Goal: Information Seeking & Learning: Learn about a topic

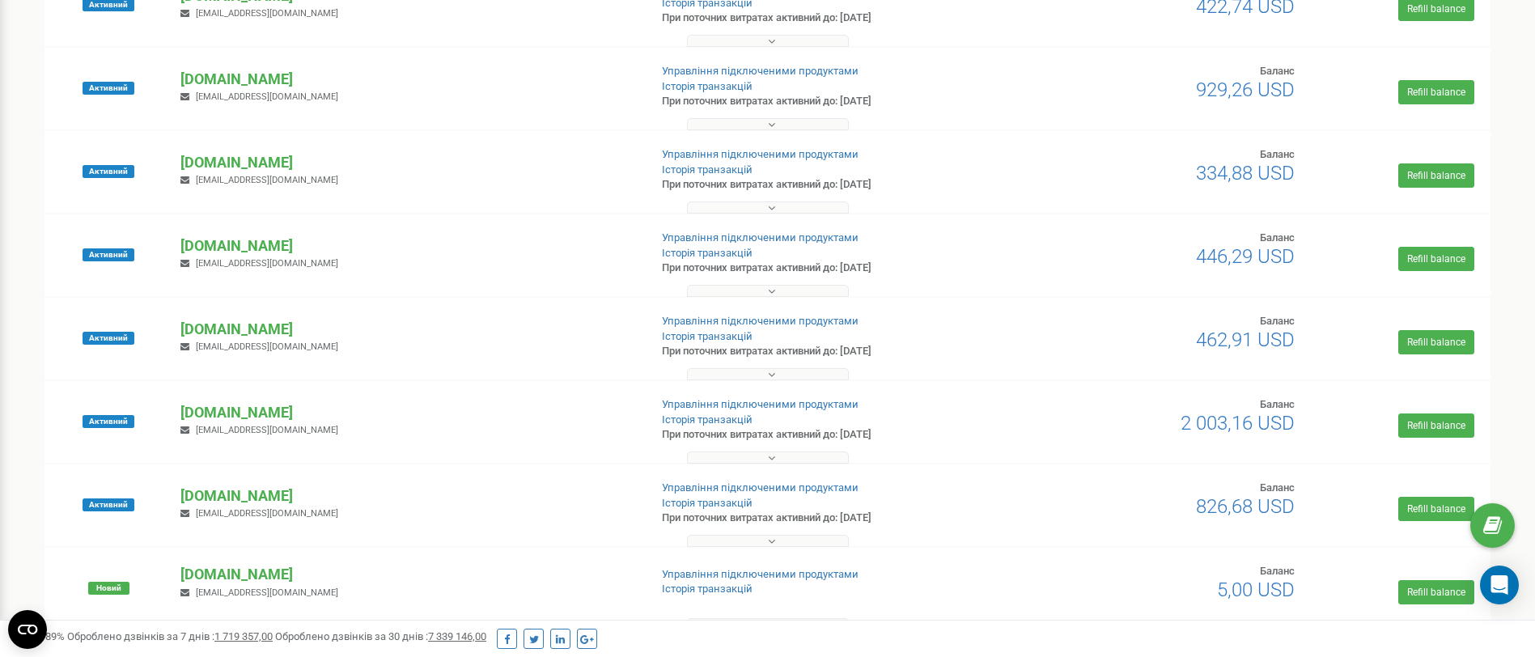
scroll to position [913, 0]
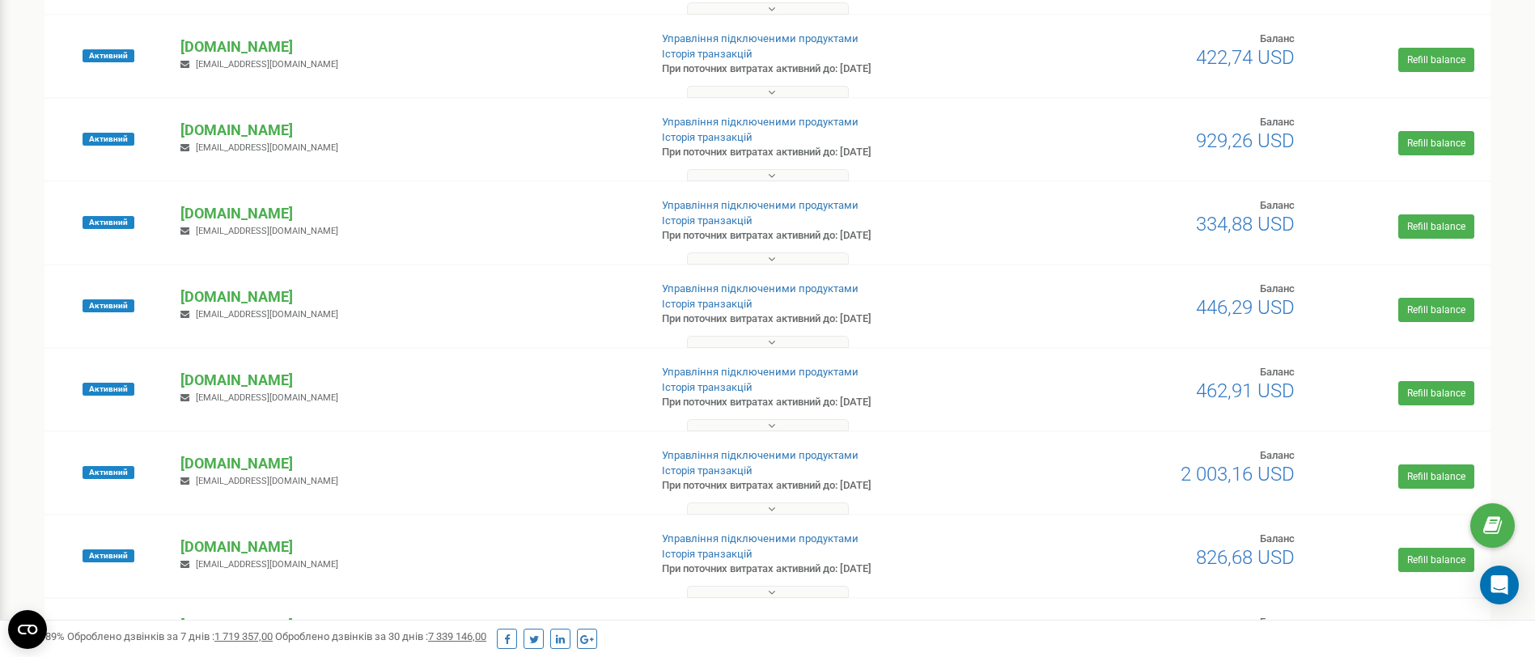
click at [768, 504] on icon at bounding box center [771, 508] width 7 height 11
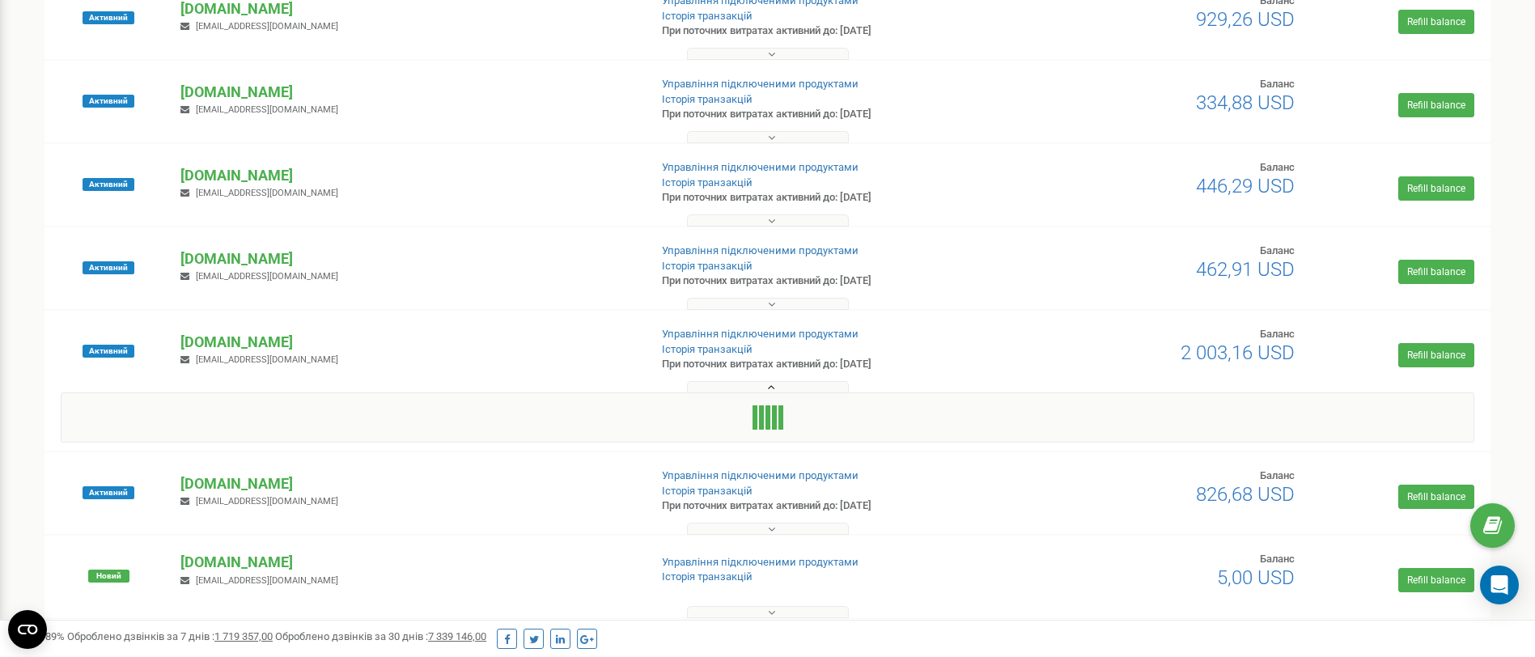
scroll to position [1277, 0]
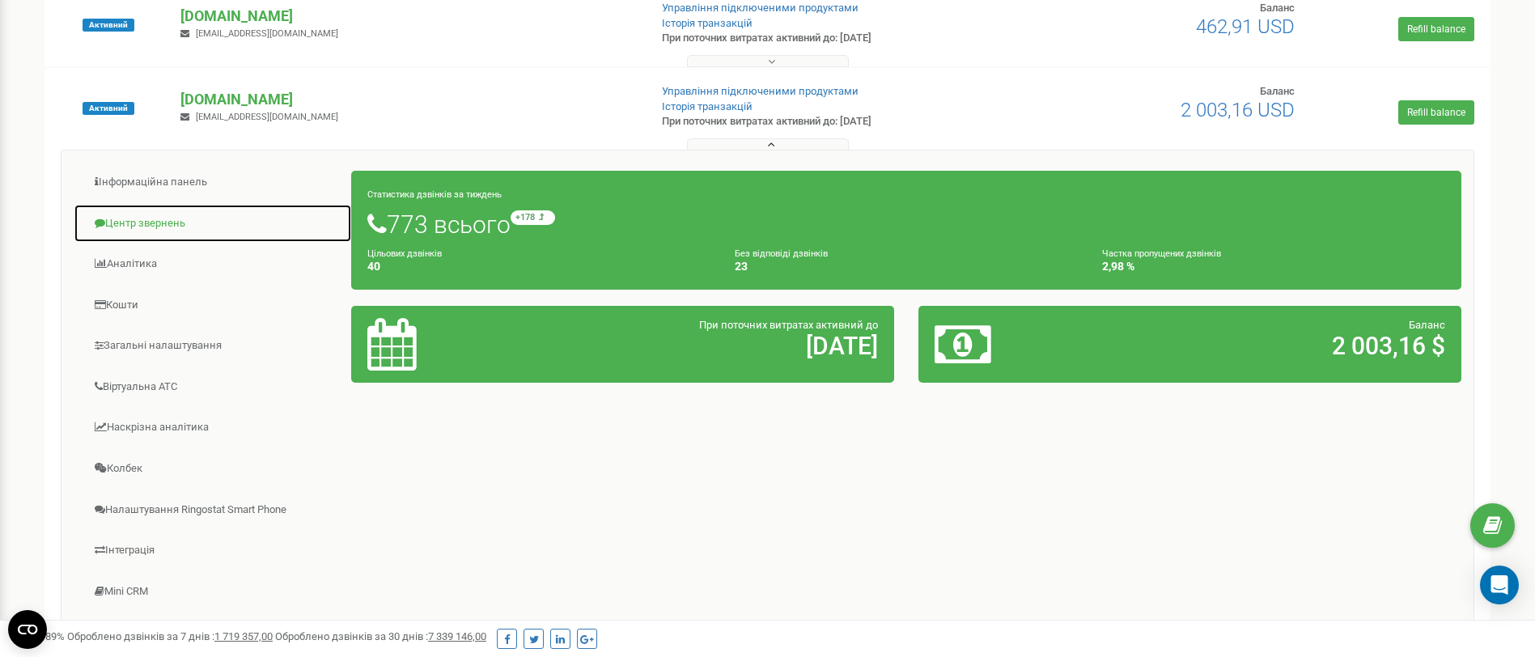
click at [152, 211] on link "Центр звернень" at bounding box center [213, 224] width 278 height 40
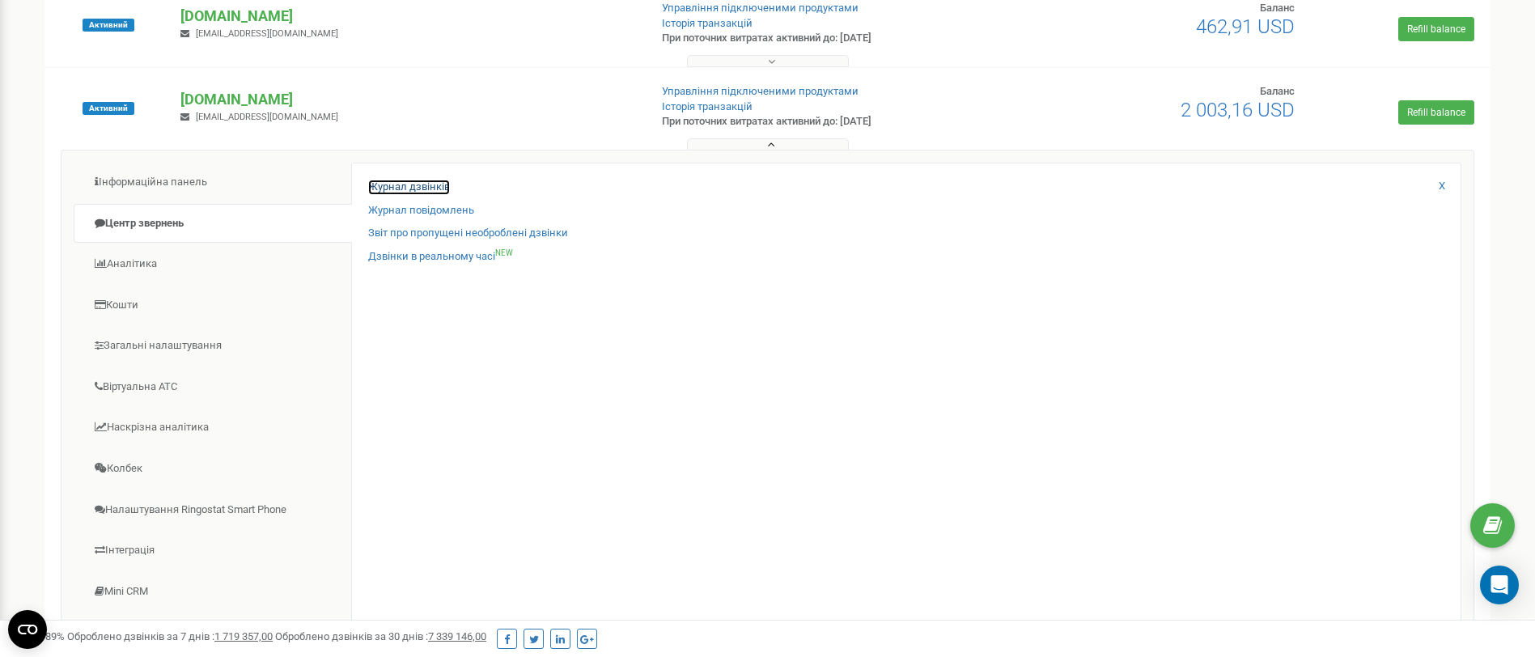
click at [436, 184] on link "Журнал дзвінків" at bounding box center [409, 187] width 82 height 15
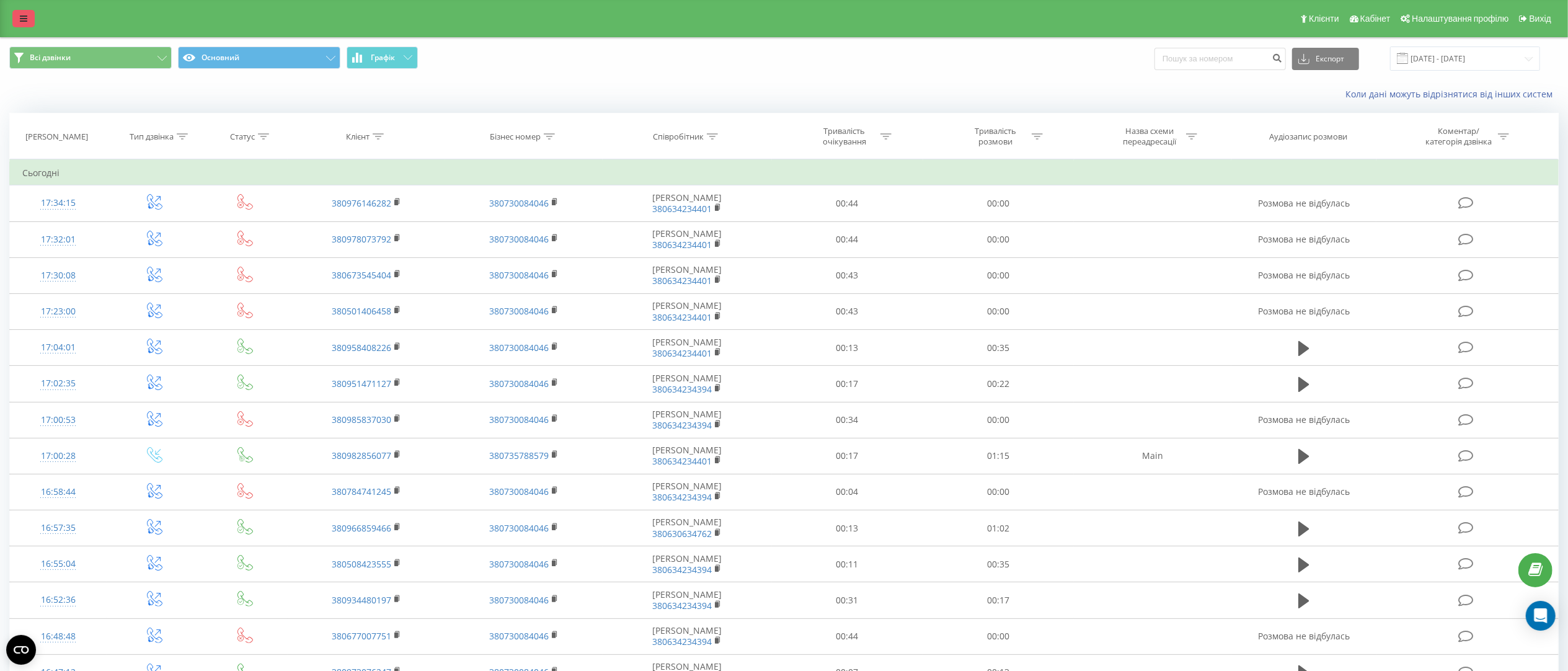
click at [30, 17] on link at bounding box center [23, 18] width 22 height 18
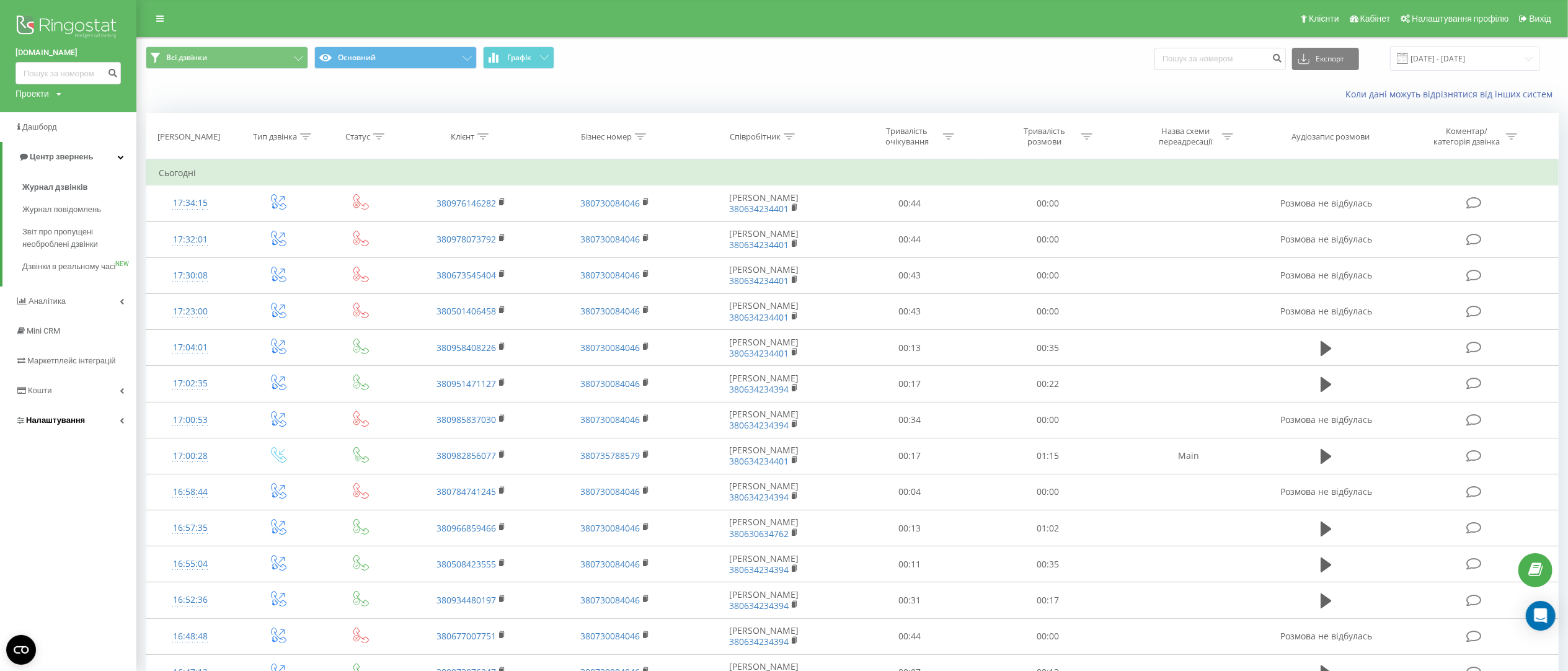
click at [68, 436] on link "Налаштування" at bounding box center [68, 420] width 136 height 30
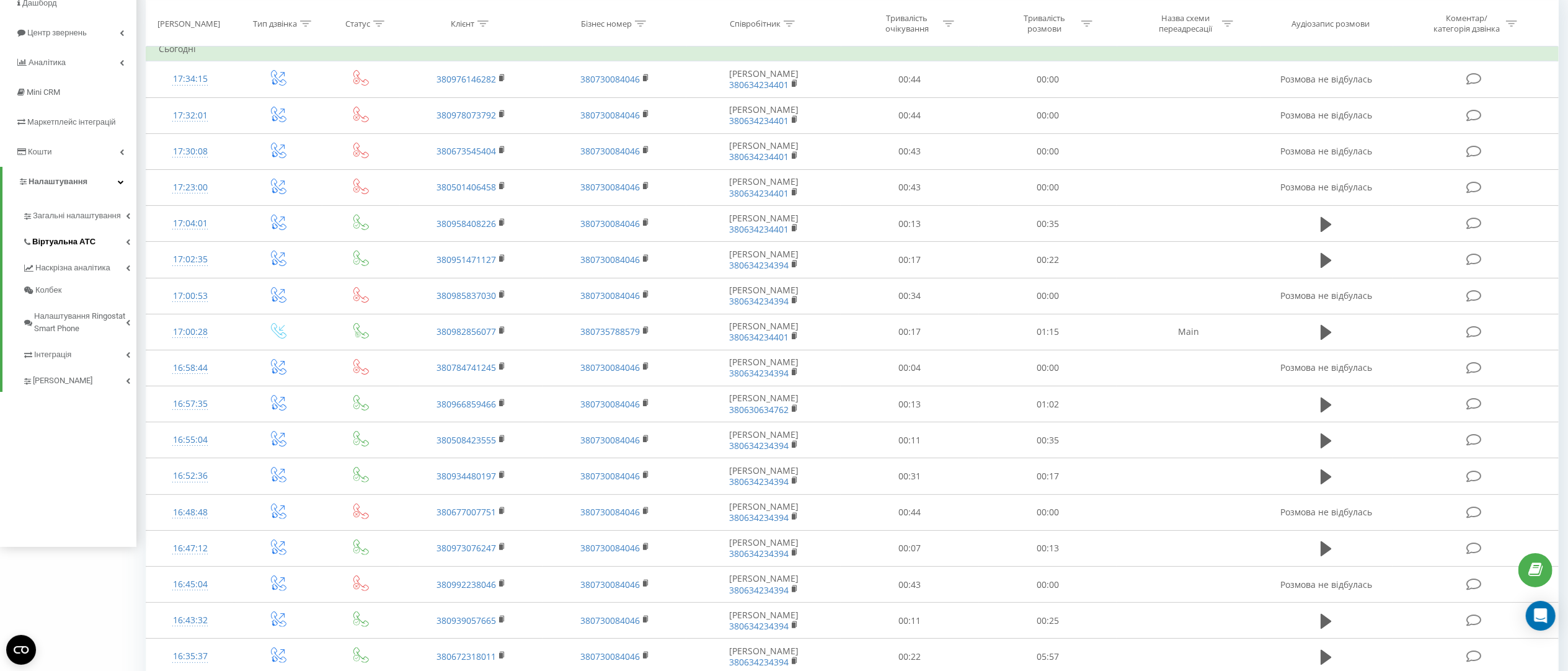
click at [103, 245] on link "Віртуальна АТС" at bounding box center [79, 240] width 114 height 26
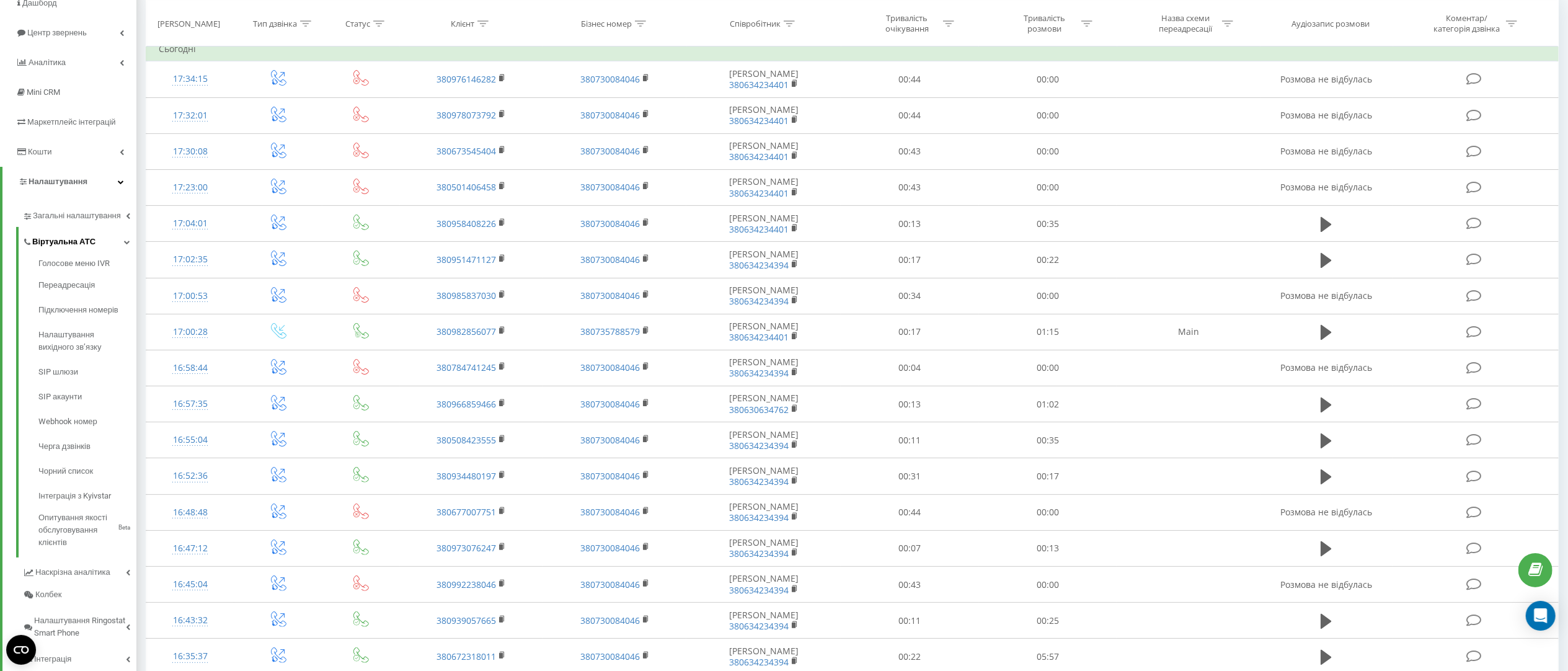
click at [108, 227] on link "Віртуальна АТС" at bounding box center [79, 240] width 114 height 26
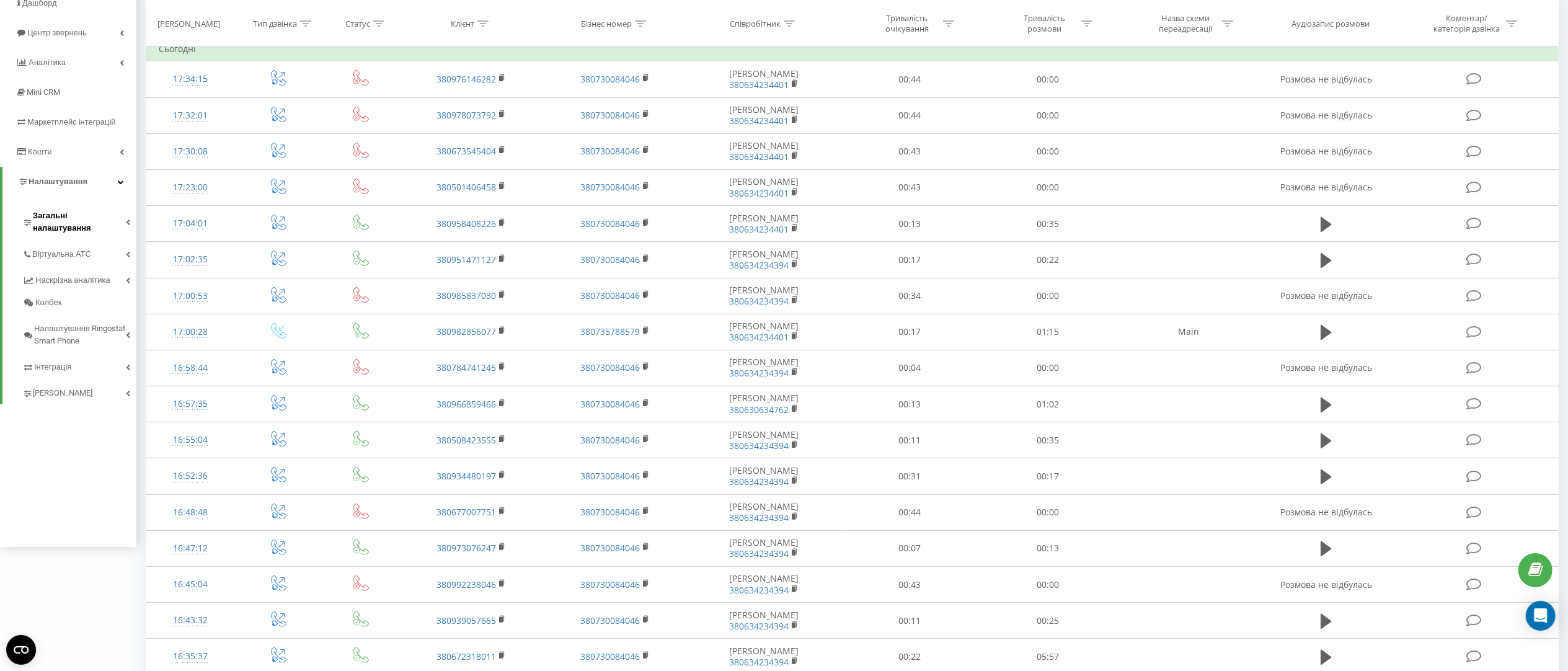
click at [113, 219] on span "Загальні налаштування" at bounding box center [79, 222] width 93 height 25
click at [115, 219] on span "Загальні налаштування" at bounding box center [78, 222] width 91 height 25
click at [102, 248] on link "Віртуальна АТС" at bounding box center [79, 240] width 114 height 26
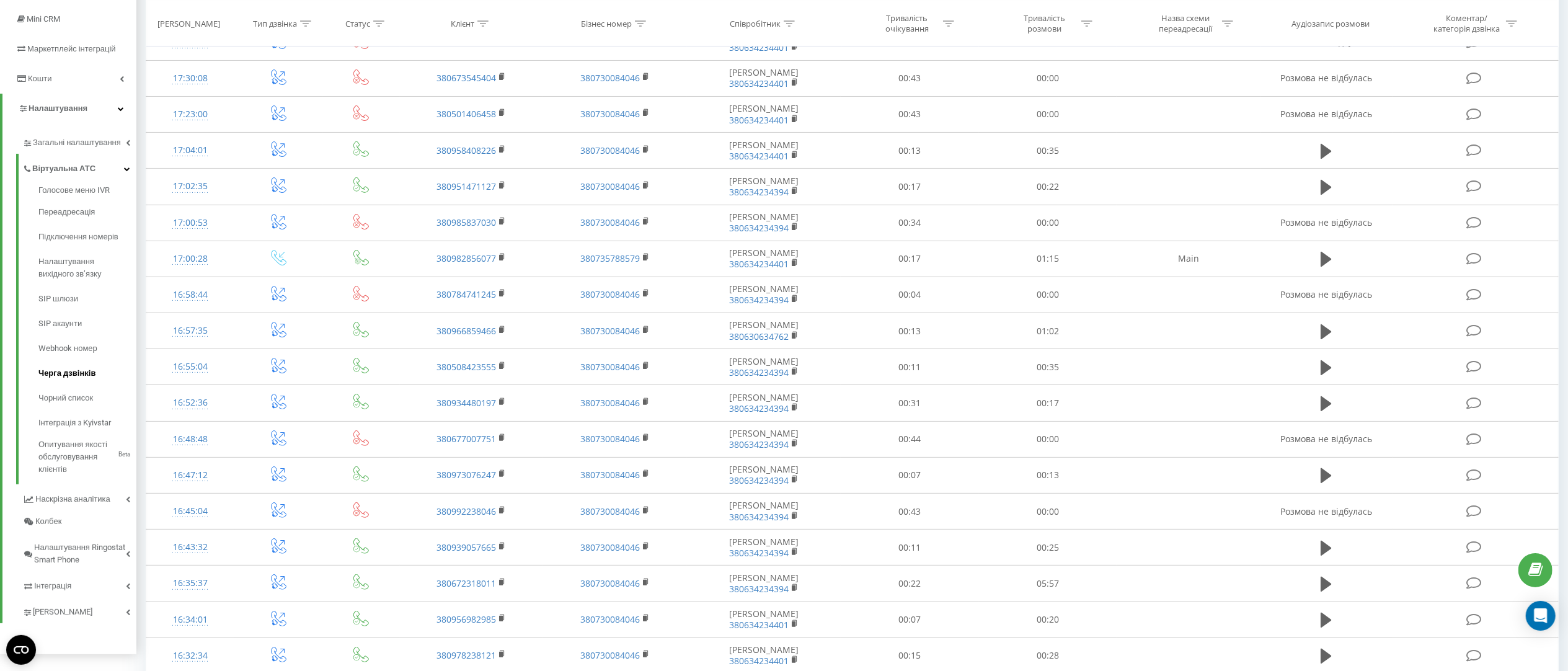
scroll to position [248, 0]
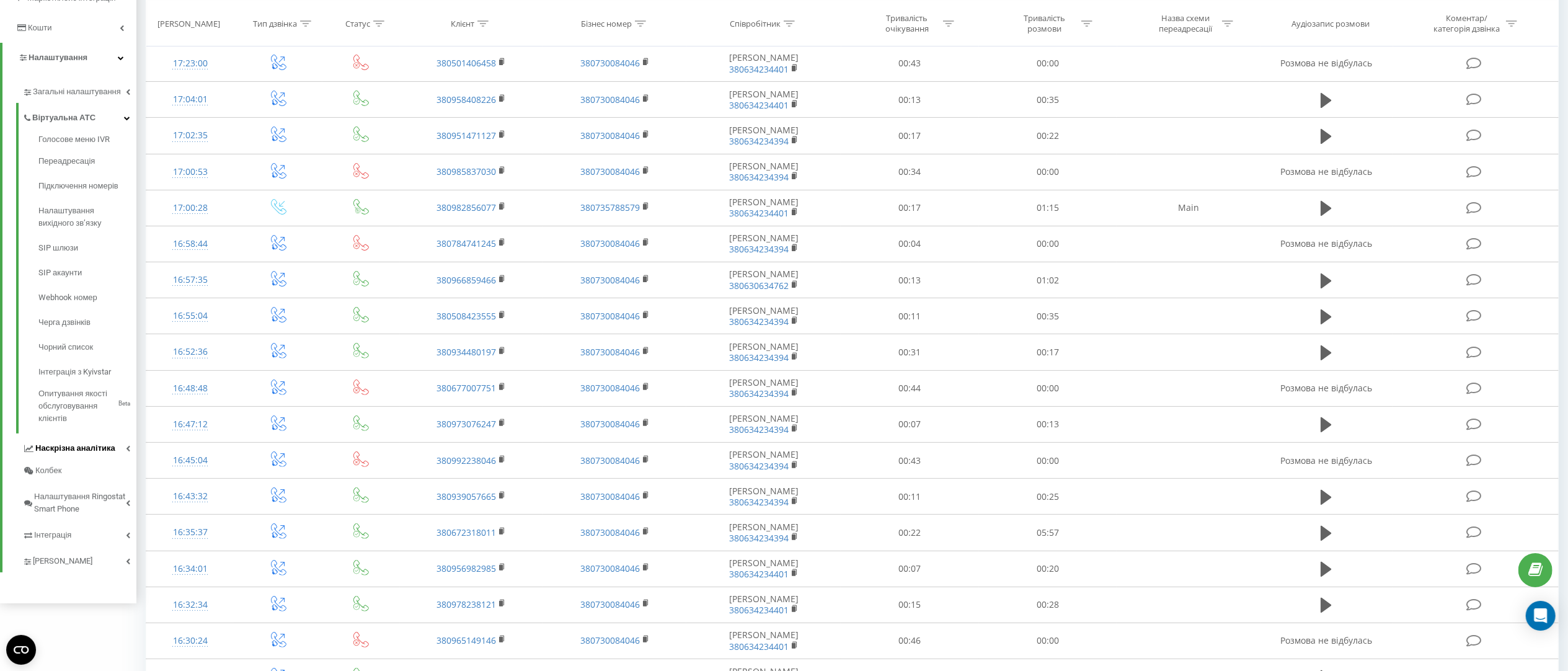
click at [96, 449] on span "Наскрізна аналітика" at bounding box center [75, 449] width 80 height 12
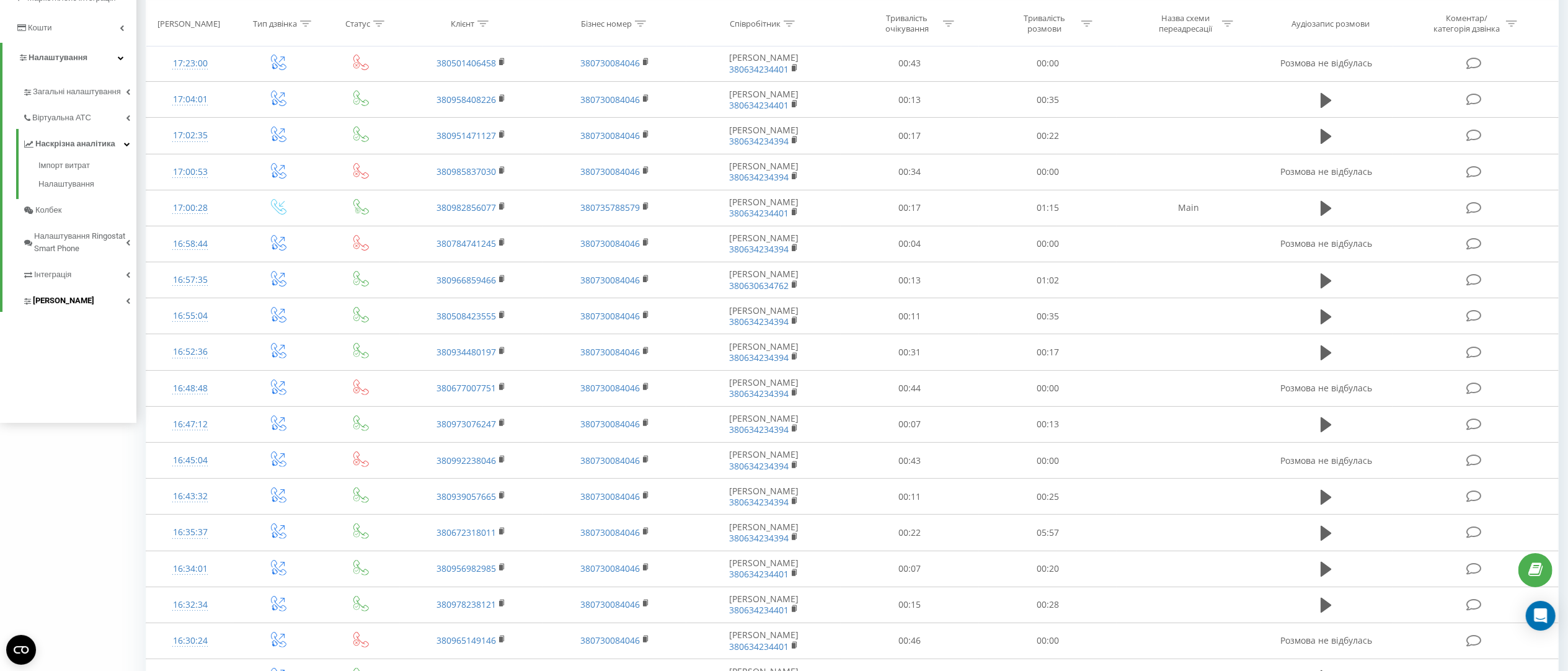
click at [106, 304] on link "Коллтрекінг" at bounding box center [79, 299] width 114 height 26
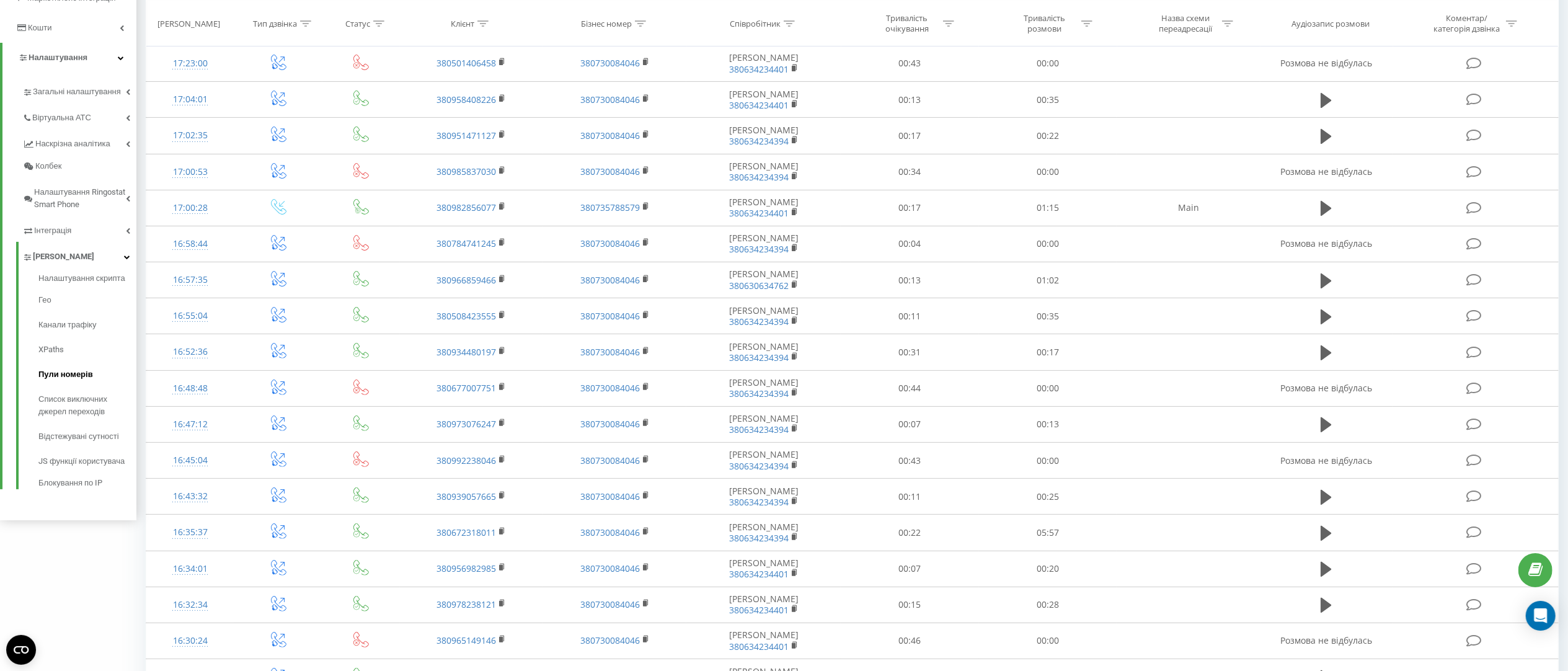
click at [80, 381] on span "Пули номерів" at bounding box center [65, 375] width 54 height 12
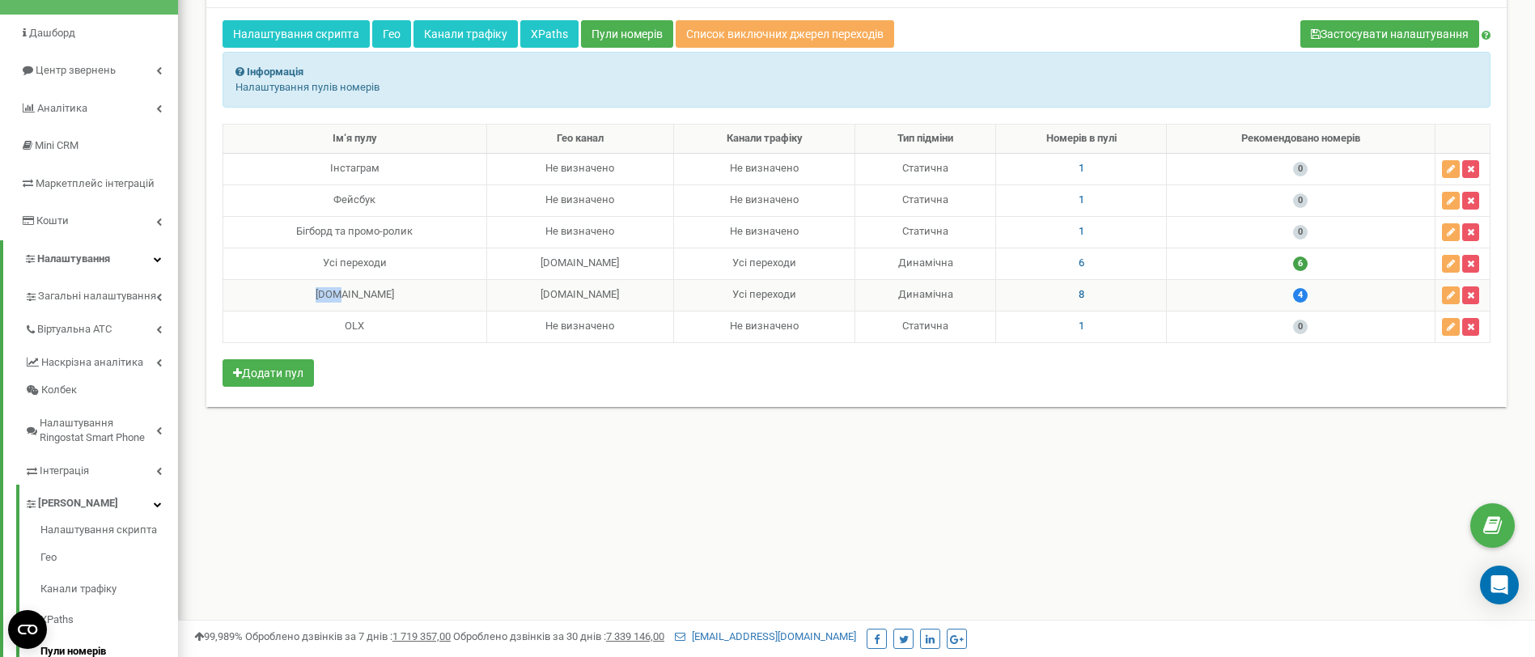
drag, startPoint x: 0, startPoint y: 0, endPoint x: 595, endPoint y: 321, distance: 676.5
click at [429, 294] on div "[DOMAIN_NAME]" at bounding box center [355, 294] width 250 height 15
click at [471, 511] on div "Клієнти Кабінет Налаштування профілю Вихід [DOMAIN_NAME] використовує Ringostat…" at bounding box center [856, 364] width 1357 height 971
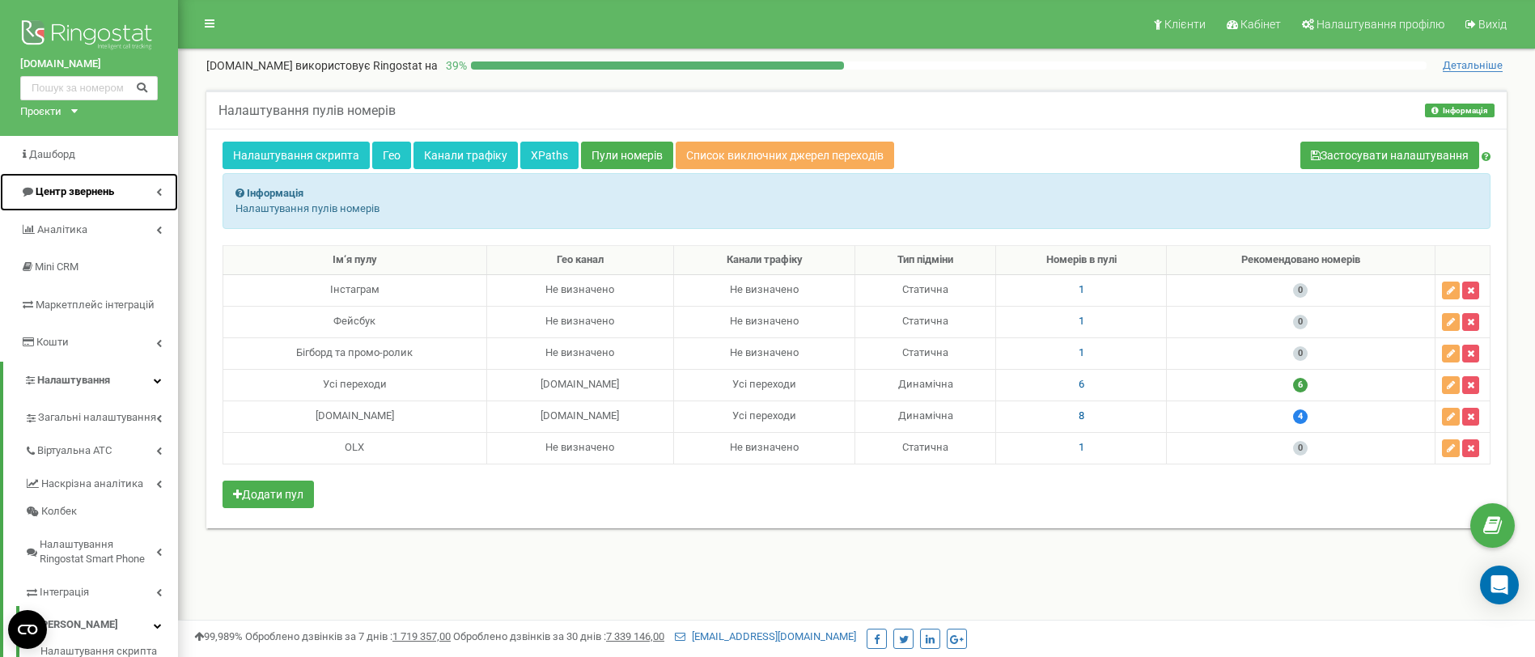
click at [120, 201] on link "Центр звернень" at bounding box center [89, 192] width 178 height 38
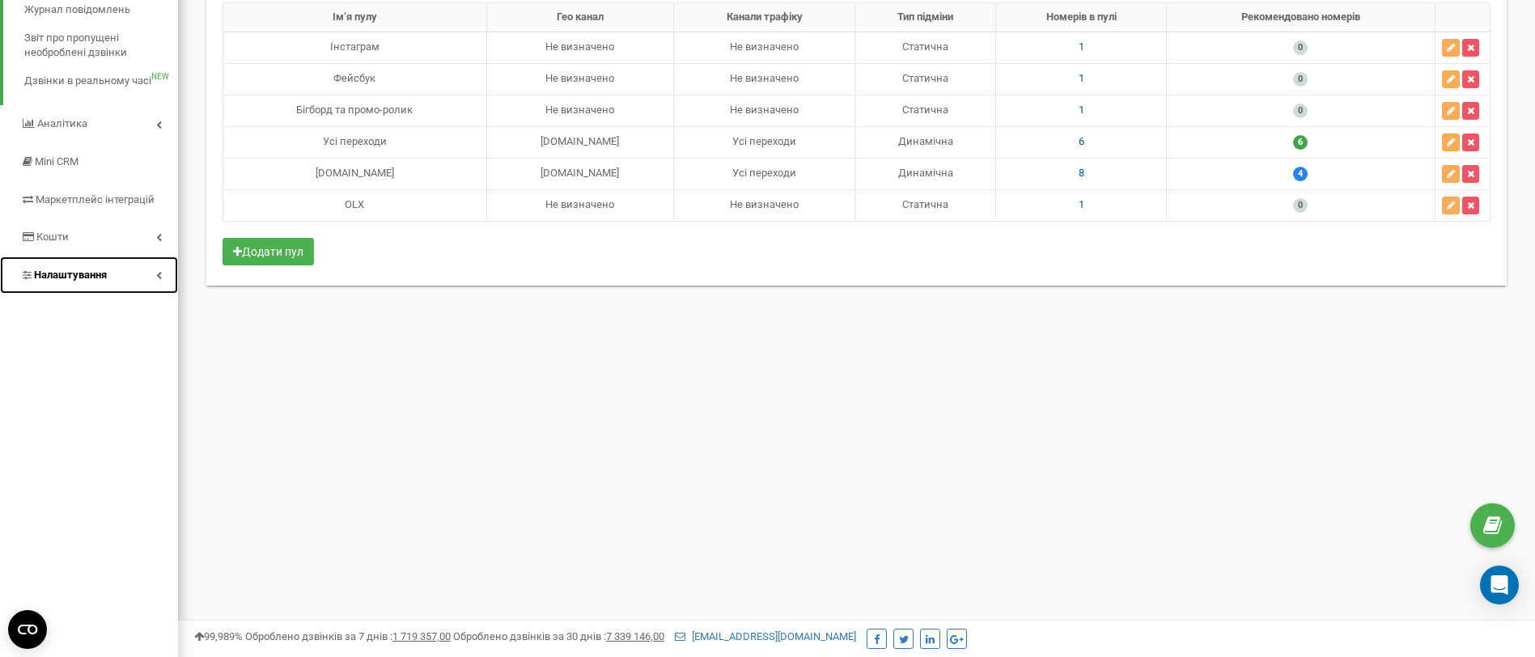
click at [116, 285] on link "Налаштування" at bounding box center [89, 275] width 178 height 38
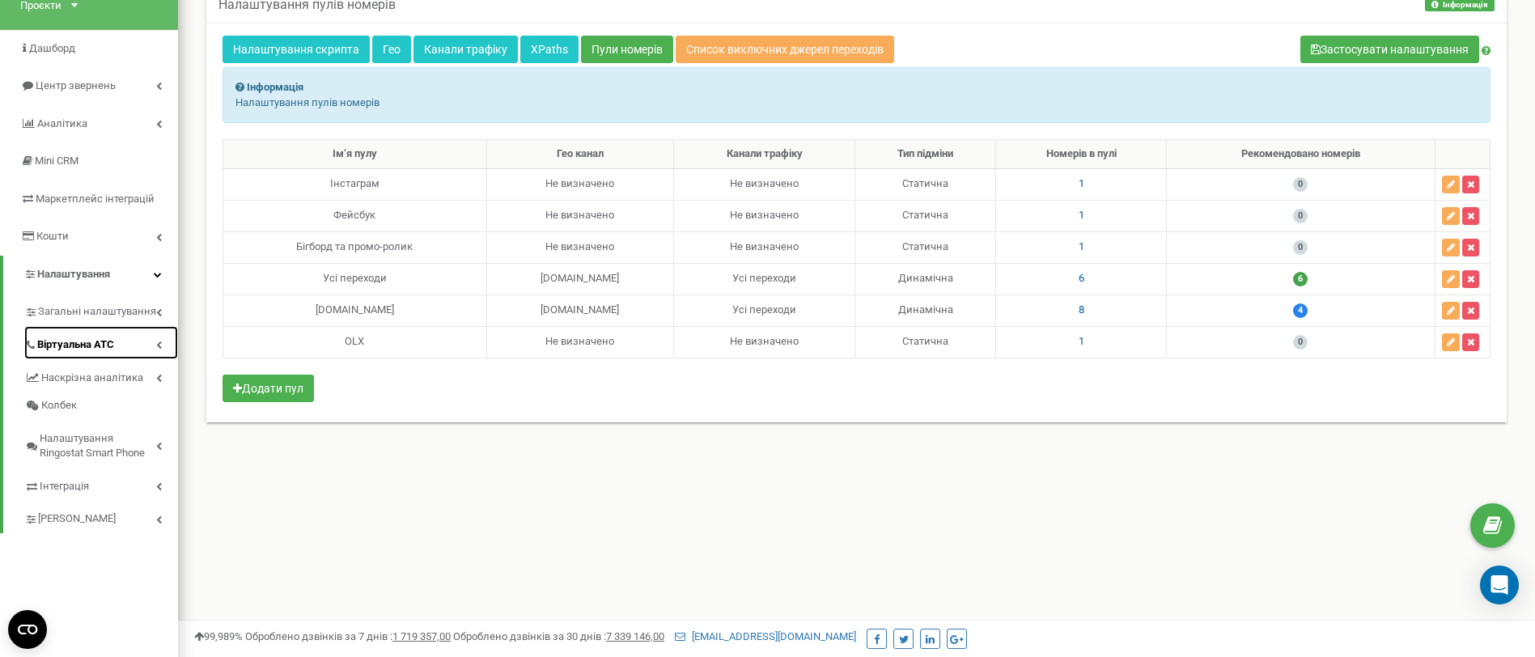
click at [125, 345] on link "Віртуальна АТС" at bounding box center [101, 342] width 154 height 33
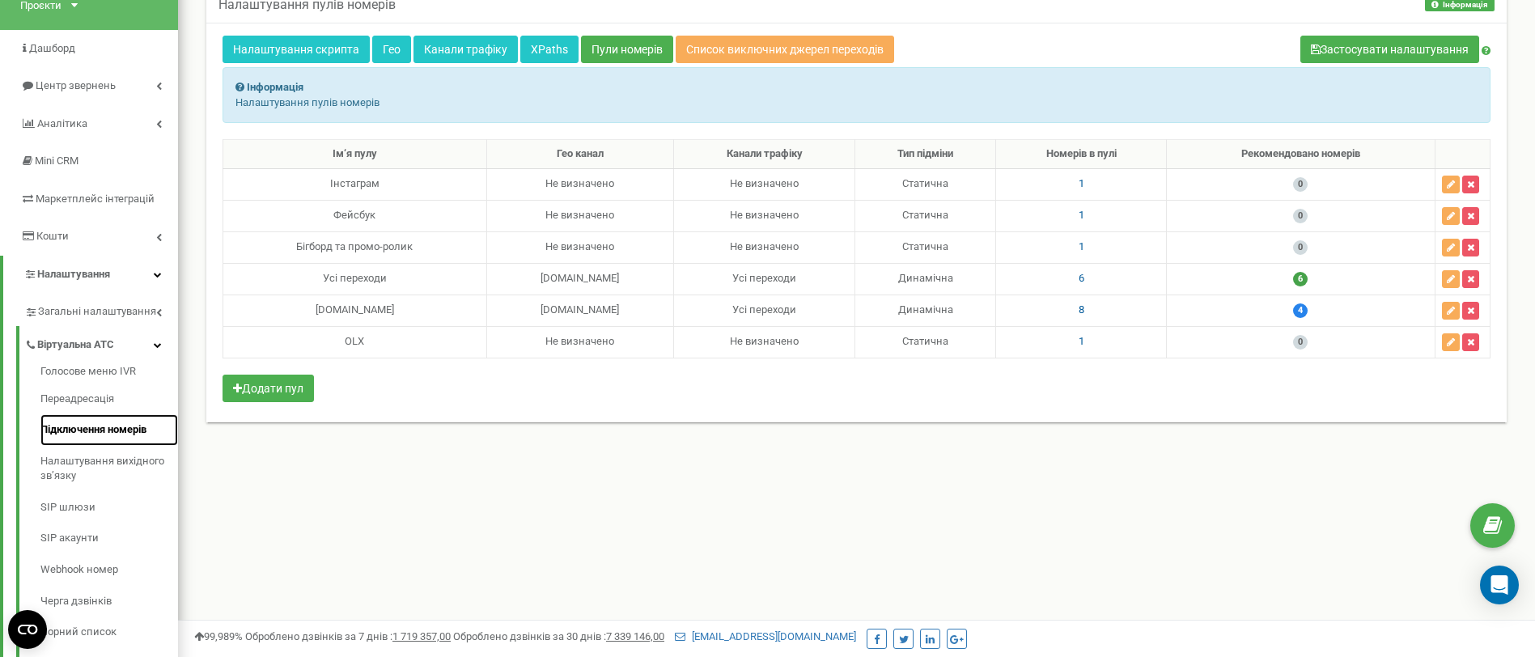
click at [120, 432] on link "Підключення номерів" at bounding box center [109, 430] width 138 height 32
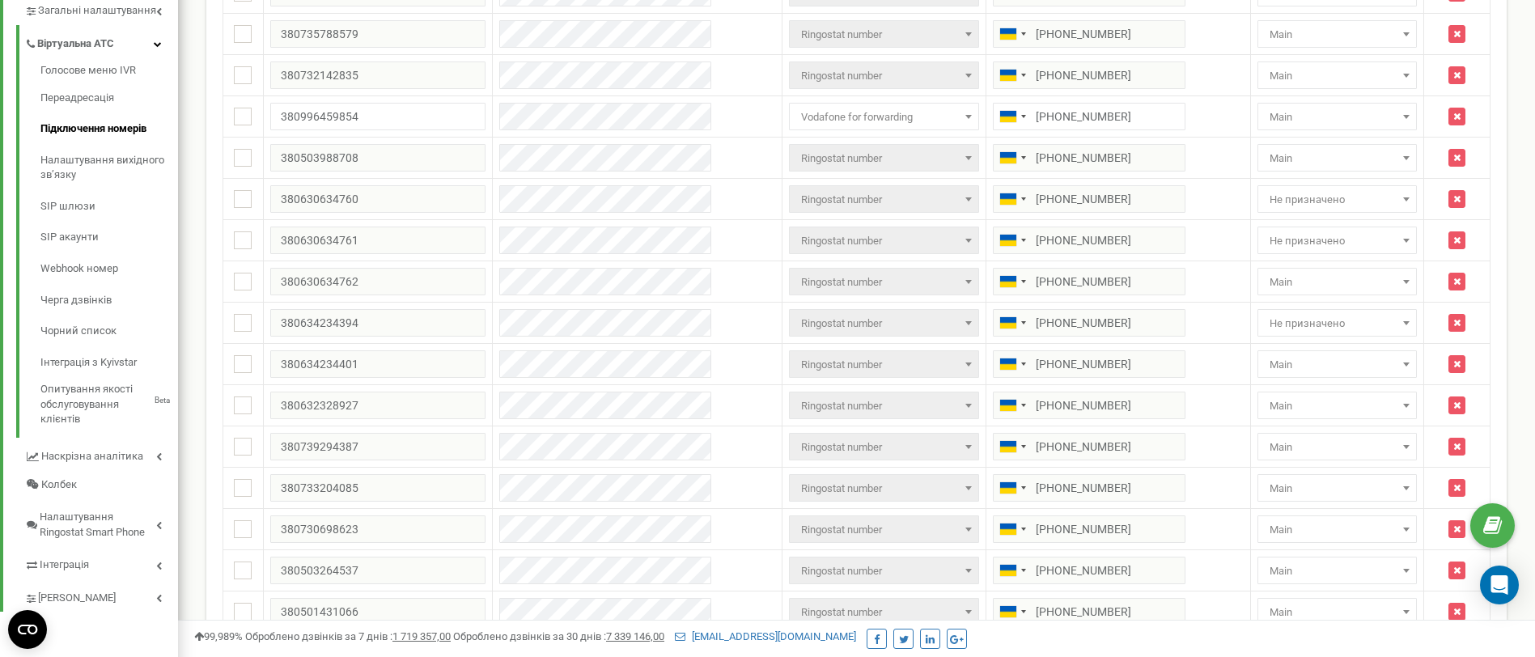
scroll to position [359, 0]
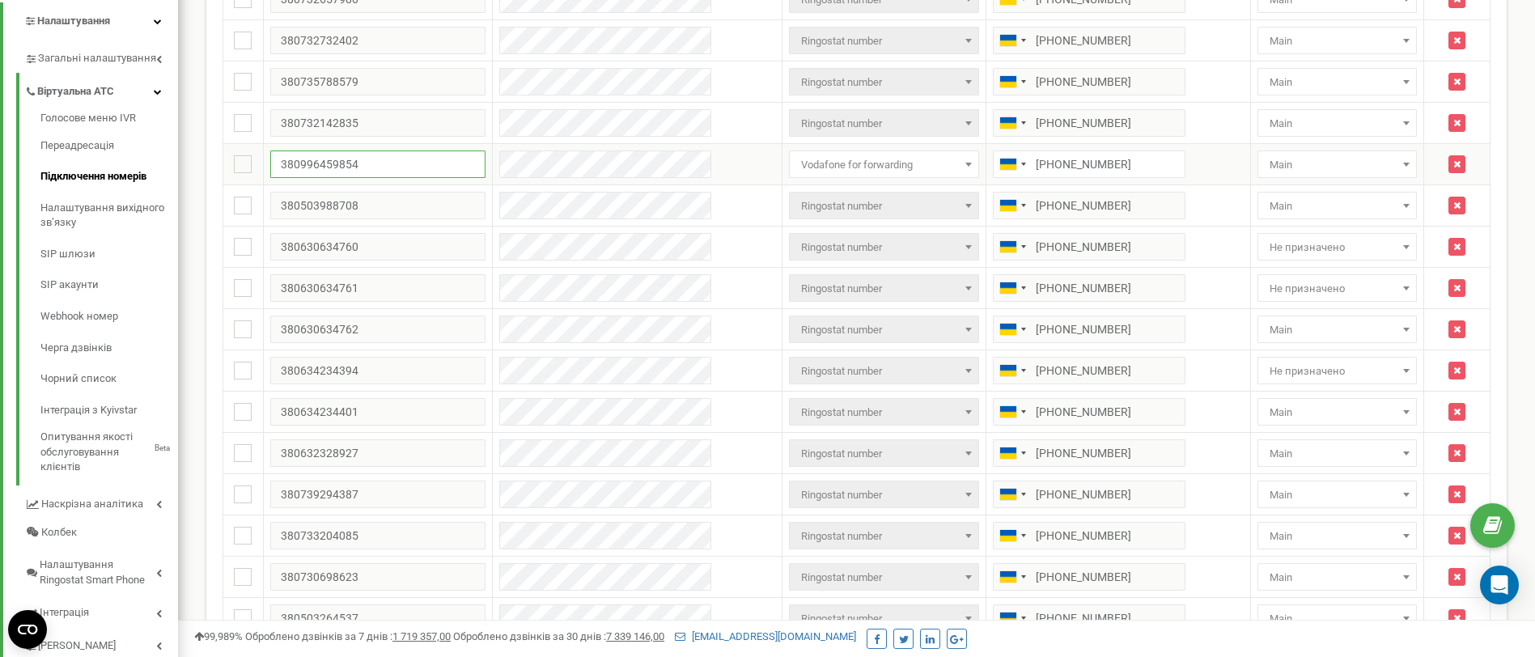
drag, startPoint x: 267, startPoint y: 176, endPoint x: 253, endPoint y: 176, distance: 13.8
click at [253, 176] on tr "1 380996459854 Не призначено Intertelecom No registration DIDWW Kyivstar with r…" at bounding box center [856, 164] width 1267 height 41
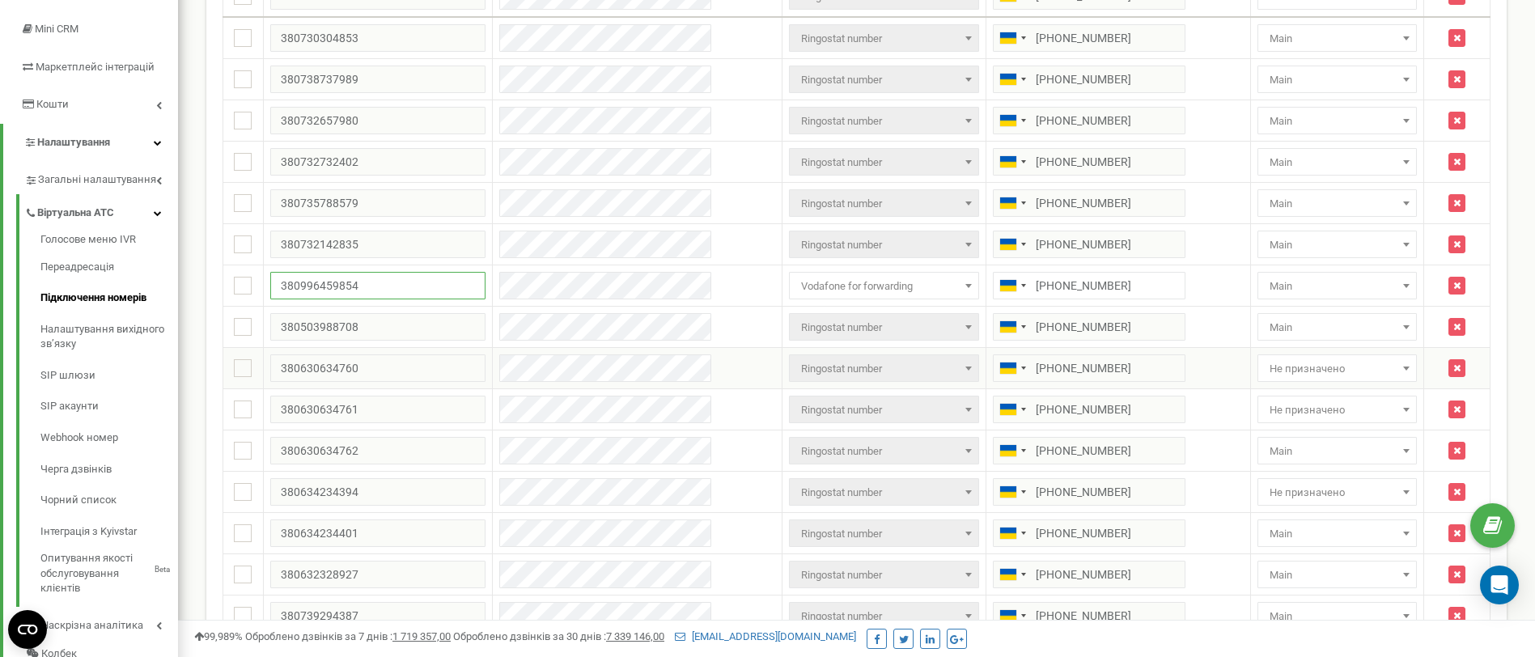
scroll to position [116, 0]
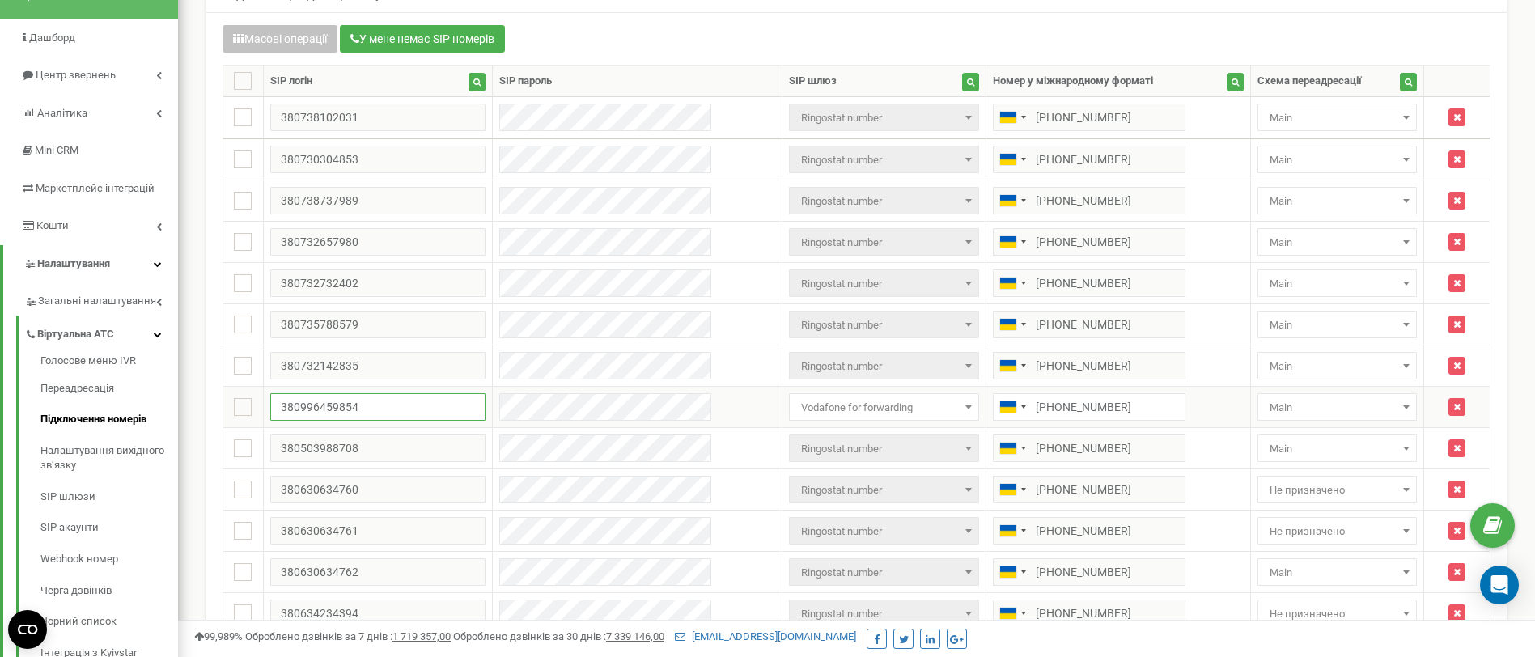
click at [443, 417] on input "380996459854" at bounding box center [377, 407] width 215 height 28
click at [957, 34] on div "Масові операції У мене немає SIP номерів" at bounding box center [856, 41] width 1268 height 32
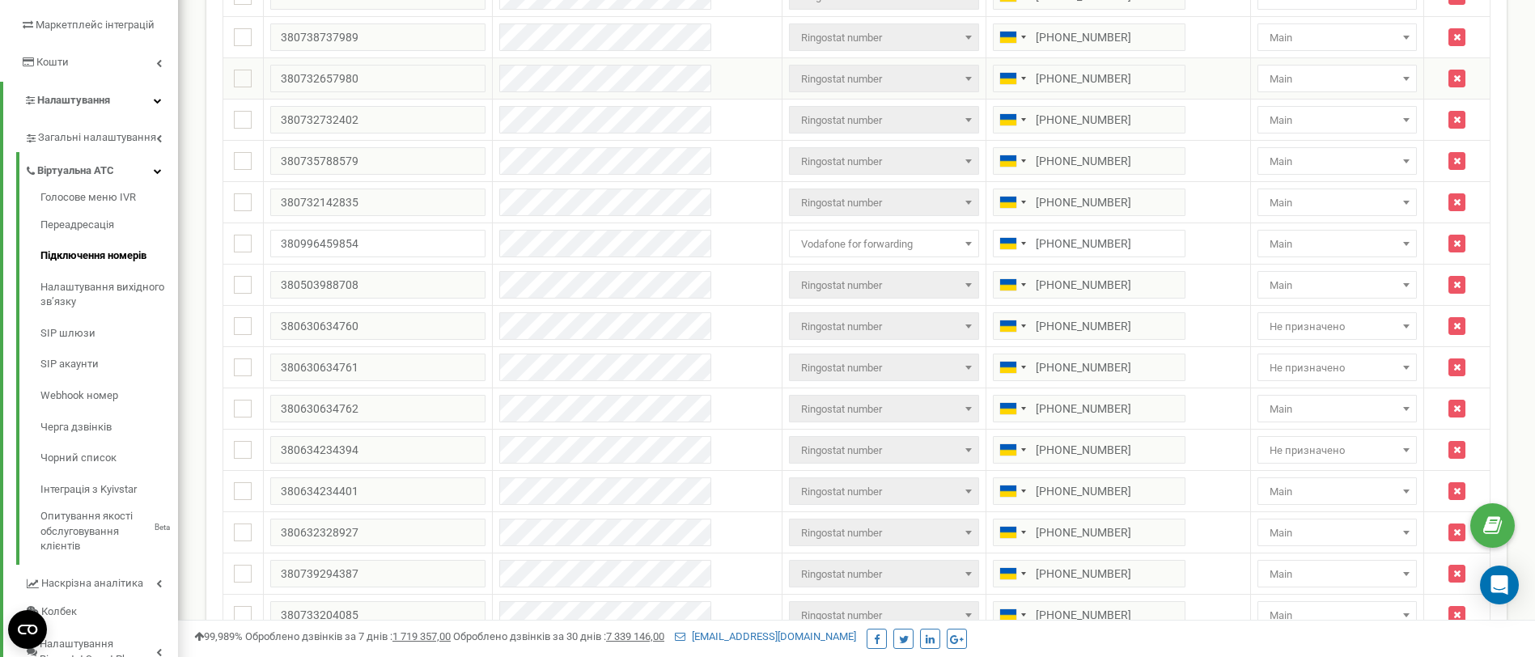
scroll to position [0, 0]
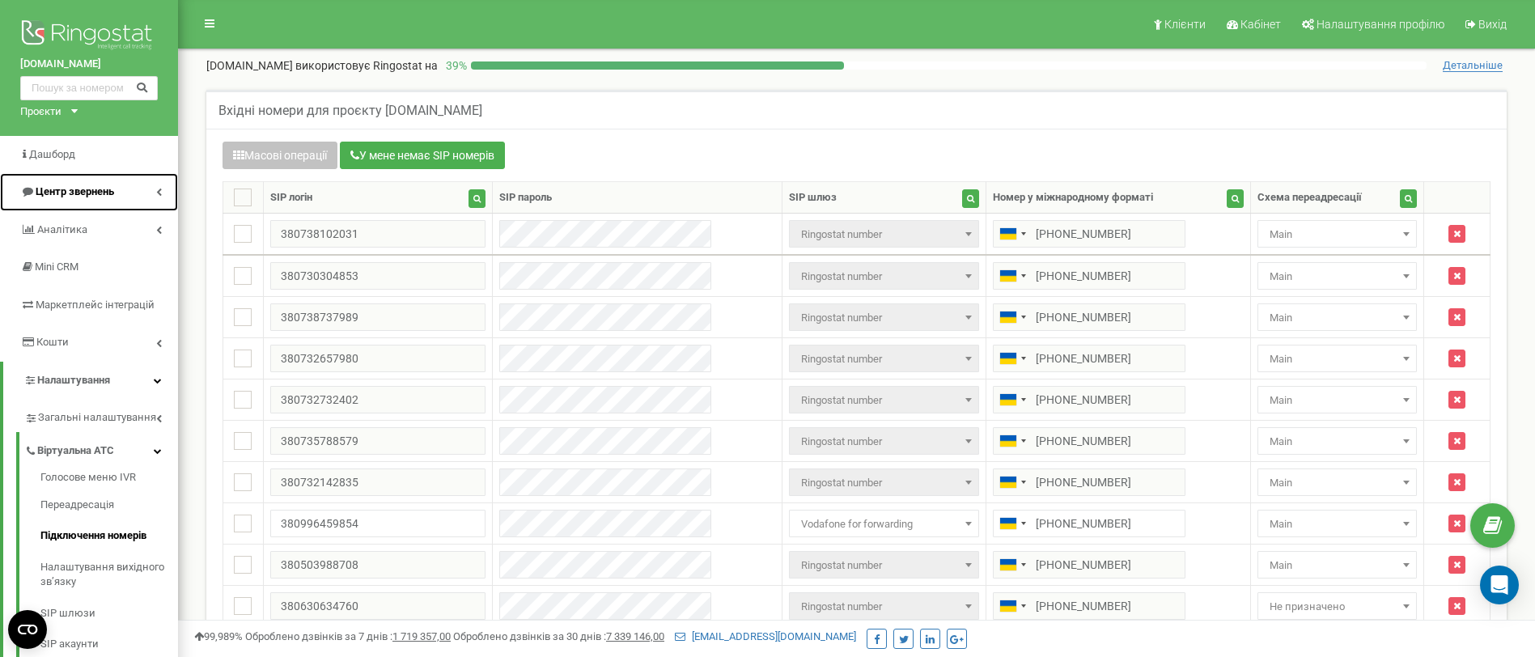
click at [66, 177] on link "Центр звернень" at bounding box center [89, 192] width 178 height 38
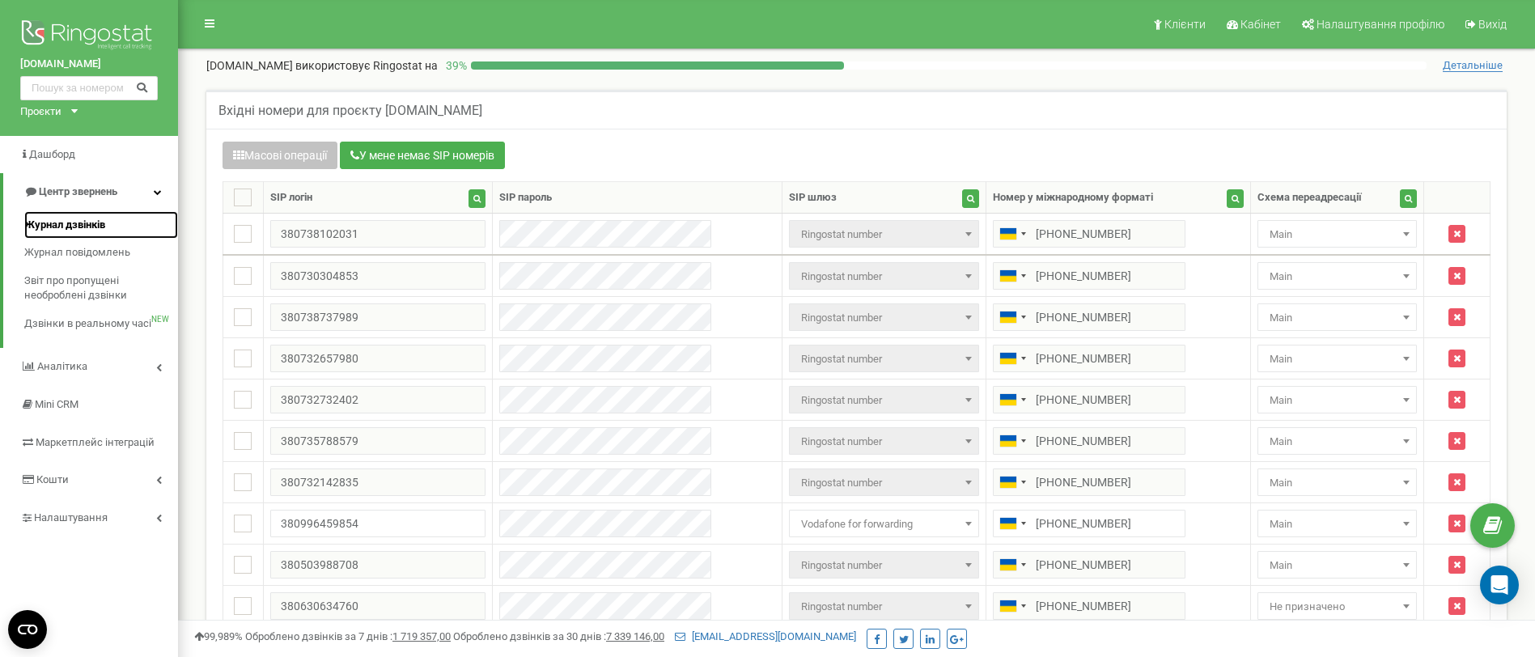
click at [92, 229] on span "Журнал дзвінків" at bounding box center [64, 225] width 81 height 15
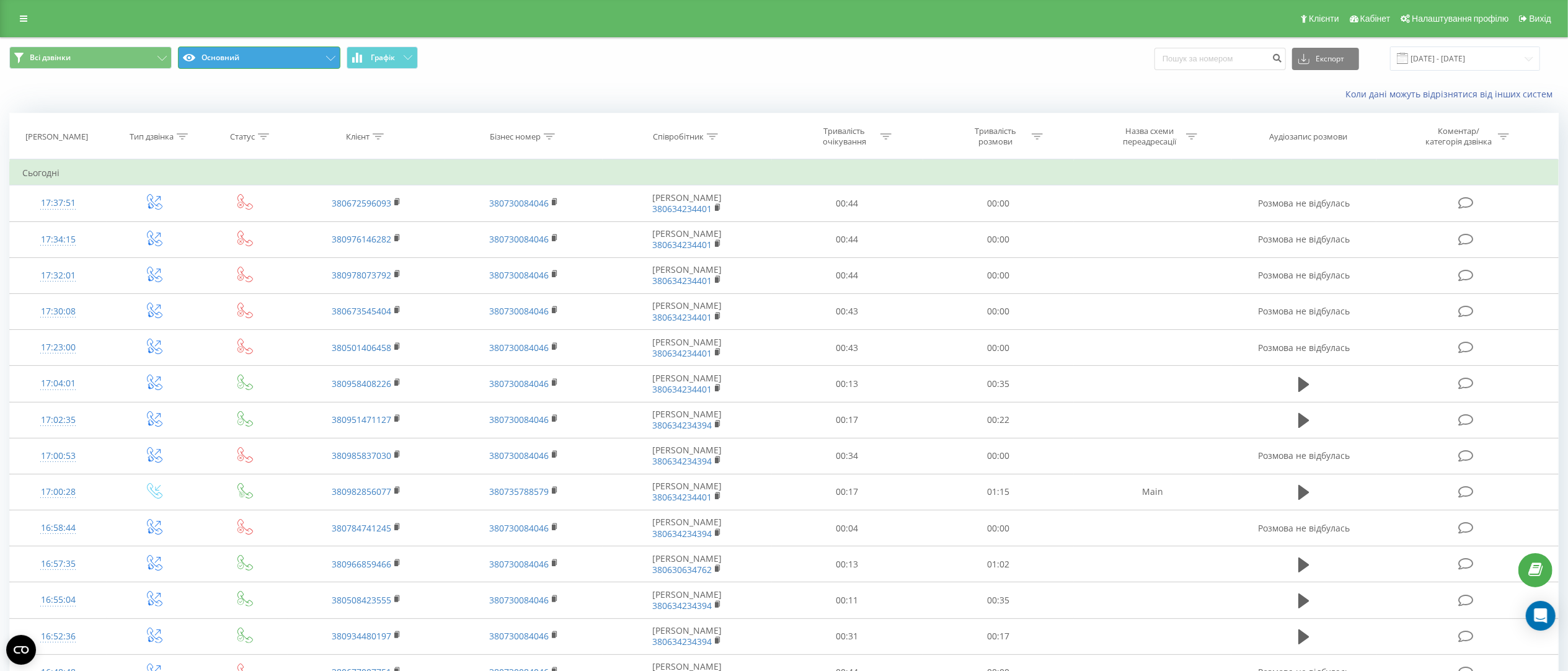
click at [306, 54] on button "Основний" at bounding box center [259, 58] width 162 height 22
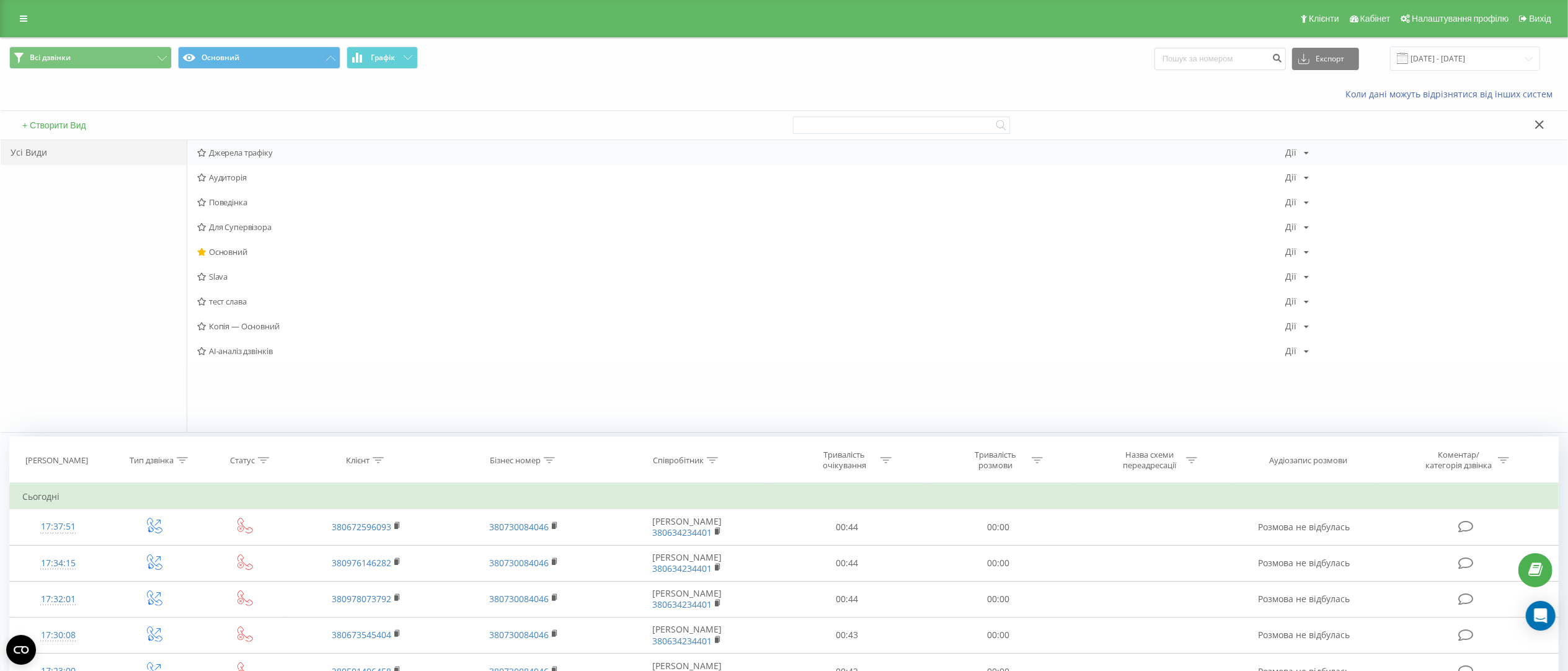
click at [291, 155] on span "Джерела трафіку" at bounding box center [741, 152] width 1088 height 8
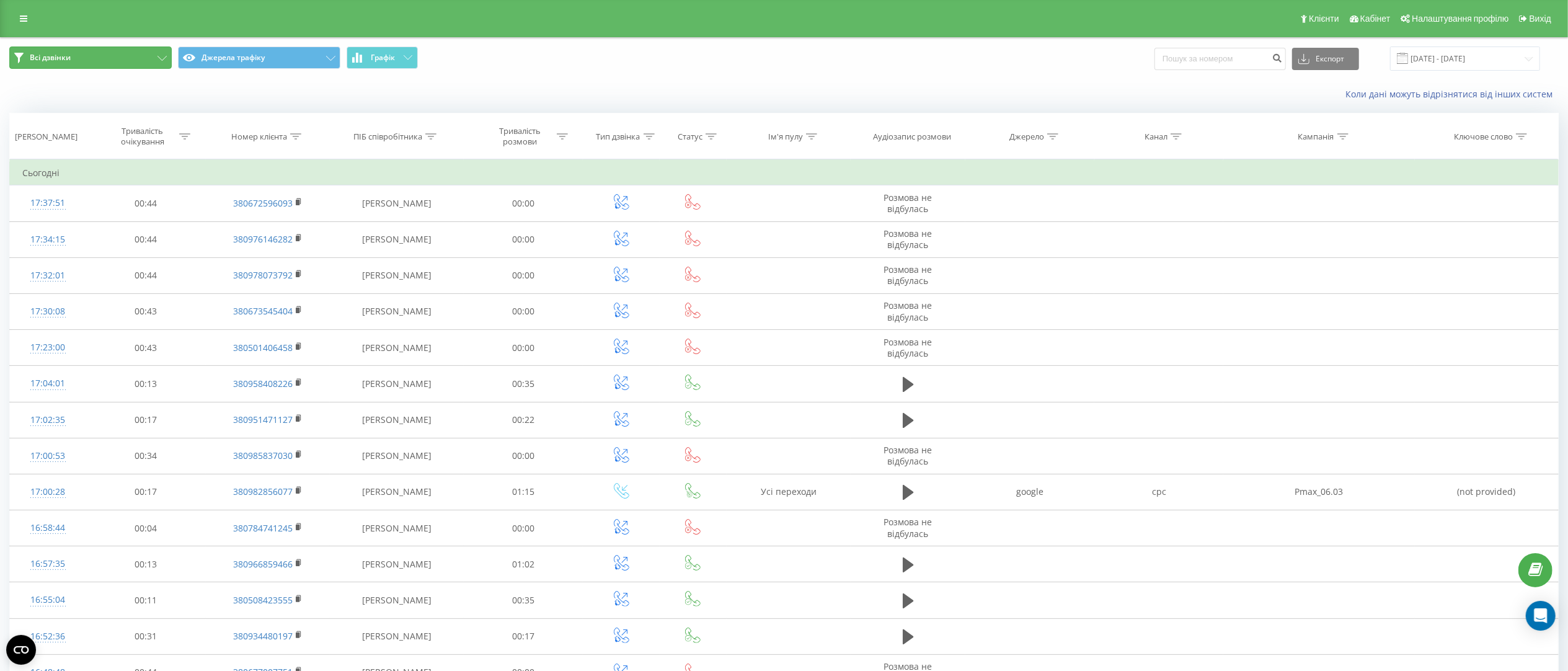
click at [119, 47] on button "Всі дзвінки" at bounding box center [90, 58] width 162 height 22
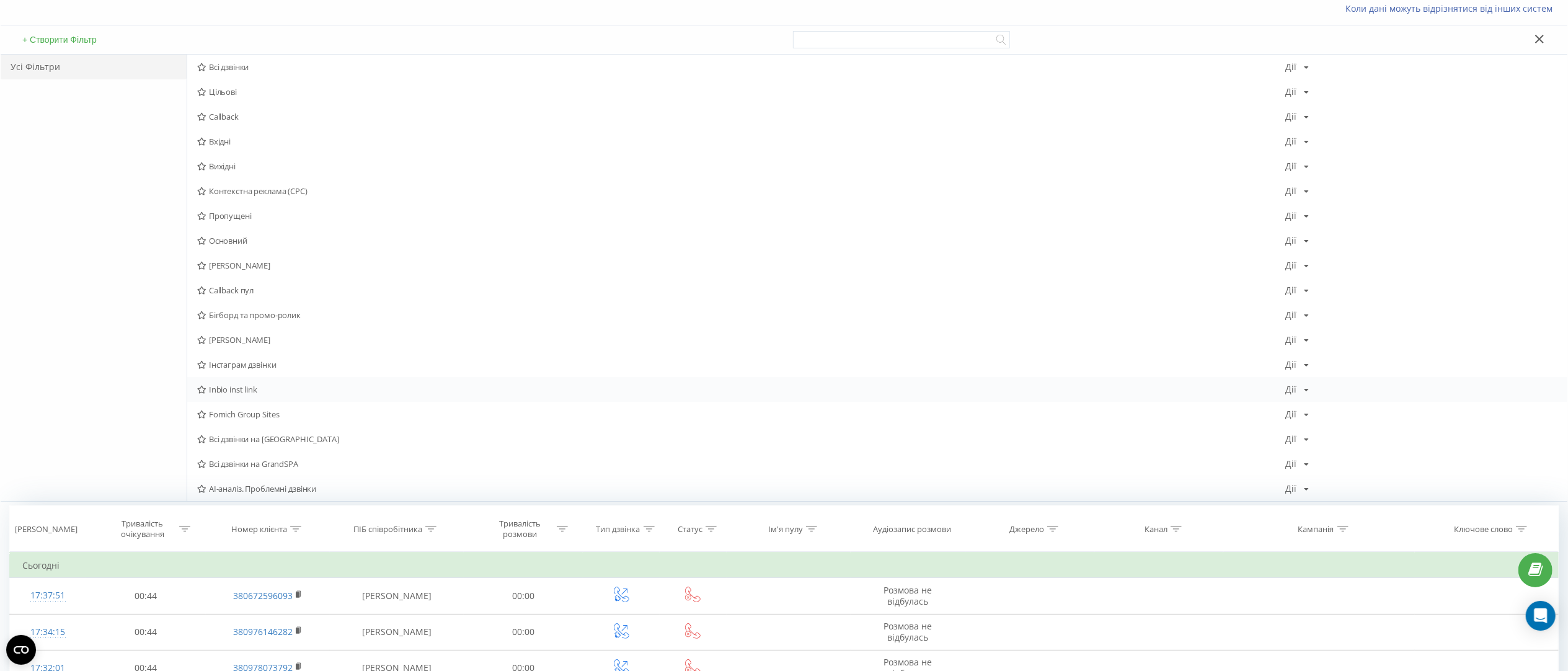
scroll to position [124, 0]
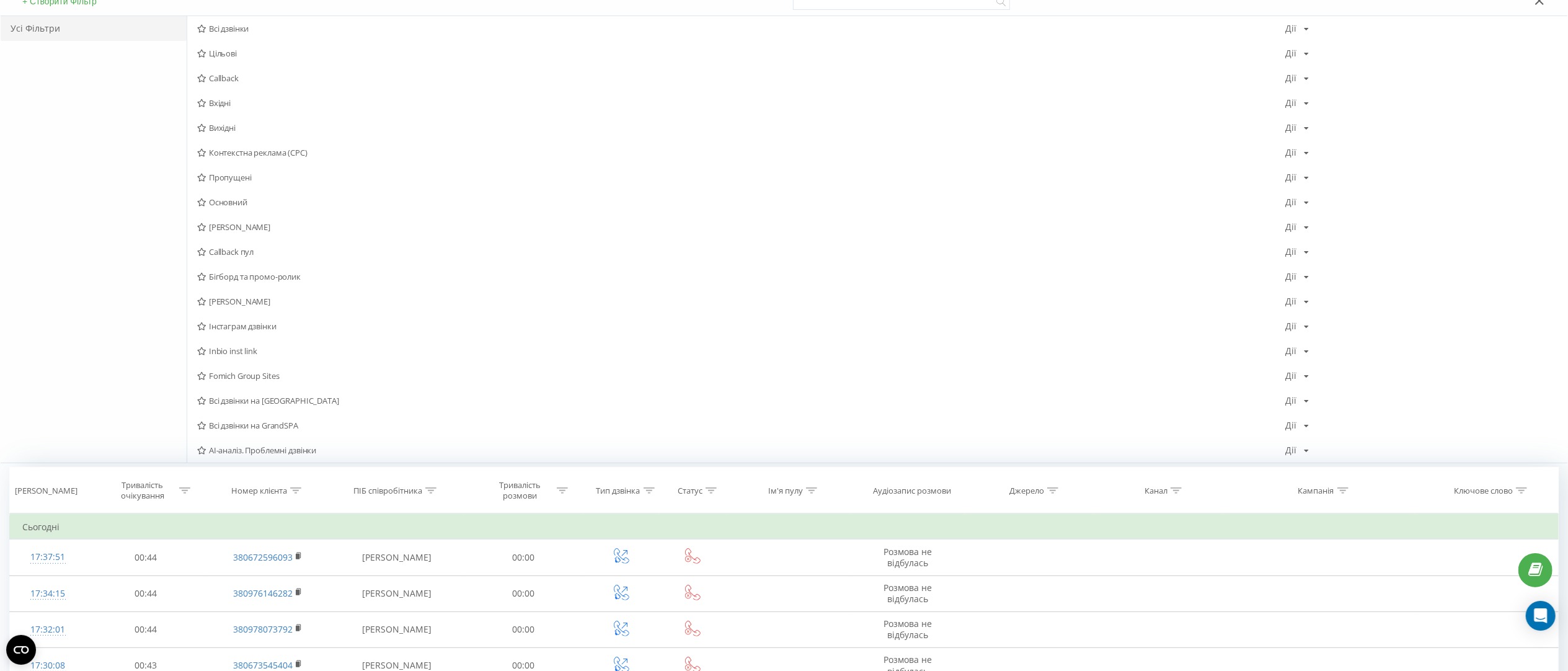
click at [288, 153] on span "Контекстна реклама (CPC)" at bounding box center [741, 152] width 1088 height 8
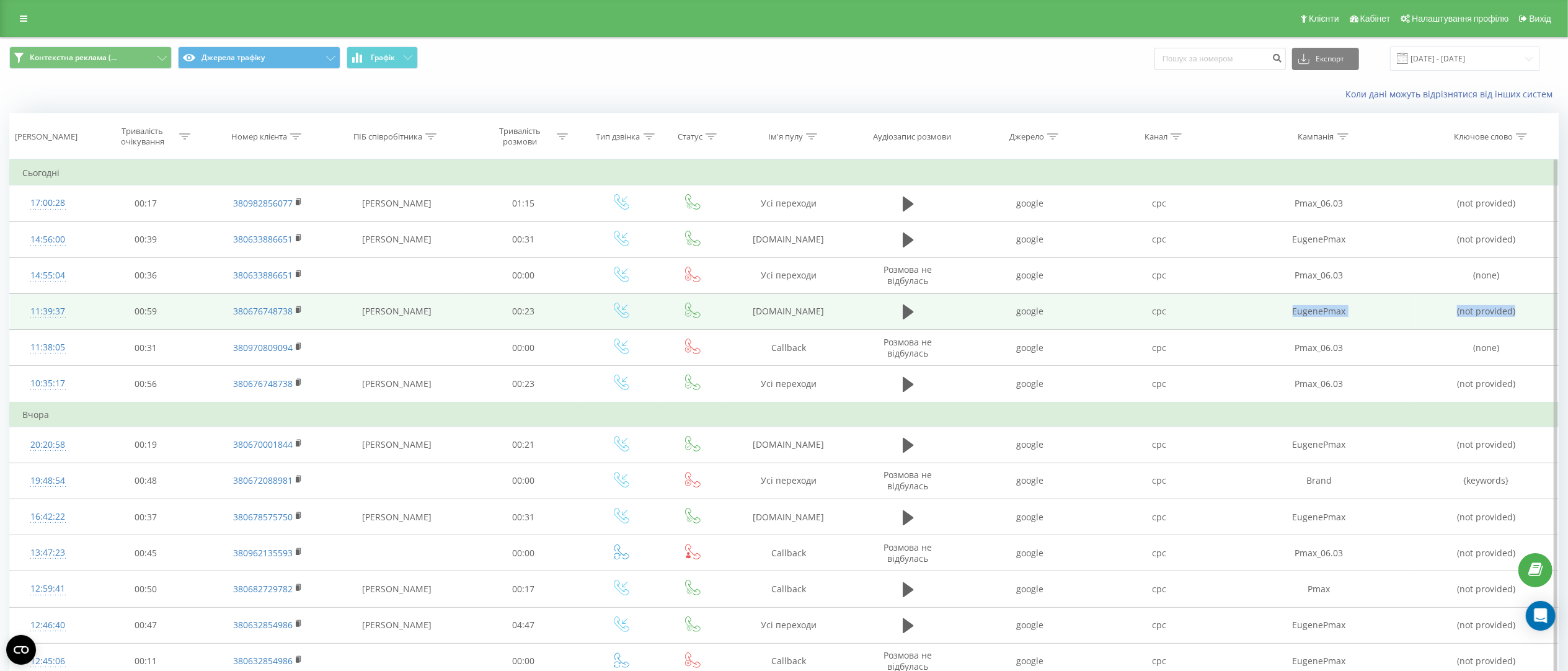
drag, startPoint x: 1531, startPoint y: 317, endPoint x: 1286, endPoint y: 314, distance: 245.0
click at [1286, 314] on tr "11:39:37 00:59 380676748738 [PERSON_NAME] 00:23 [DOMAIN_NAME] google cpc Eugene…" at bounding box center [784, 311] width 1549 height 36
click at [1317, 319] on td "EugenePmax" at bounding box center [1318, 311] width 191 height 36
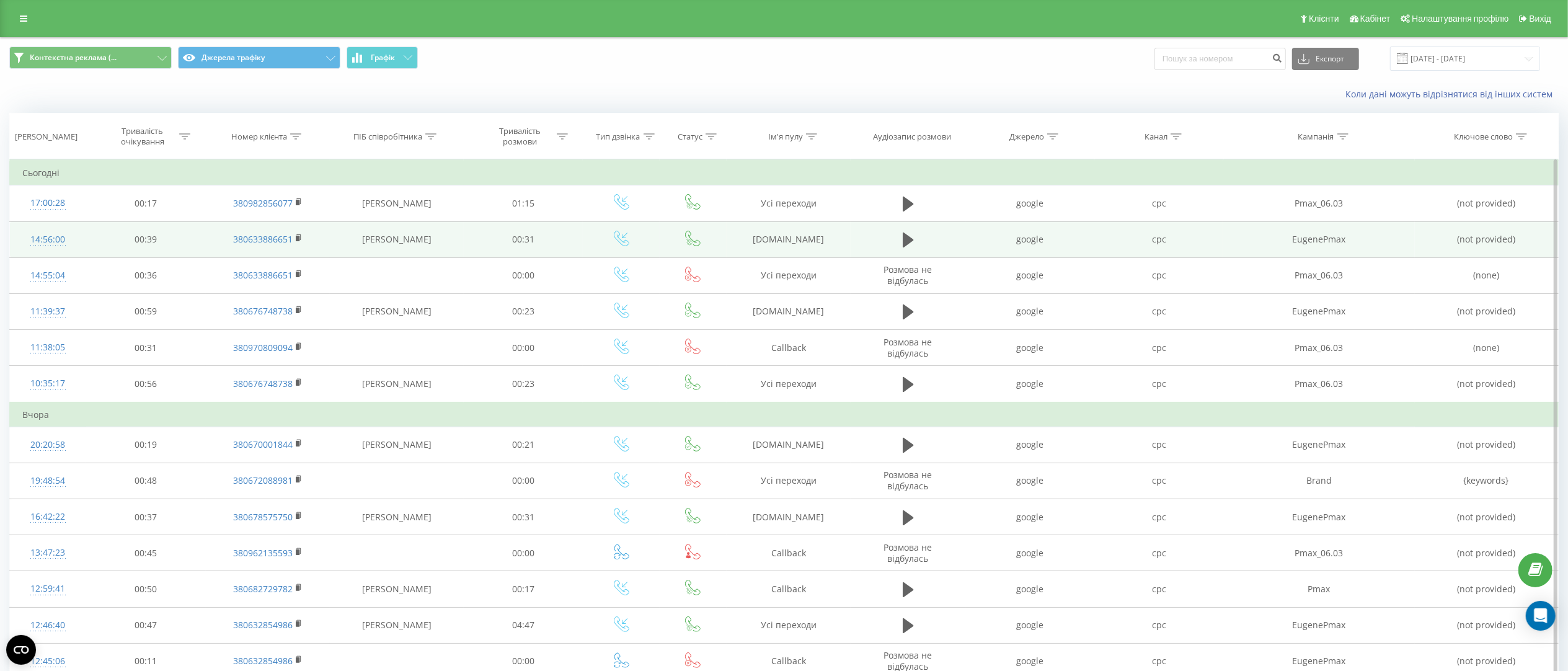
click at [1320, 245] on td "EugenePmax" at bounding box center [1318, 239] width 191 height 36
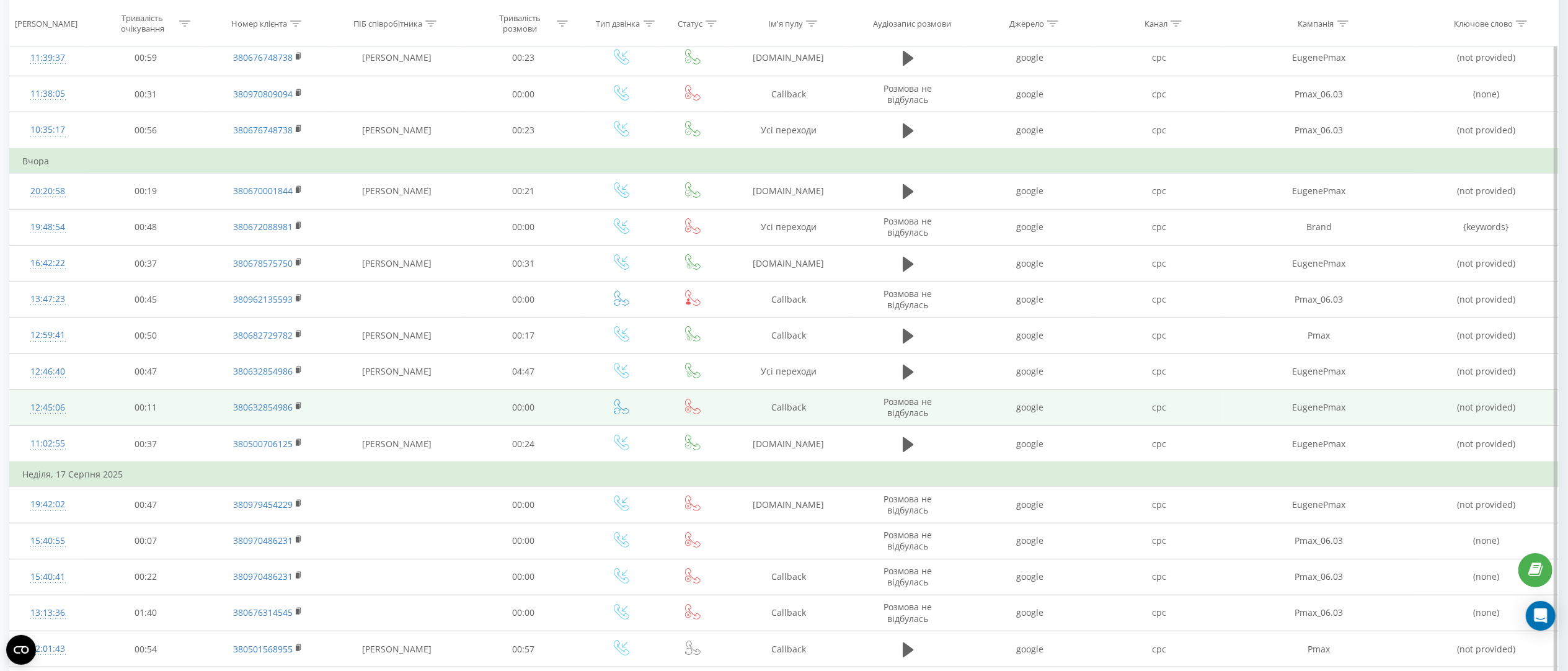
scroll to position [372, 0]
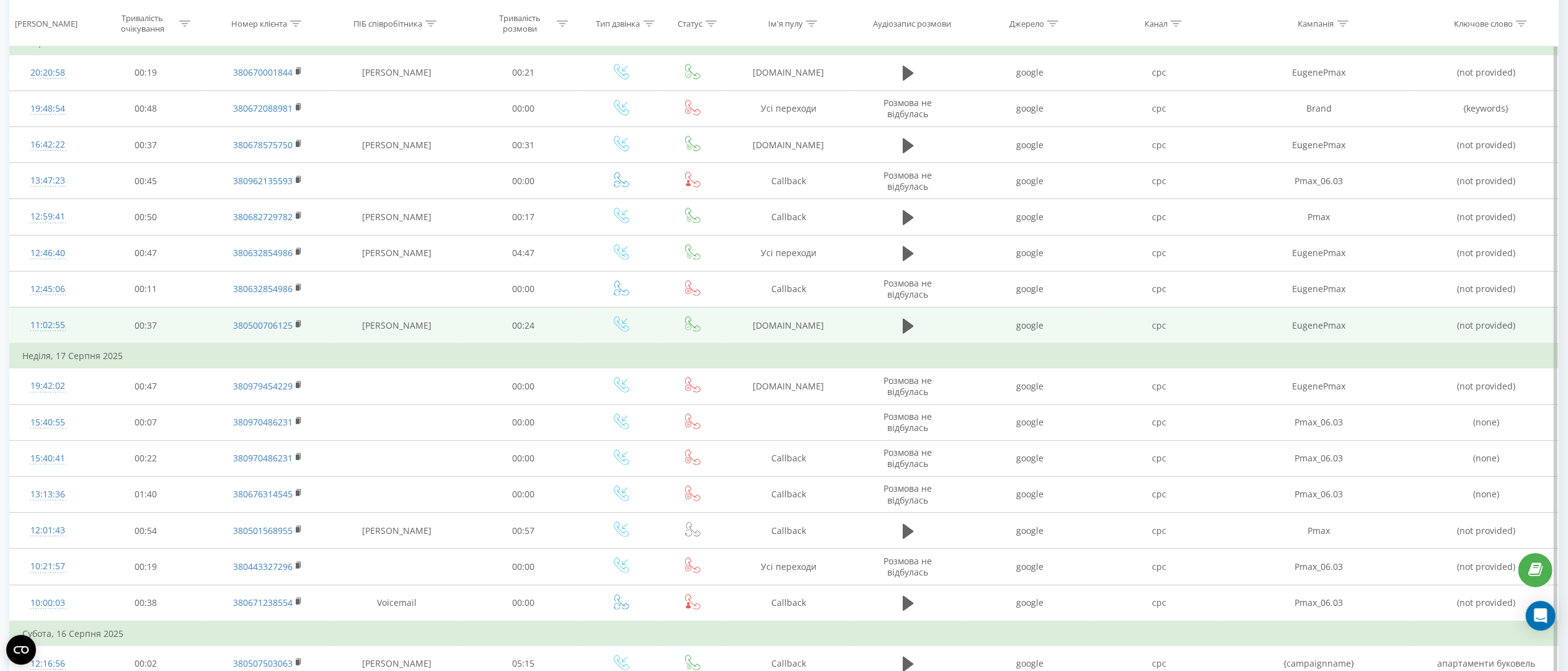
click at [1304, 332] on td "EugenePmax" at bounding box center [1318, 326] width 191 height 37
copy td "EugenePmax"
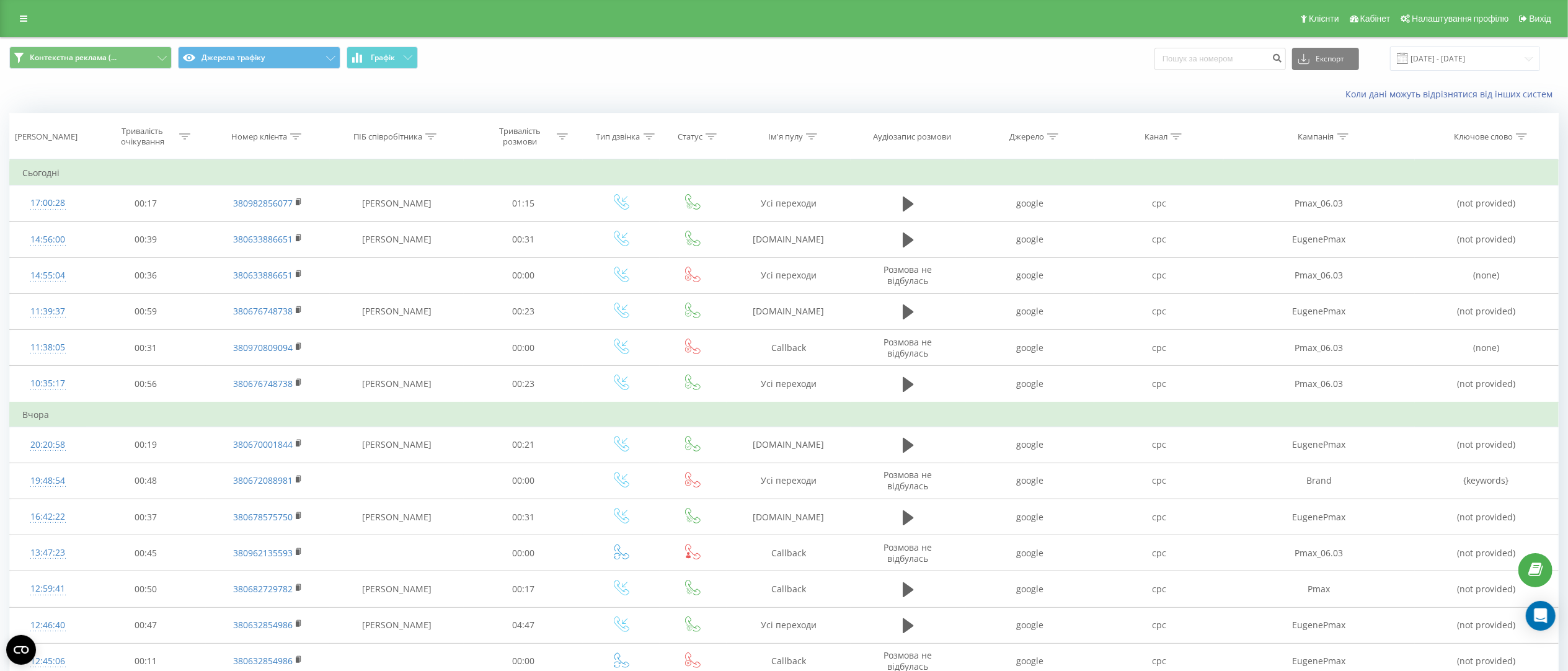
click at [1342, 138] on icon at bounding box center [1343, 137] width 11 height 6
click at [1313, 223] on input "text" at bounding box center [1319, 225] width 109 height 21
paste input "EugenePmax"
type input "EugenePmax"
click at [1375, 170] on div "Фільтрувати за умовою Містить EugenePmax Скасувати OK" at bounding box center [1319, 215] width 135 height 112
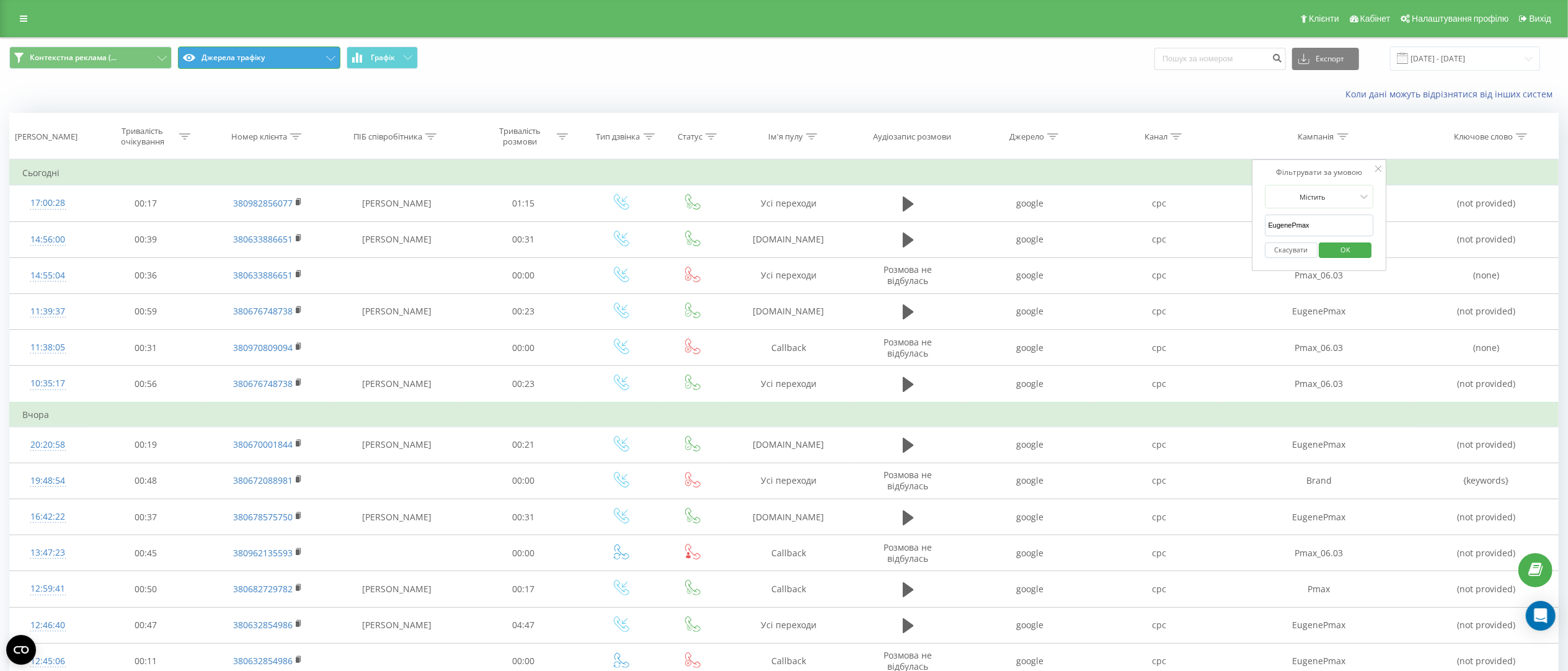
click at [284, 51] on button "Джерела трафіку" at bounding box center [259, 58] width 162 height 22
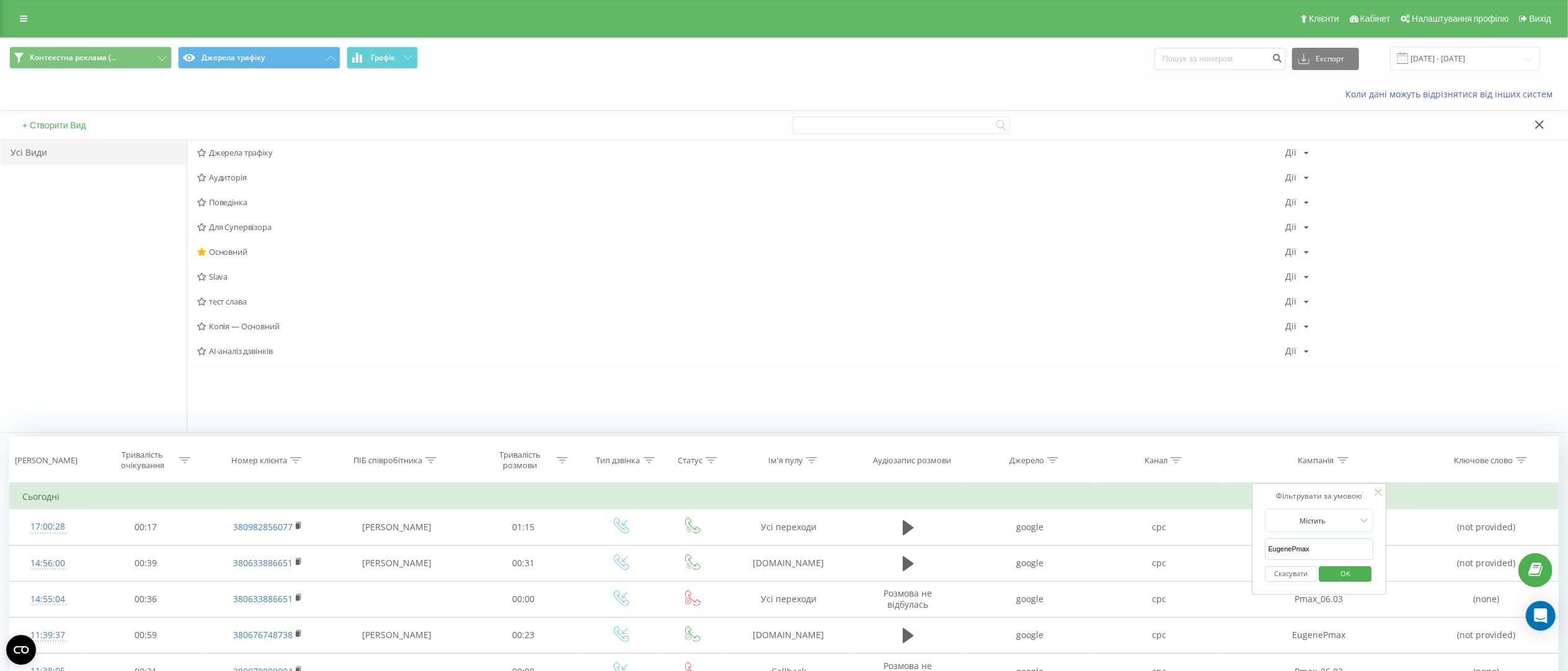
click at [1540, 128] on icon at bounding box center [1540, 124] width 9 height 8
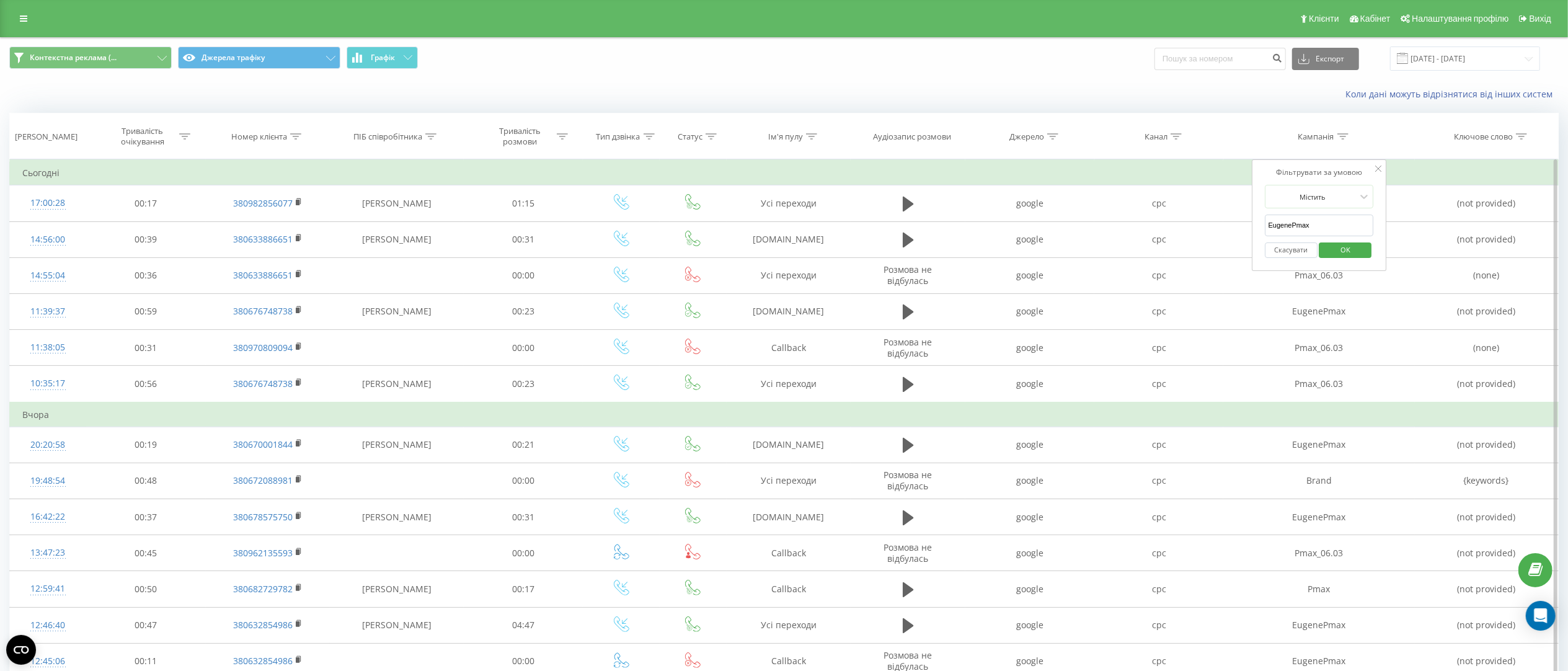
click at [1379, 167] on icon at bounding box center [1378, 169] width 6 height 6
click at [28, 22] on link at bounding box center [23, 18] width 22 height 18
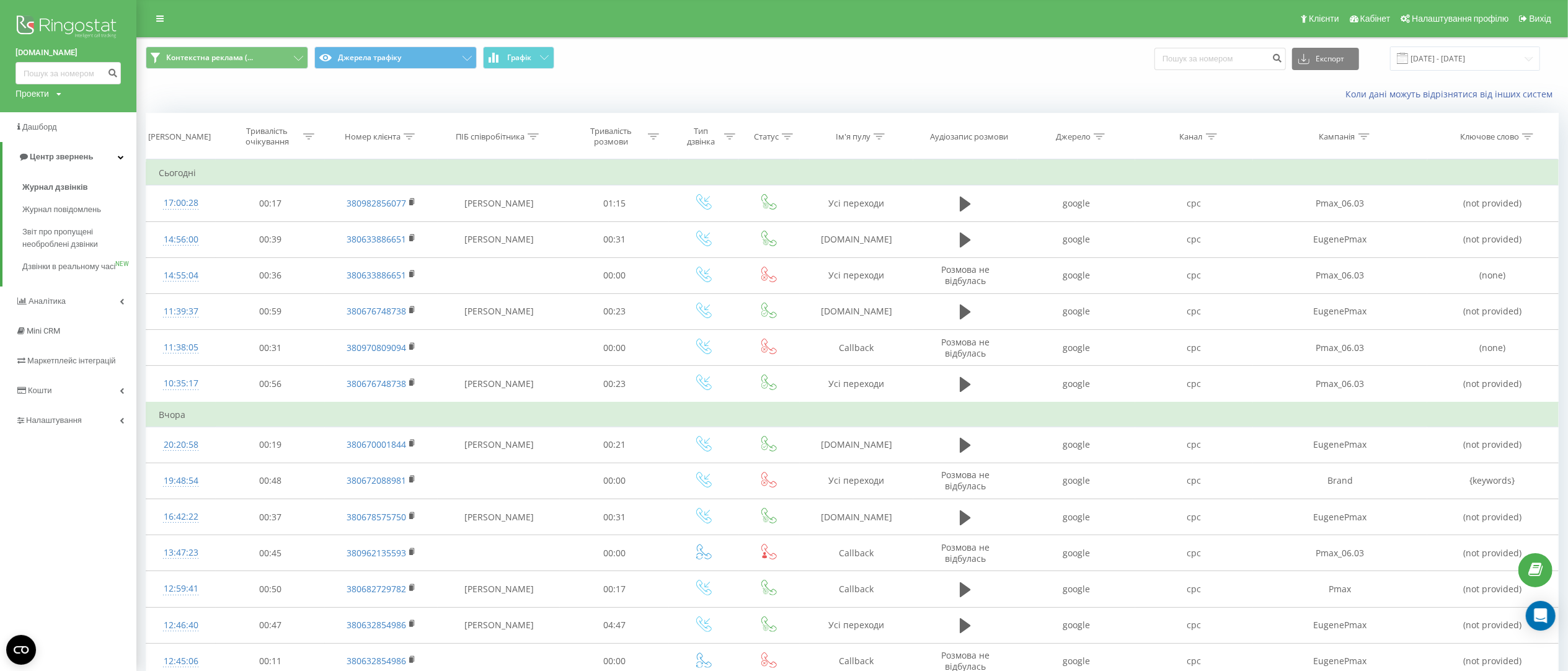
drag, startPoint x: 24, startPoint y: 52, endPoint x: 80, endPoint y: 57, distance: 56.2
click at [80, 57] on div "[DOMAIN_NAME] Проекти [DOMAIN_NAME] [DOMAIN_NAME] [DOMAIN_NAME] [DOMAIN_NAME] […" at bounding box center [68, 56] width 136 height 112
click at [684, 80] on div "Коли дані можуть відрізнятися вiд інших систем" at bounding box center [852, 94] width 1430 height 30
click at [368, 60] on button "Джерела трафіку" at bounding box center [395, 58] width 162 height 22
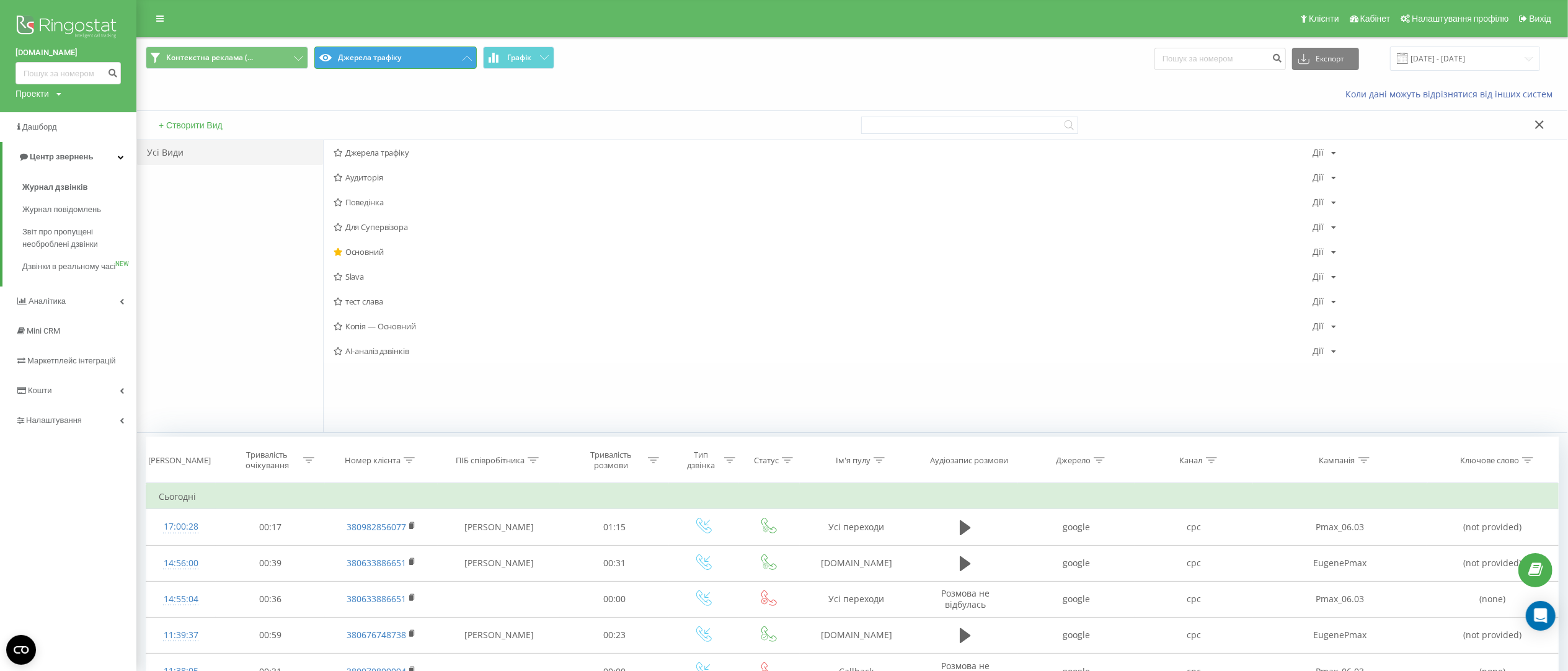
click at [390, 49] on button "Джерела трафіку" at bounding box center [395, 58] width 162 height 22
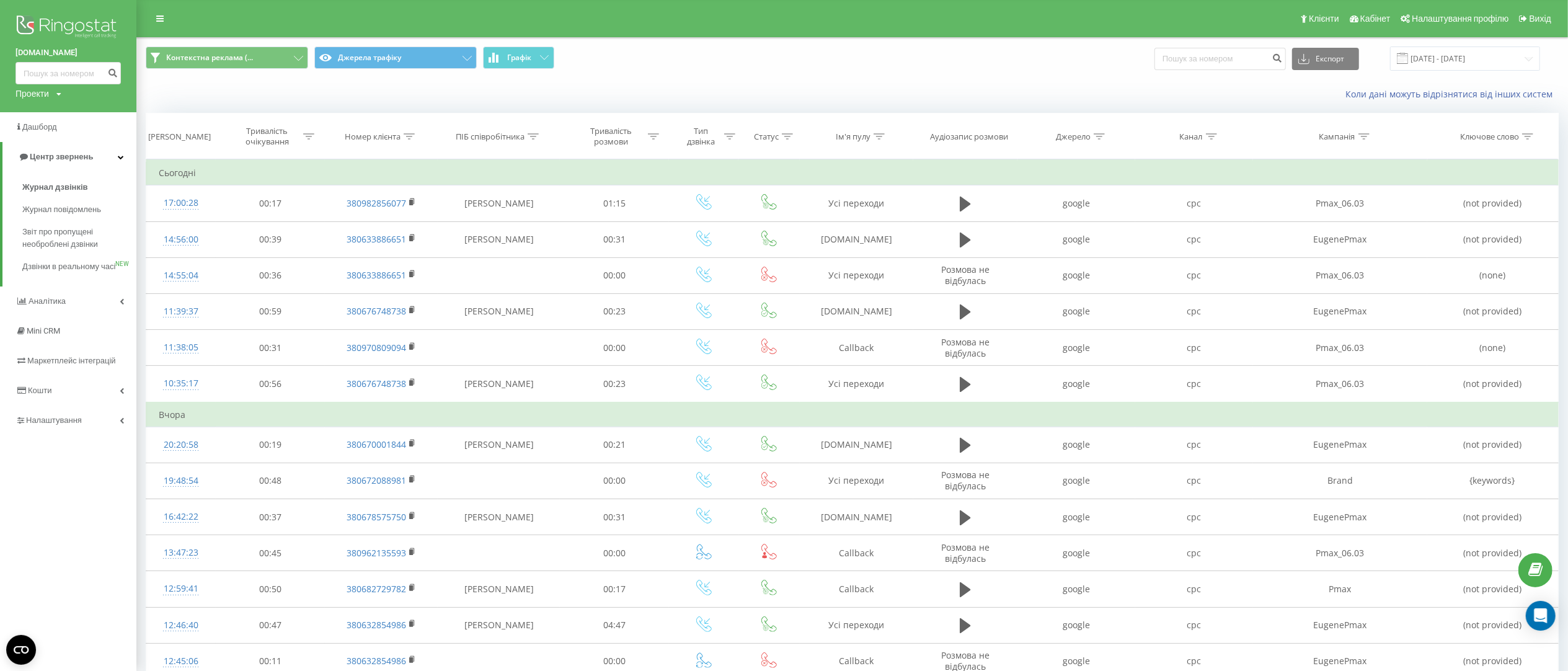
click at [445, 71] on div "Контекстна реклама (... Джерела трафіку Графік Експорт .csv .xls .xlsx [DATE] -…" at bounding box center [852, 58] width 1430 height 41
click at [446, 69] on span "Контекстна реклама (... Джерела трафіку Графік" at bounding box center [494, 59] width 697 height 25
click at [441, 51] on button "Джерела трафіку" at bounding box center [395, 58] width 162 height 22
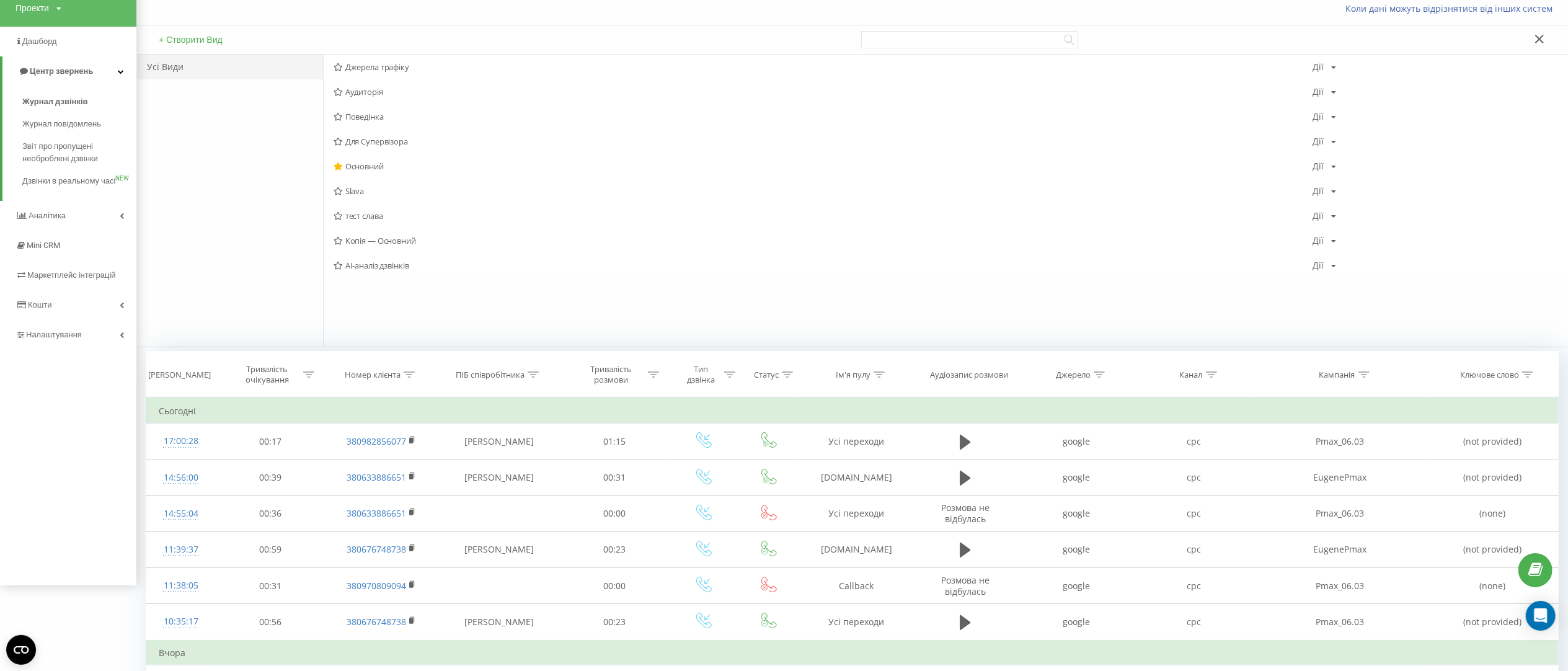
scroll to position [124, 0]
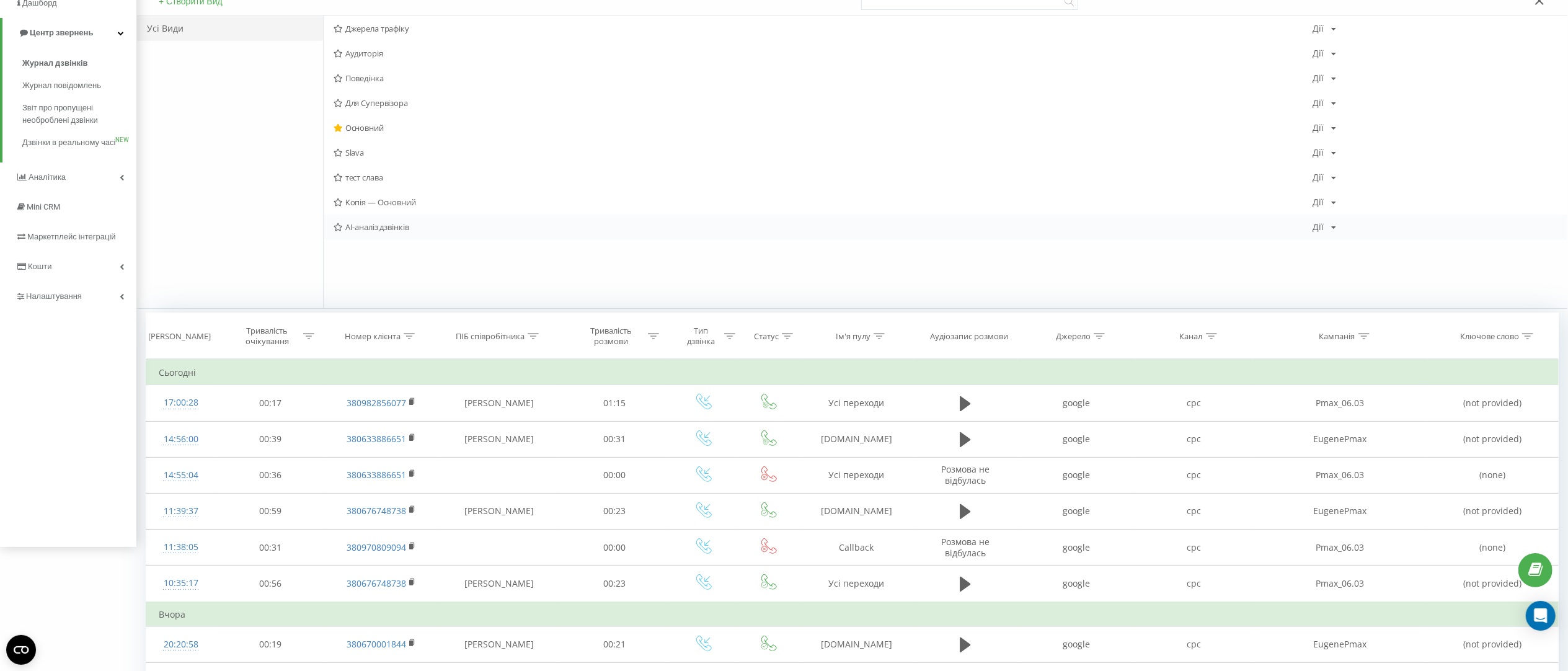
click at [1327, 232] on div "AI-аналіз дзвінків Дії Редагувати Копіювати Видалити За замовчуванням Поділитися" at bounding box center [945, 227] width 1244 height 25
click at [1332, 229] on icon at bounding box center [1333, 228] width 5 height 8
click at [1394, 170] on div "тест слава Дії Редагувати Копіювати Видалити За замовчуванням Поділитися" at bounding box center [945, 177] width 1244 height 25
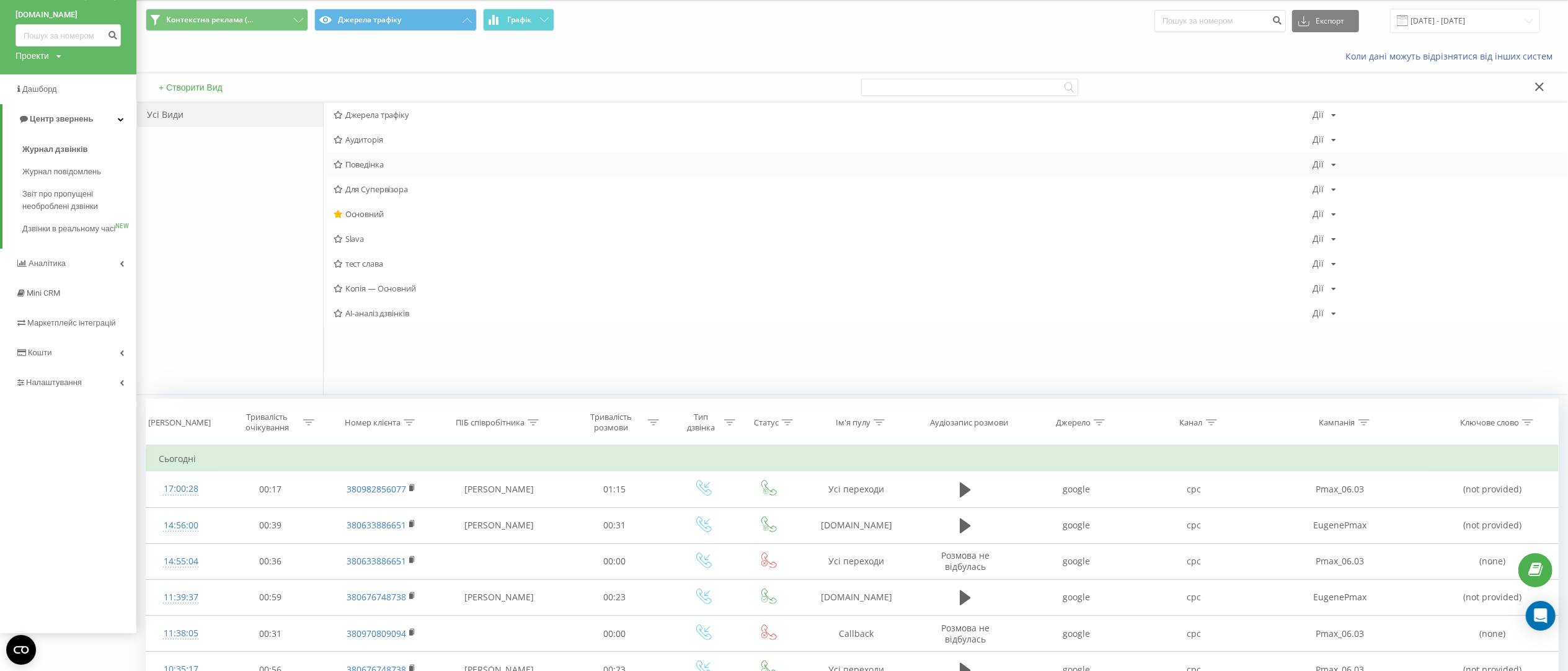
scroll to position [0, 0]
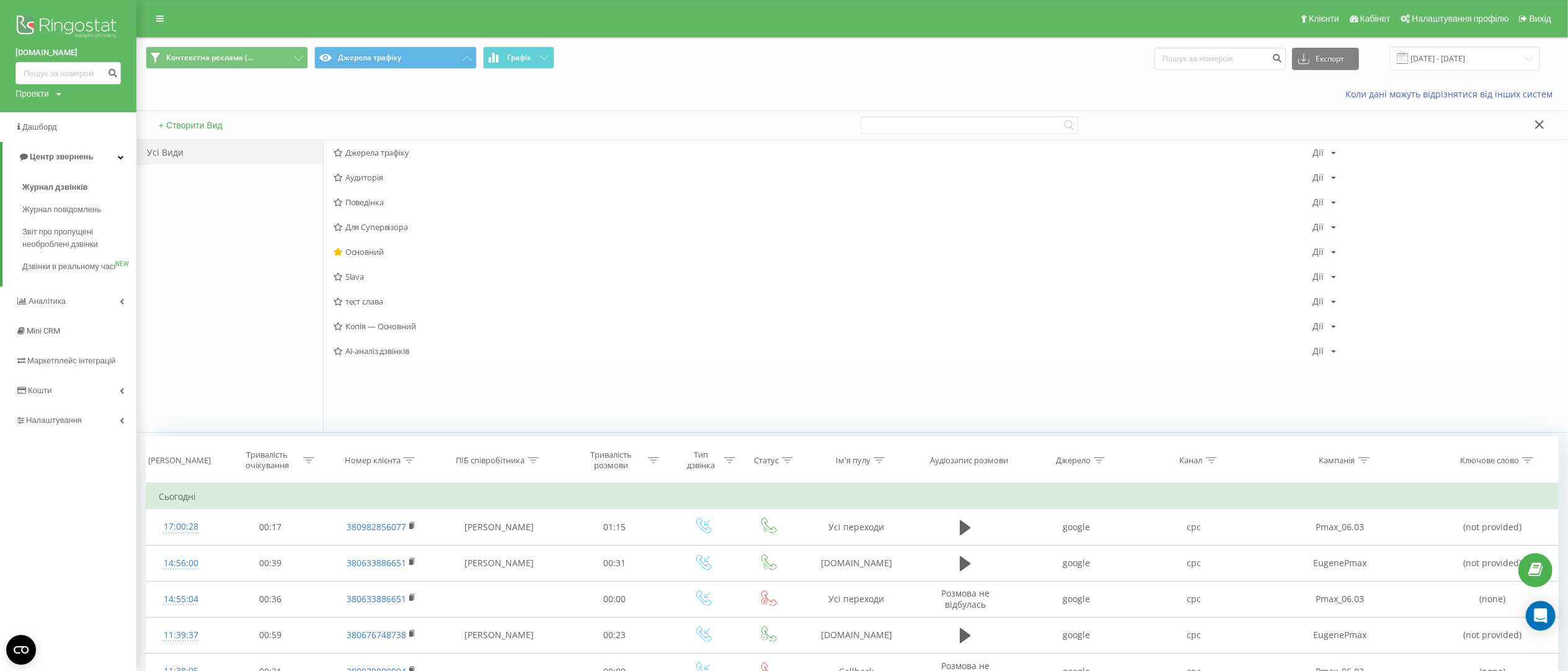
click at [206, 123] on button "+ Створити Вид" at bounding box center [190, 125] width 71 height 12
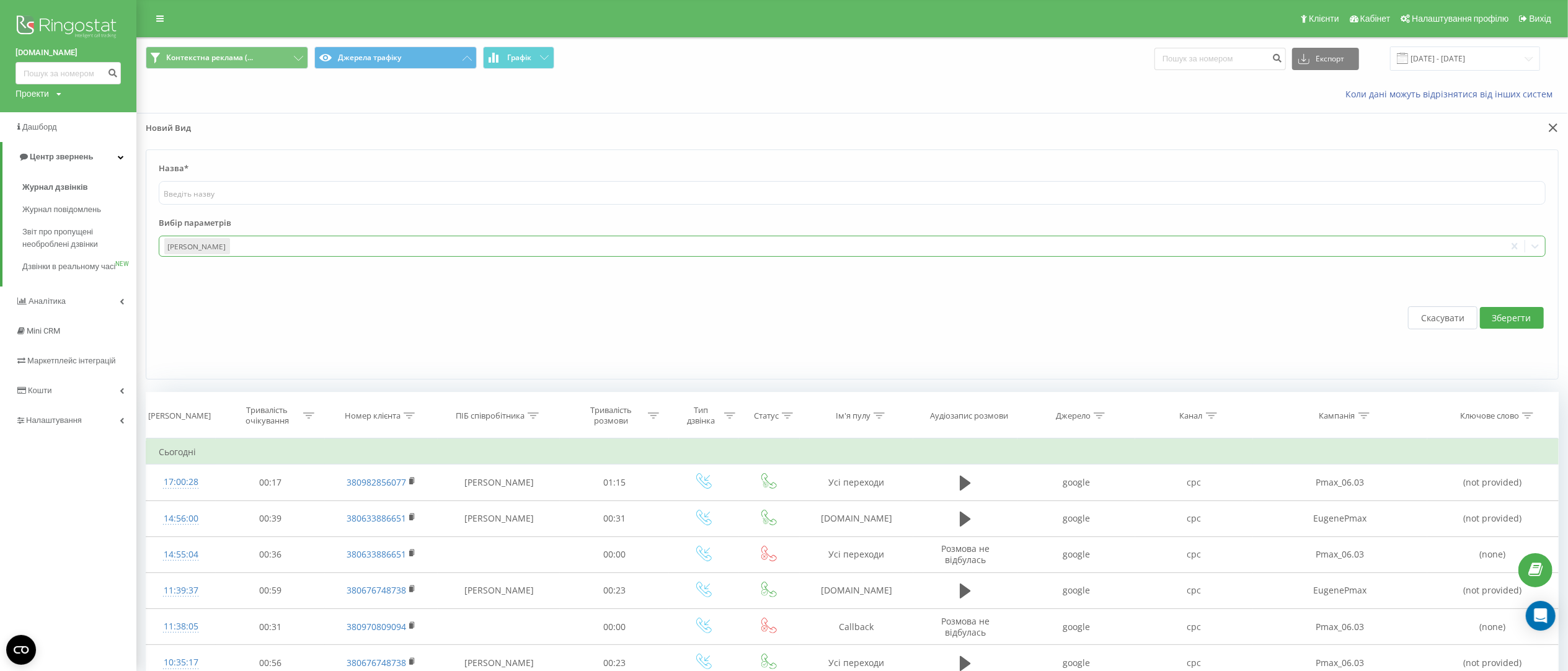
click at [294, 245] on div at bounding box center [866, 246] width 1268 height 15
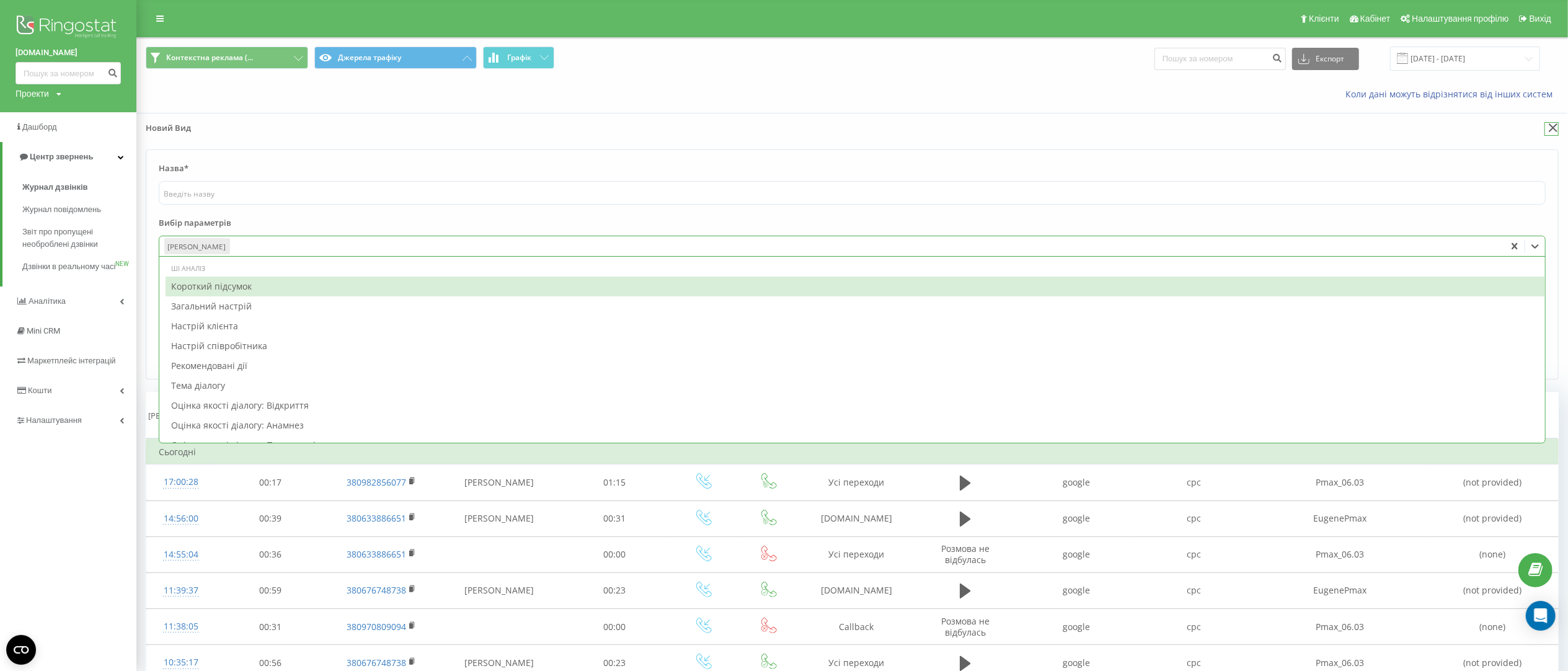
click at [1547, 135] on button at bounding box center [1551, 128] width 15 height 13
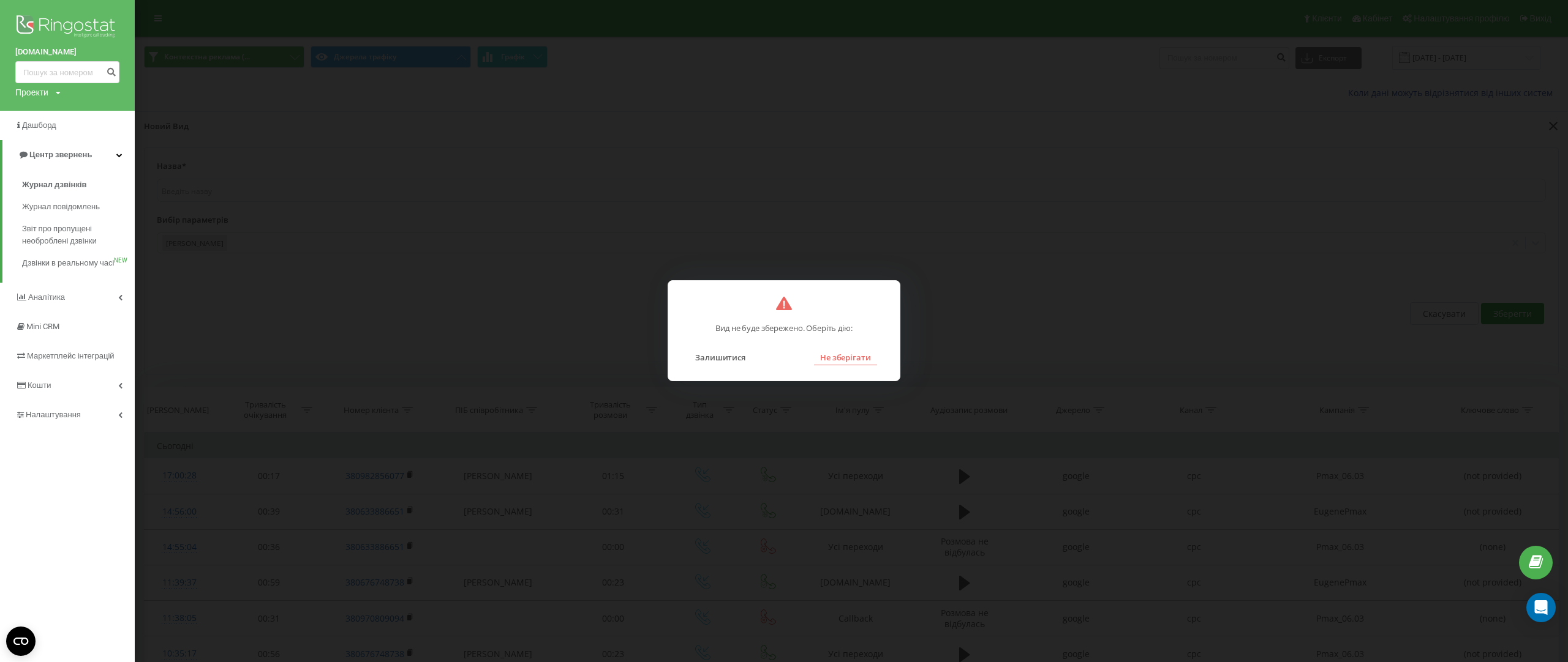
click at [865, 362] on button "Не зберігати" at bounding box center [845, 357] width 63 height 16
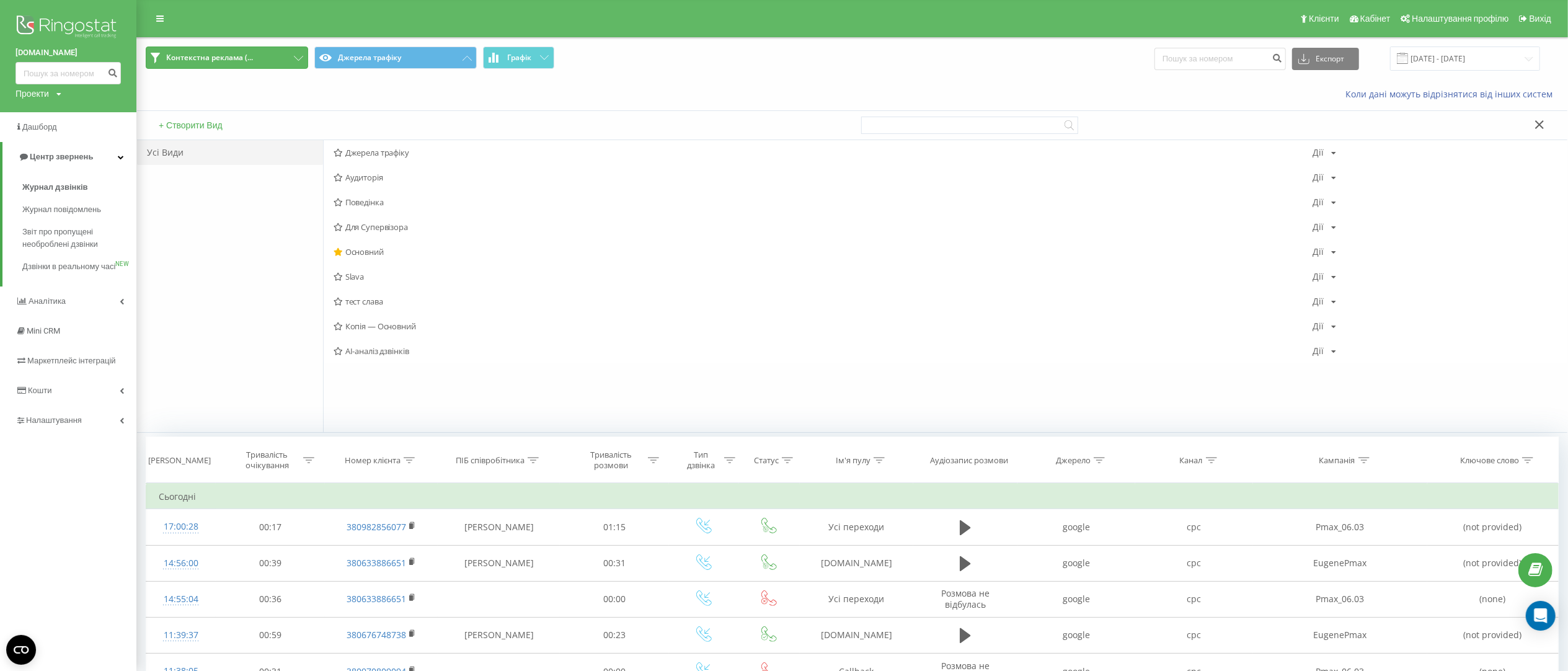
click at [261, 62] on button "Контекстна реклама (..." at bounding box center [227, 58] width 162 height 22
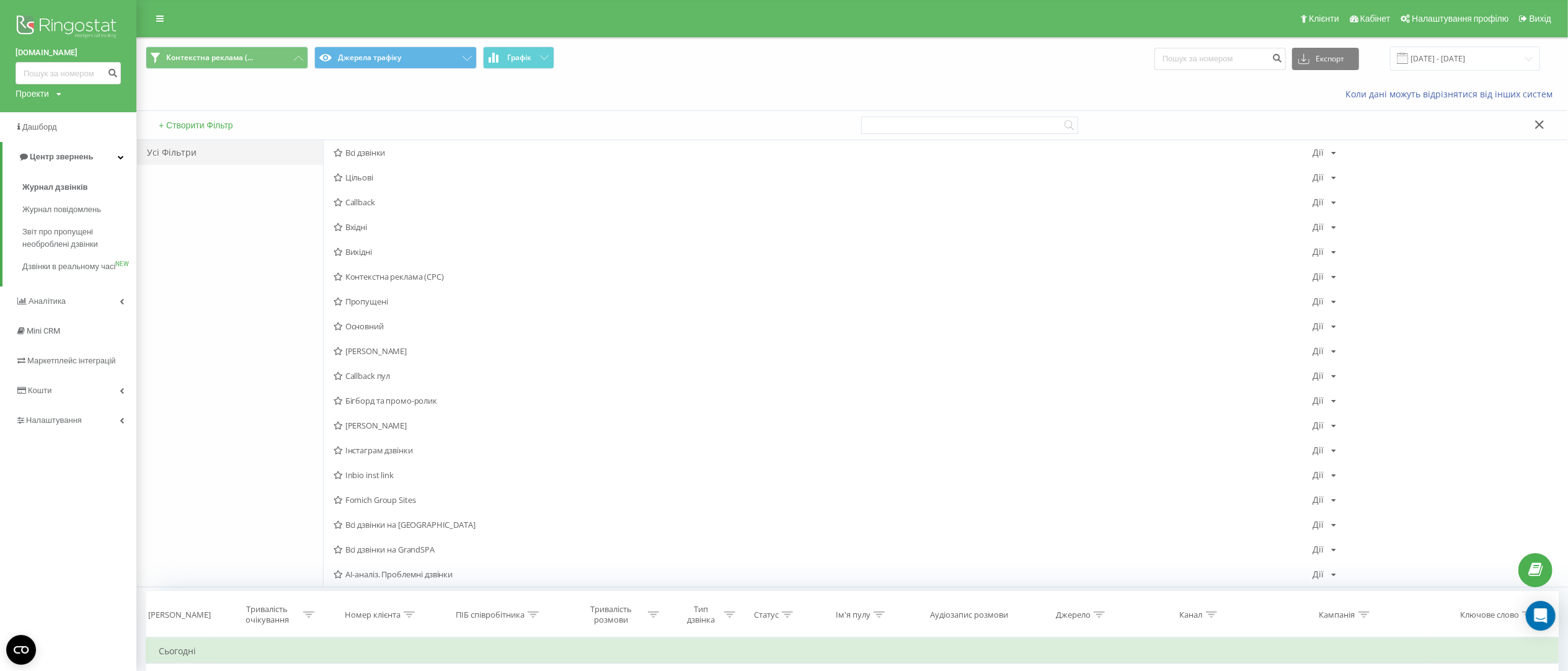
click at [202, 122] on button "+ Створити Фільтр" at bounding box center [195, 125] width 82 height 12
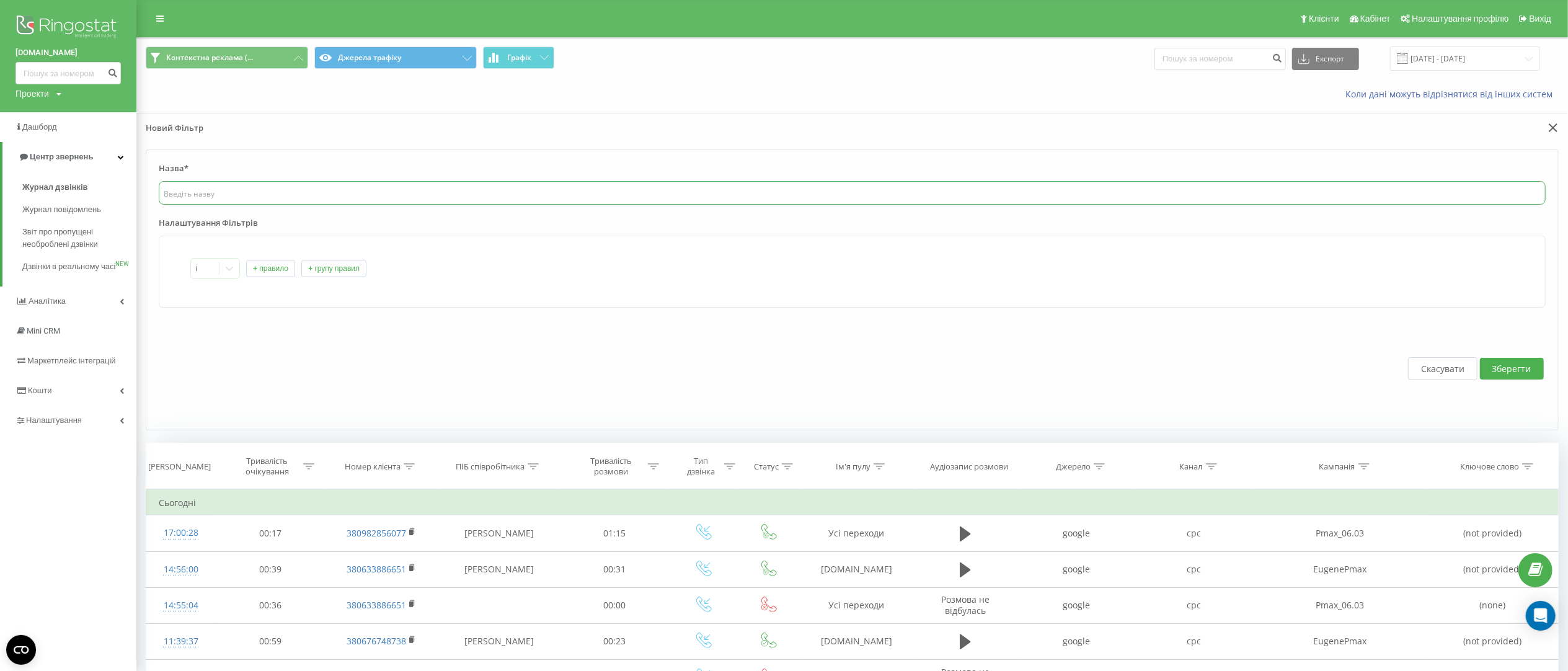
click at [313, 196] on input "text" at bounding box center [852, 192] width 1387 height 24
click at [280, 275] on button "+ правило" at bounding box center [271, 268] width 49 height 18
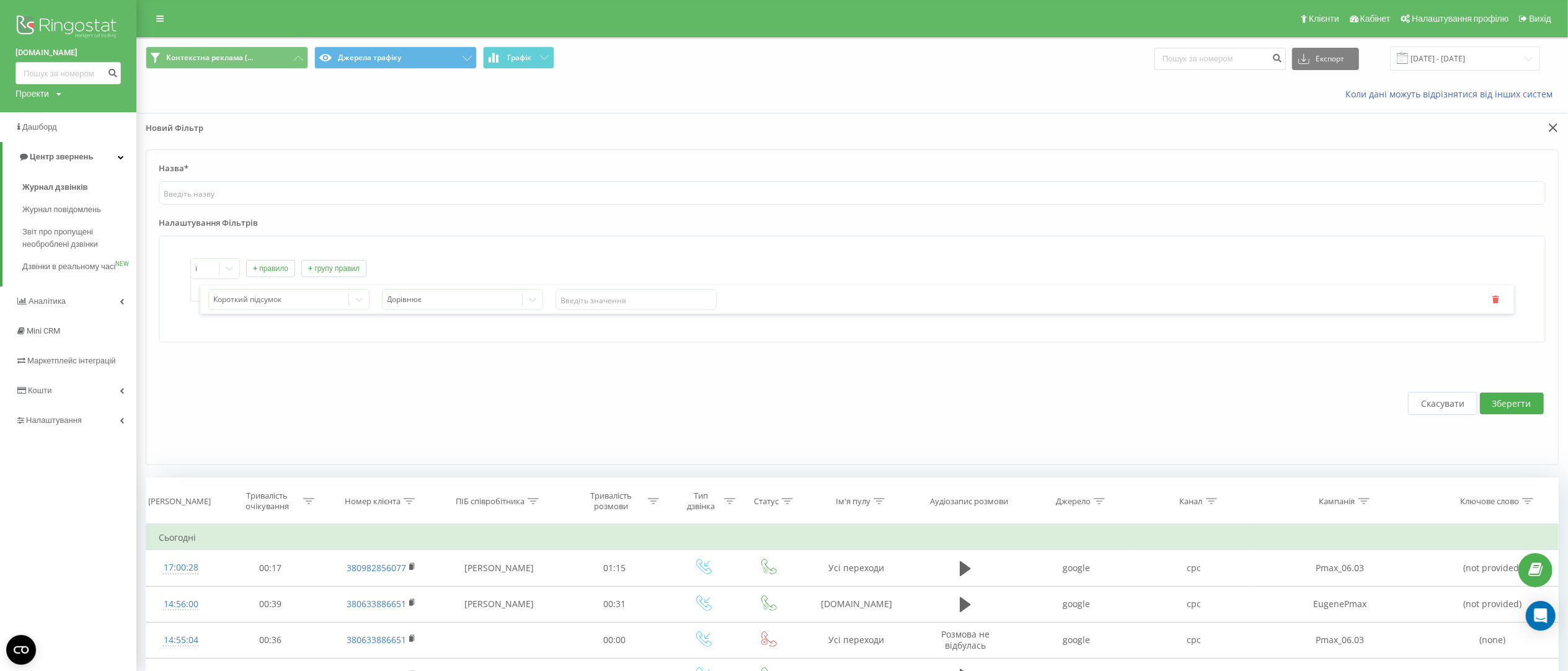
click at [293, 281] on div "і + правило + групу правил Короткий підсумок Дорівнює" at bounding box center [851, 286] width 1324 height 56
click at [289, 302] on div at bounding box center [279, 300] width 130 height 15
click at [516, 343] on div "і + правило + групу правил 73 results available. Use Up and Down to choose opti…" at bounding box center [852, 288] width 1387 height 107
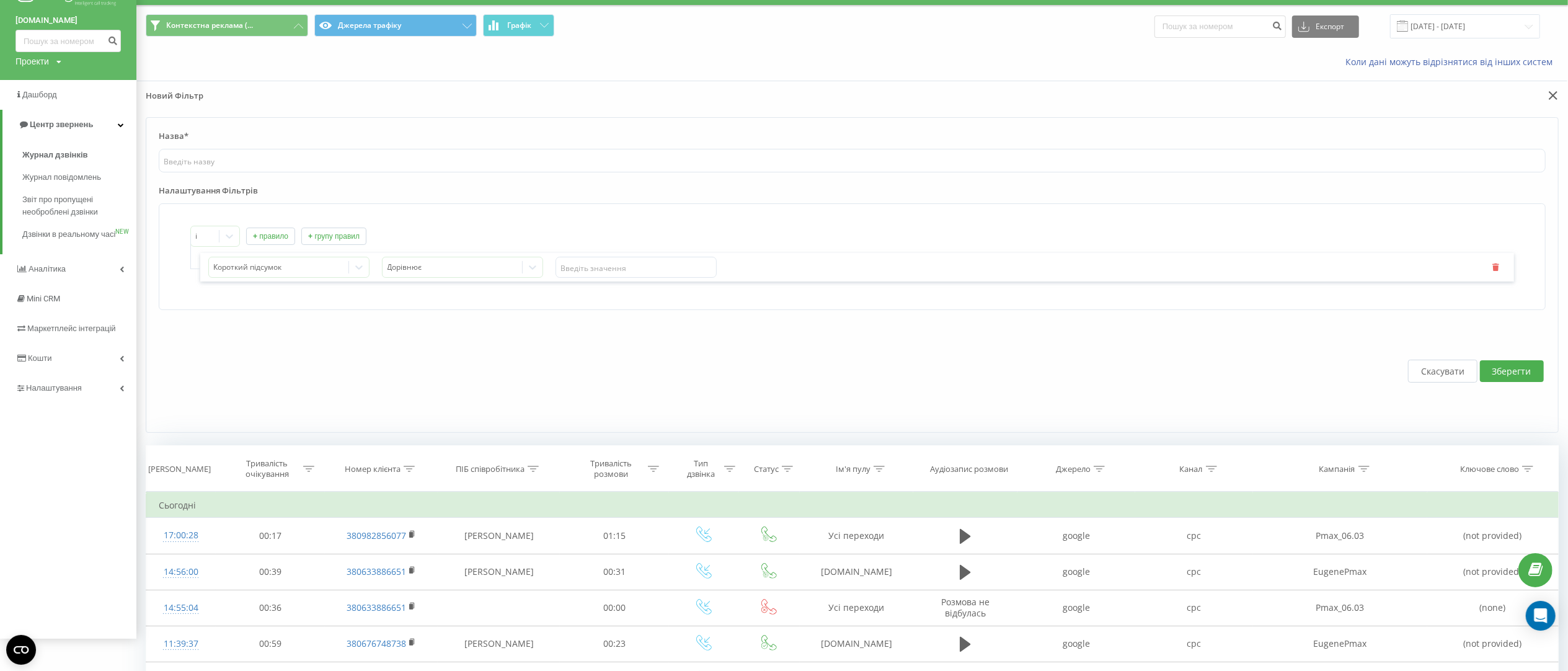
scroll to position [124, 0]
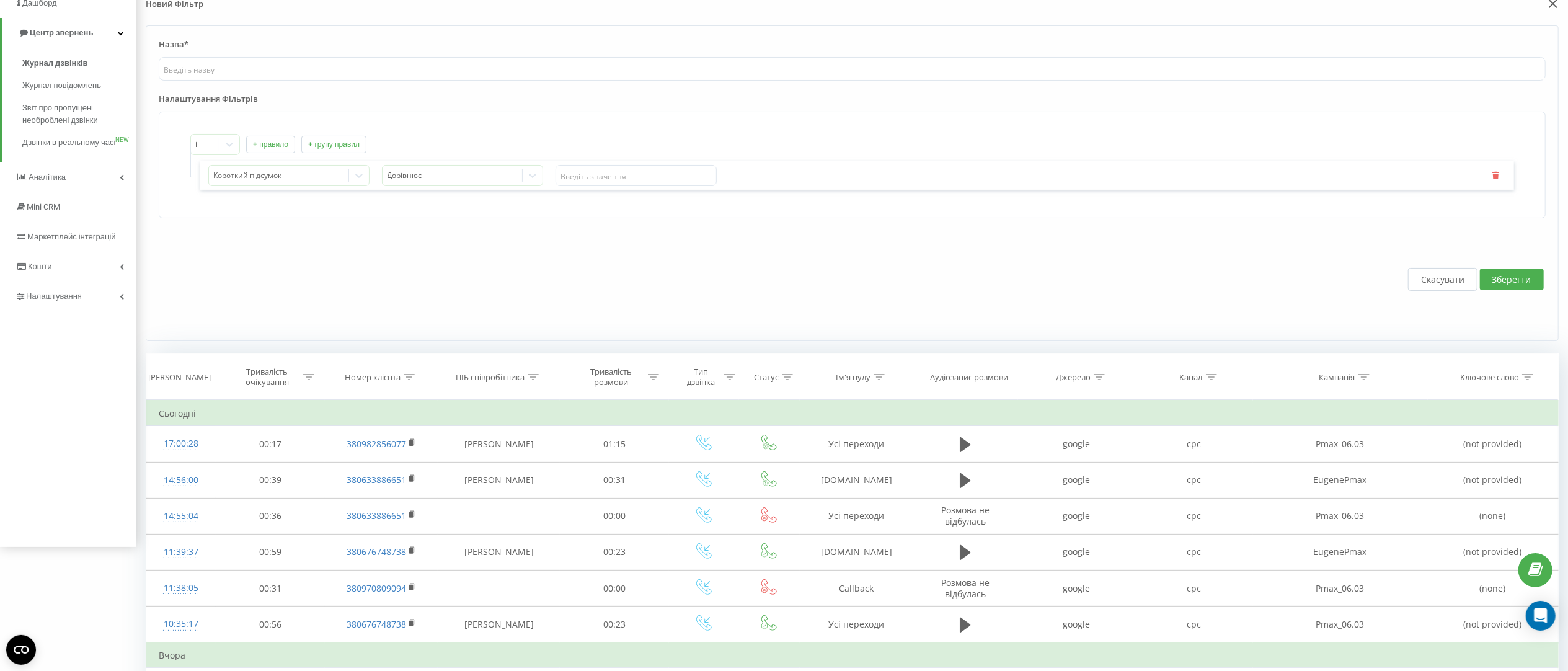
click at [1429, 290] on button "Скасувати" at bounding box center [1442, 279] width 70 height 23
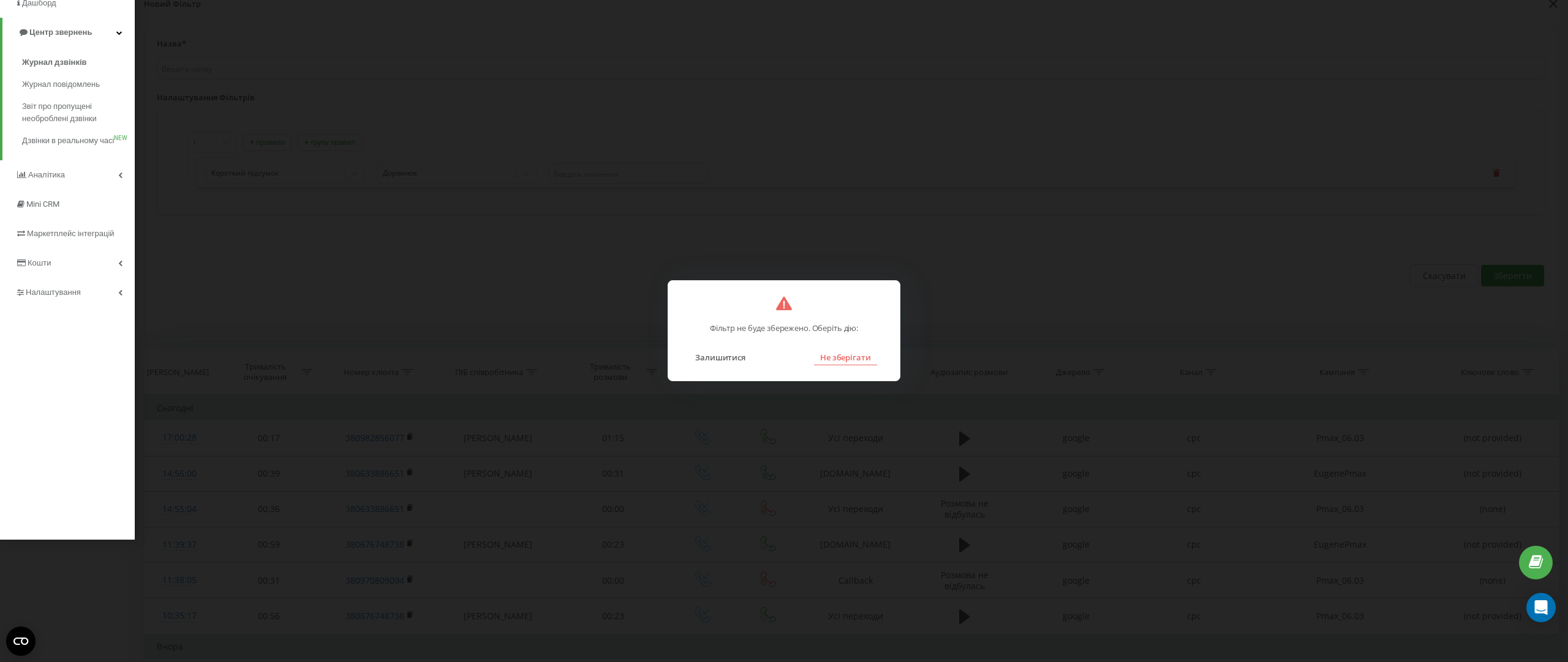
click at [848, 362] on button "Не зберігати" at bounding box center [845, 357] width 63 height 16
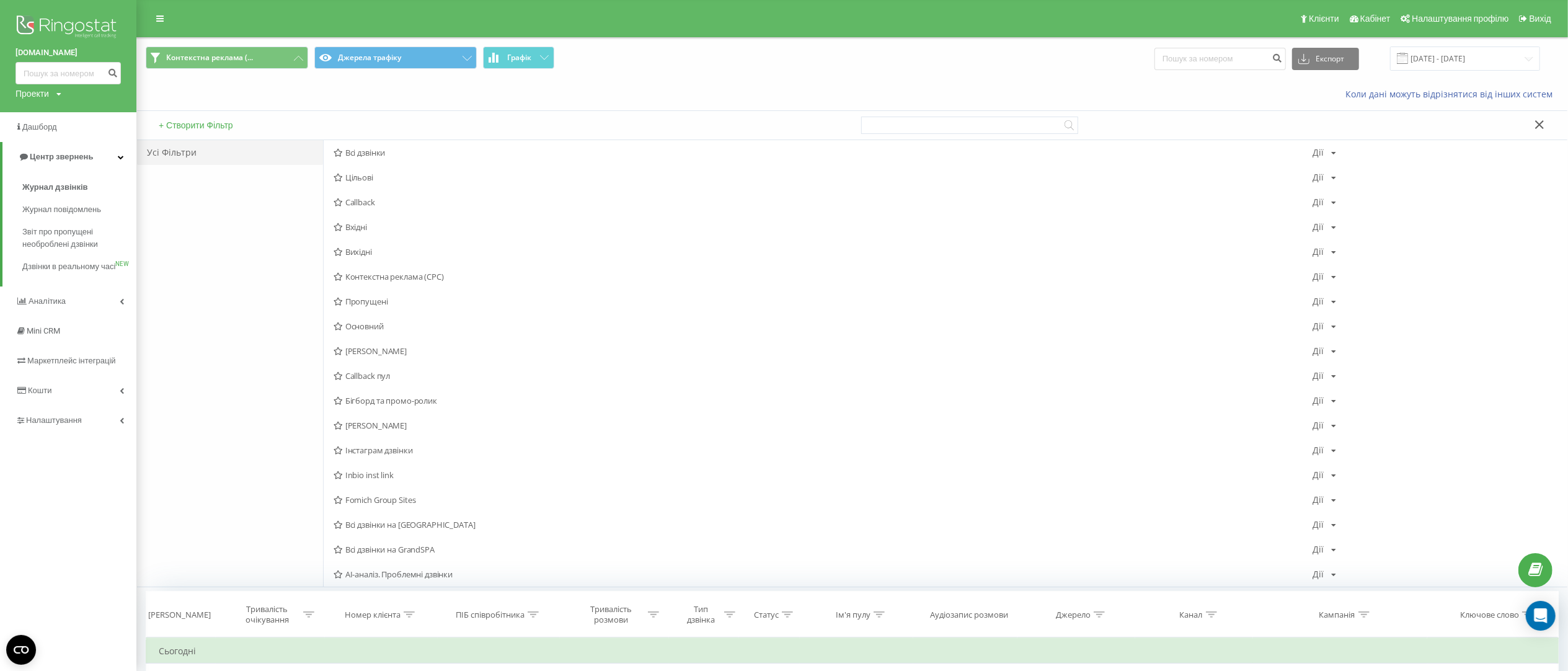
click at [1543, 123] on icon at bounding box center [1539, 124] width 8 height 8
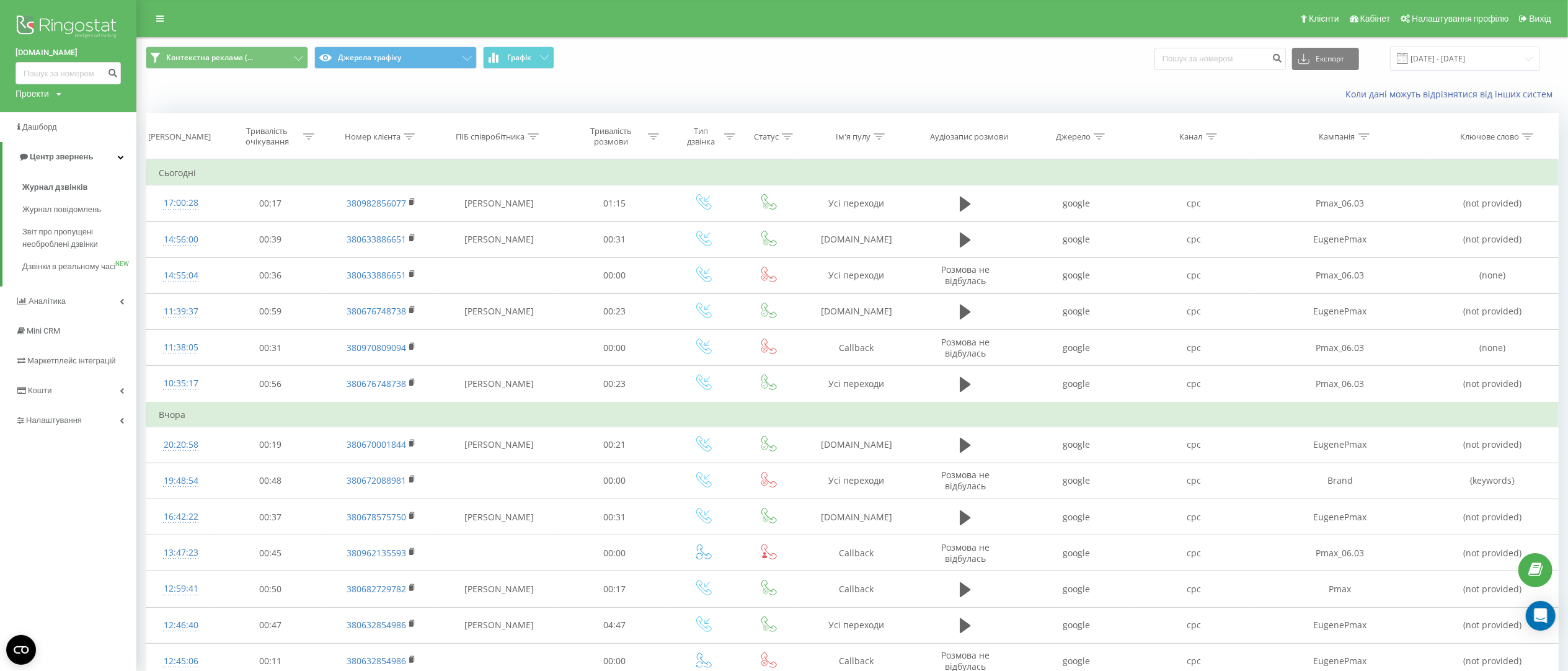
click at [1365, 136] on icon at bounding box center [1364, 137] width 11 height 6
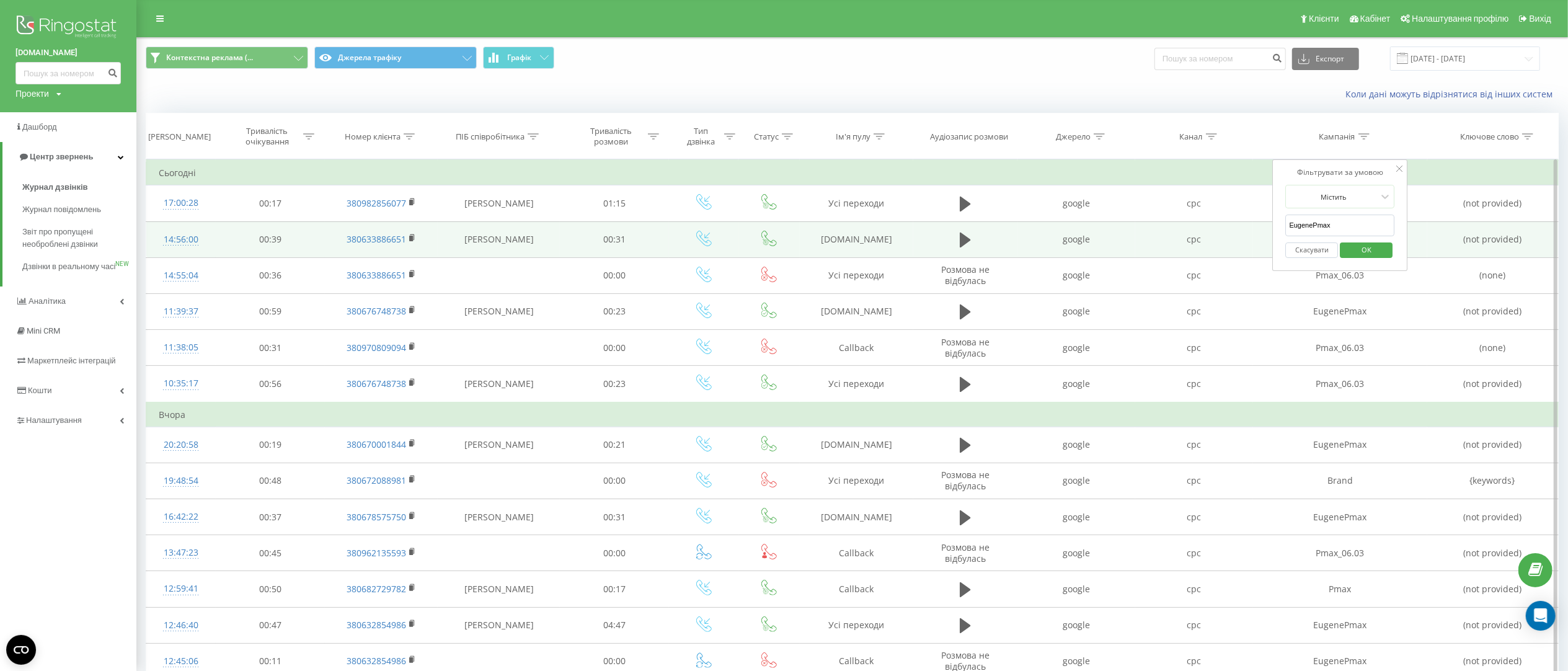
drag, startPoint x: 1342, startPoint y: 229, endPoint x: 1265, endPoint y: 228, distance: 77.0
click at [1265, 228] on table "Фільтрувати за умовою Дорівнює Скасувати OK Фільтрувати за умовою Містить Скасу…" at bounding box center [852, 661] width 1413 height 1003
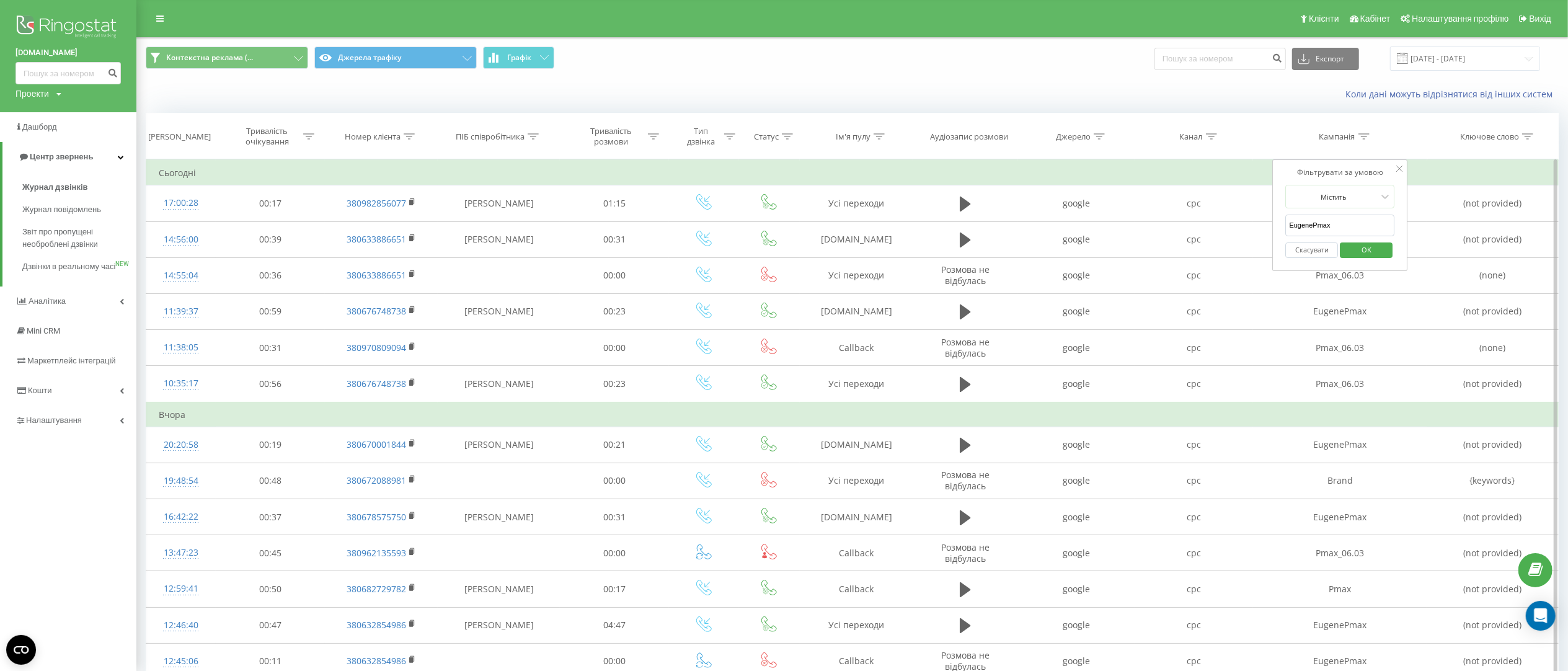
click at [1362, 228] on input "EugenePmax" at bounding box center [1340, 225] width 109 height 21
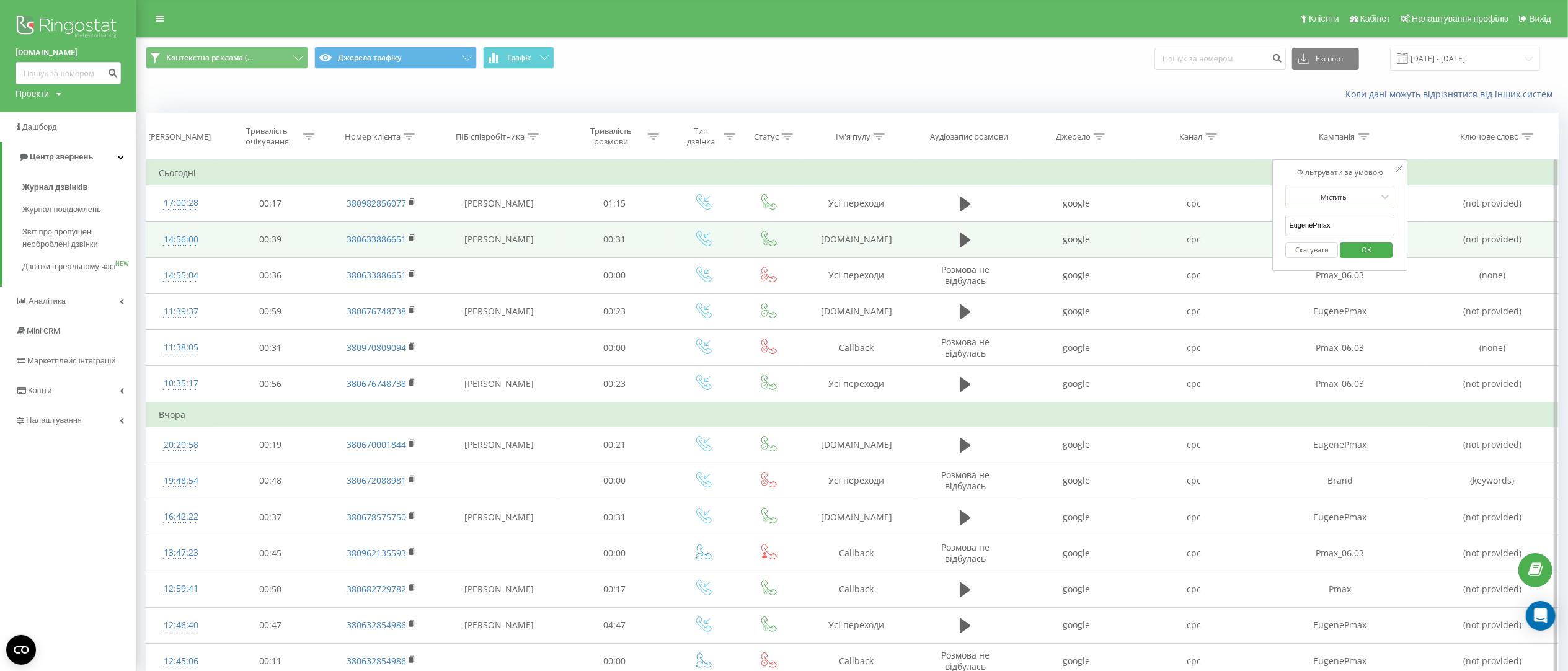
drag, startPoint x: 1364, startPoint y: 229, endPoint x: 1270, endPoint y: 232, distance: 94.0
click at [1270, 232] on table "Фільтрувати за умовою Дорівнює Скасувати OK Фільтрувати за умовою Містить Скасу…" at bounding box center [852, 661] width 1413 height 1003
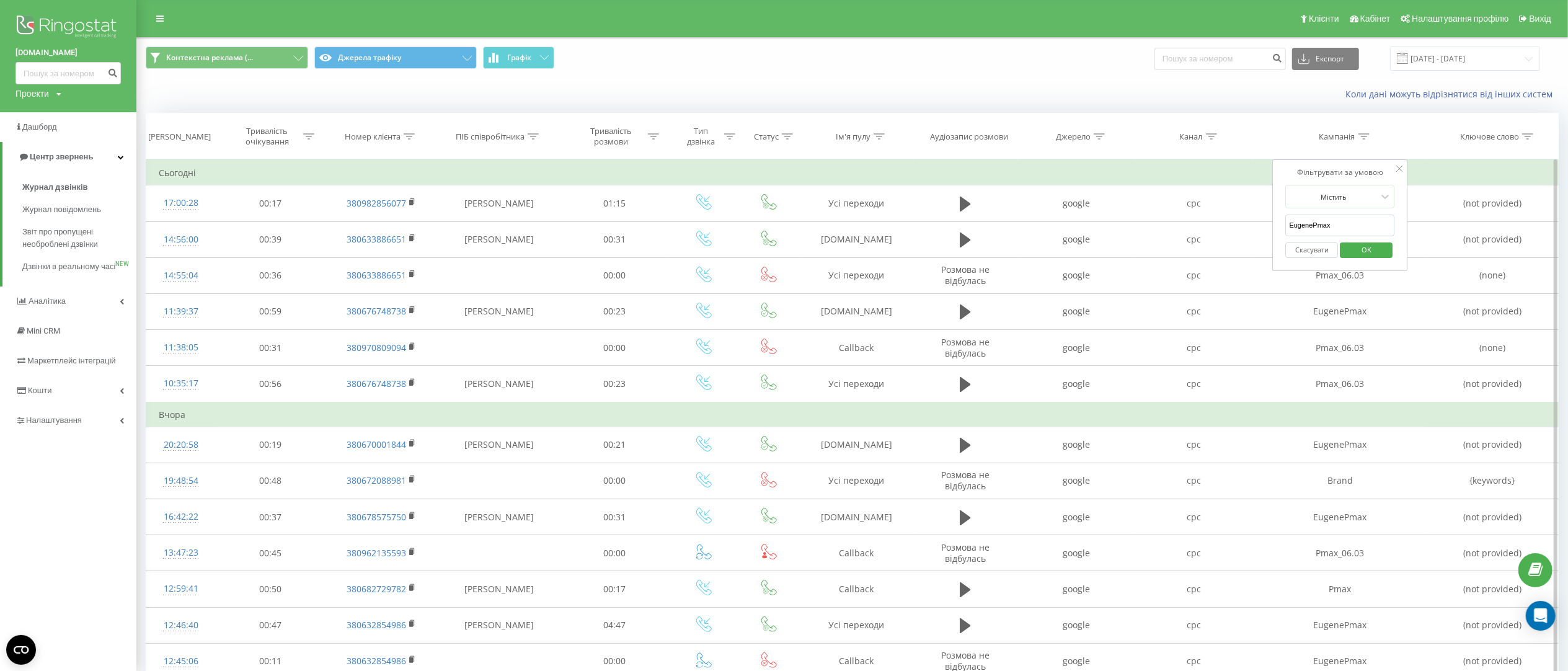
click at [1364, 251] on span "OK" at bounding box center [1366, 249] width 34 height 19
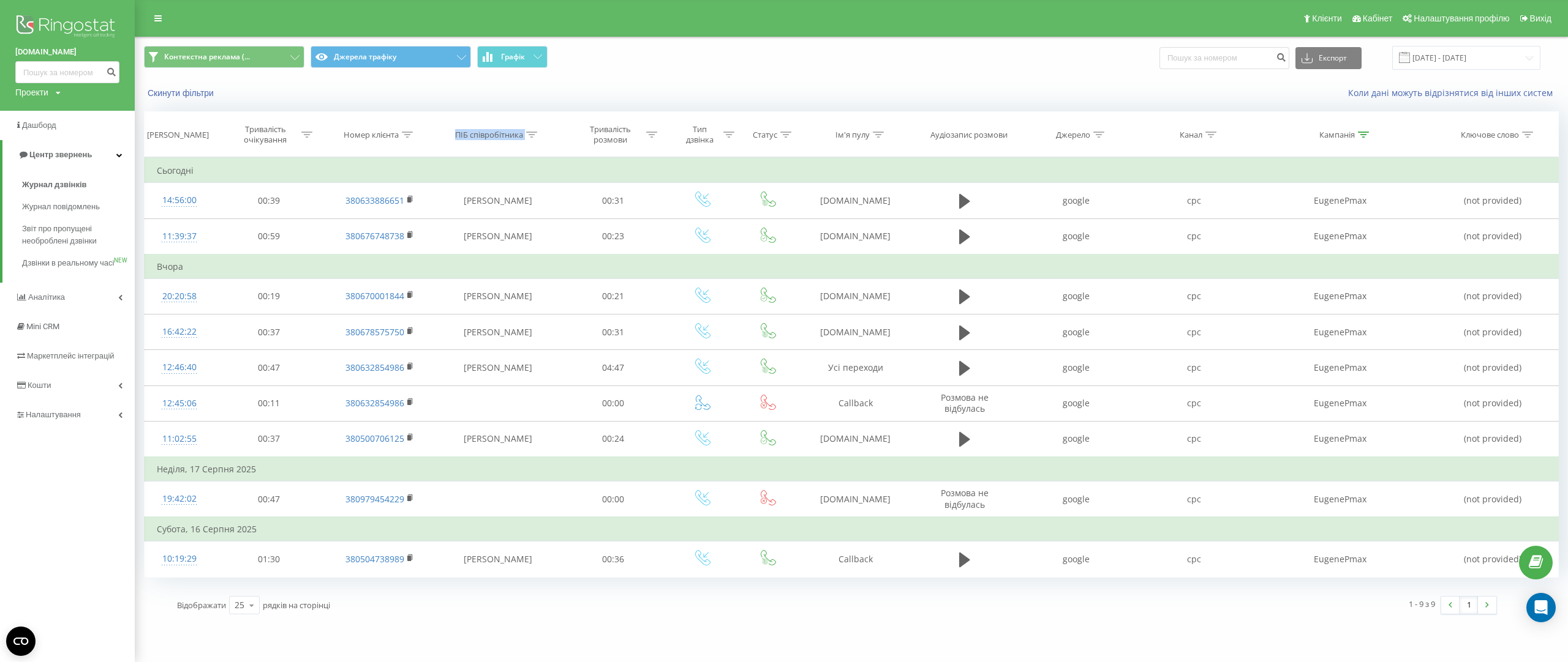
drag, startPoint x: 444, startPoint y: 135, endPoint x: 525, endPoint y: 142, distance: 81.3
click at [525, 142] on th "ПІБ співробітника" at bounding box center [498, 135] width 123 height 45
click at [566, 143] on div "Тривалість розмови" at bounding box center [613, 135] width 109 height 21
click at [463, 95] on div "Скинути фільтри" at bounding box center [404, 93] width 538 height 12
click at [735, 71] on div "Контекстна реклама (... Джерела трафіку Графік Експорт .csv .xls .xlsx [DATE] -…" at bounding box center [851, 57] width 1432 height 41
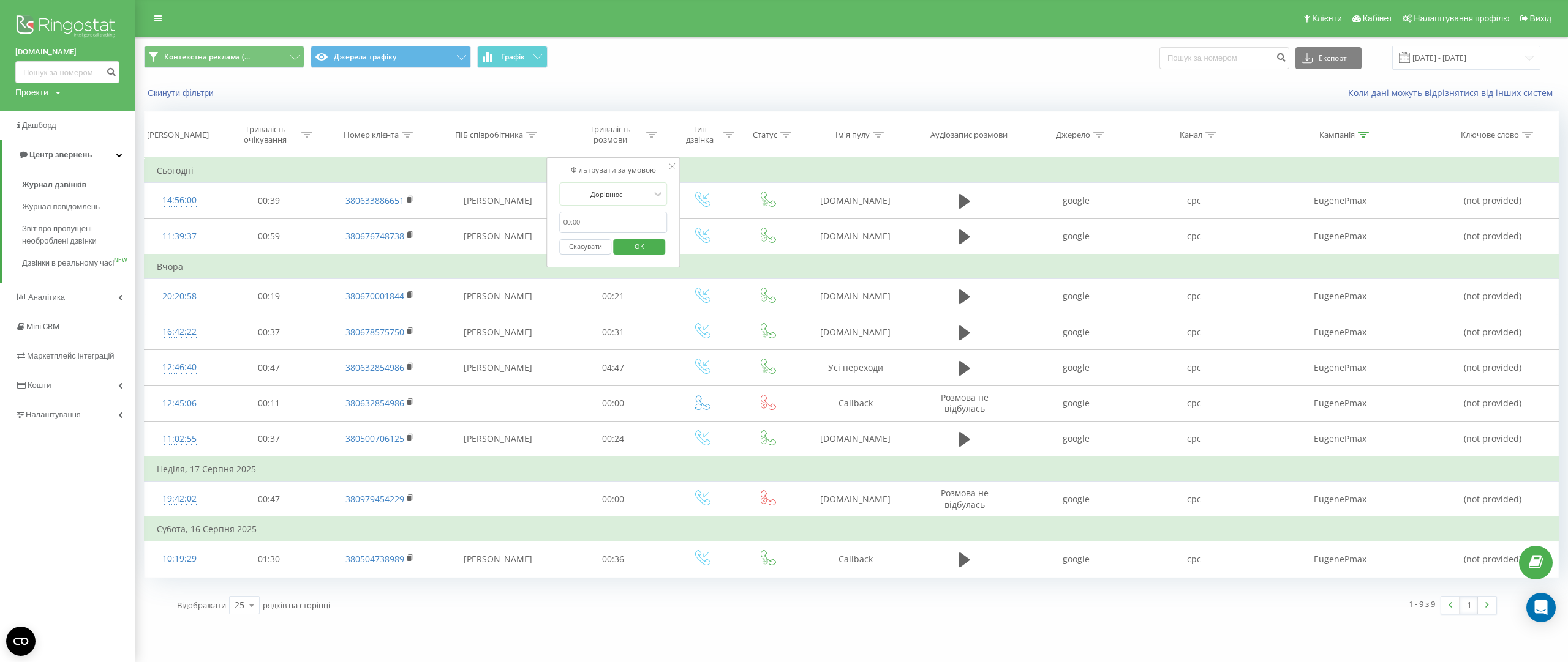
click at [540, 621] on div "Відображати 25 10 25 50 100 рядків на сторінці" at bounding box center [502, 605] width 669 height 36
click at [677, 169] on div "Фільтрувати за умовою Дорівнює Скасувати OK" at bounding box center [613, 213] width 133 height 110
click at [674, 168] on icon at bounding box center [672, 166] width 6 height 6
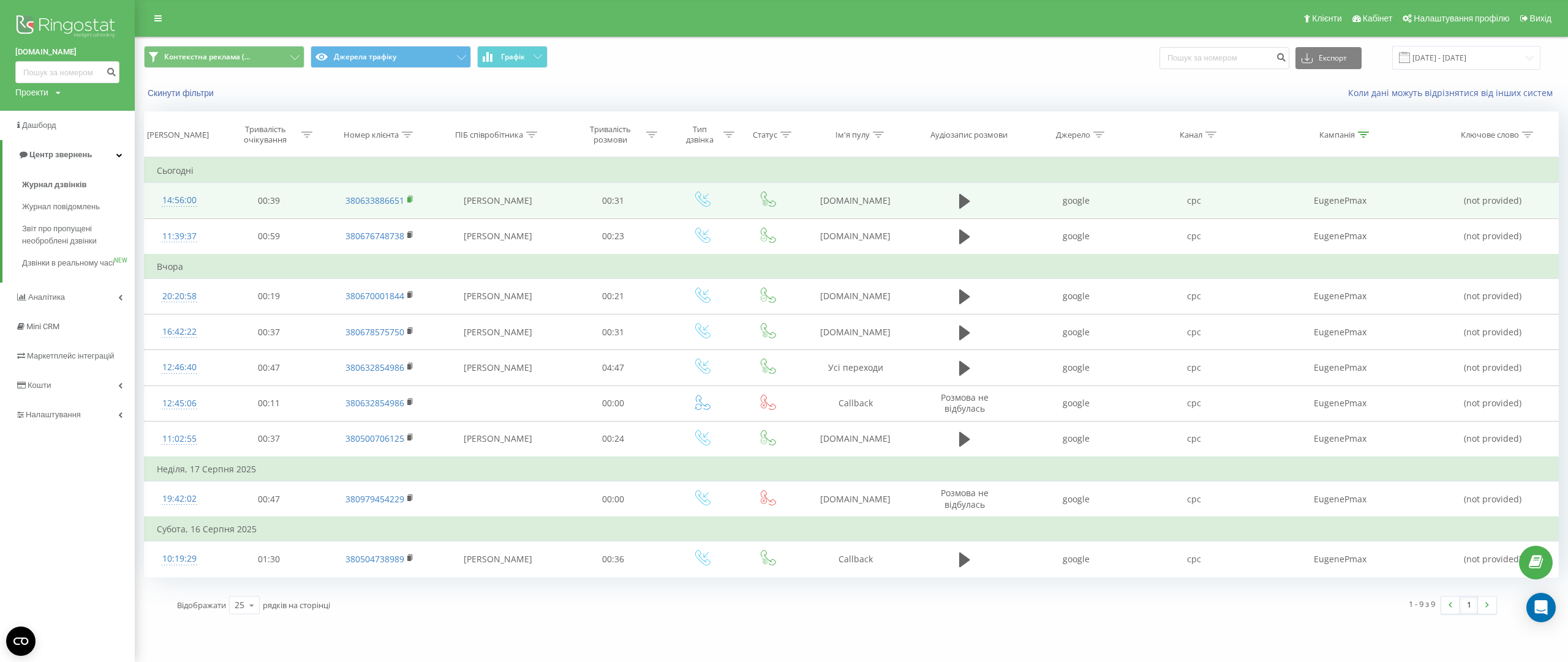
click at [412, 198] on icon at bounding box center [411, 198] width 5 height 5
click at [409, 203] on rect at bounding box center [409, 200] width 4 height 5
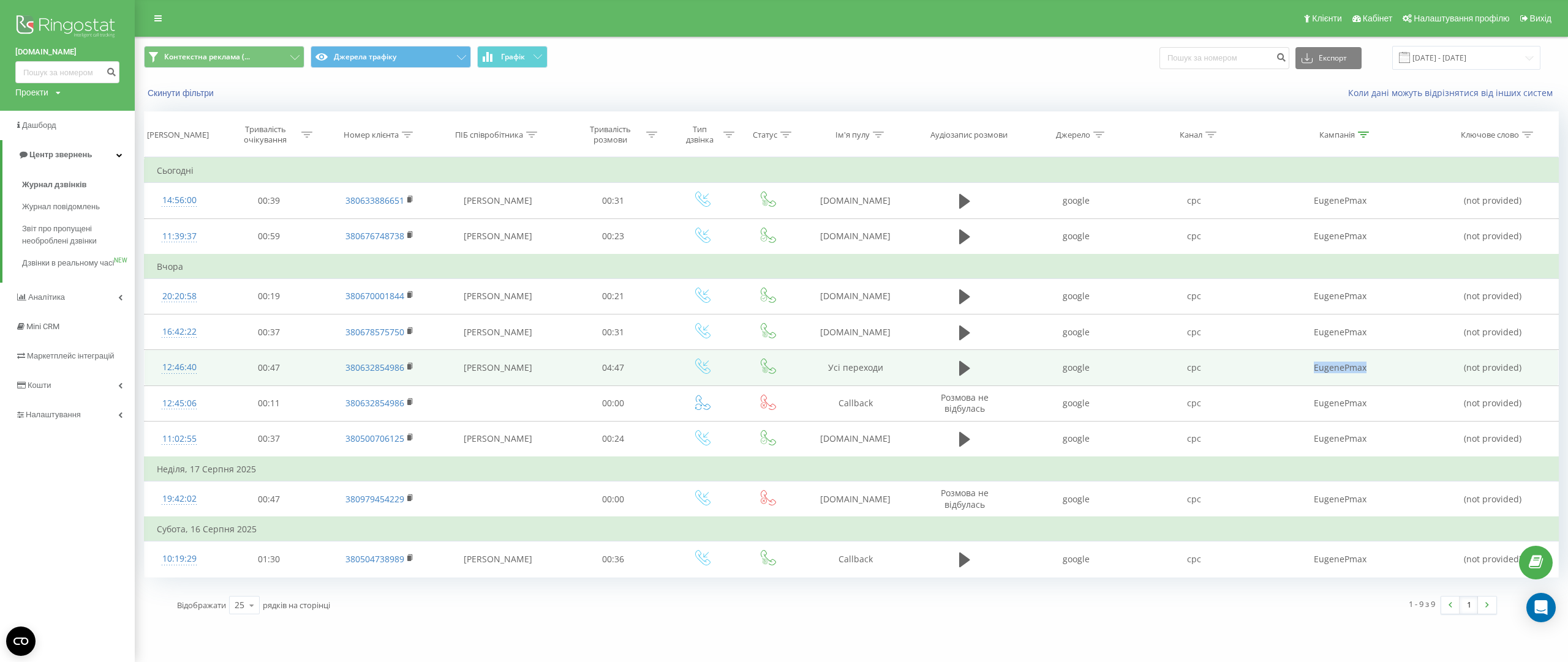
drag, startPoint x: 1329, startPoint y: 375, endPoint x: 1374, endPoint y: 378, distance: 45.1
click at [1374, 378] on td "EugenePmax" at bounding box center [1339, 368] width 175 height 36
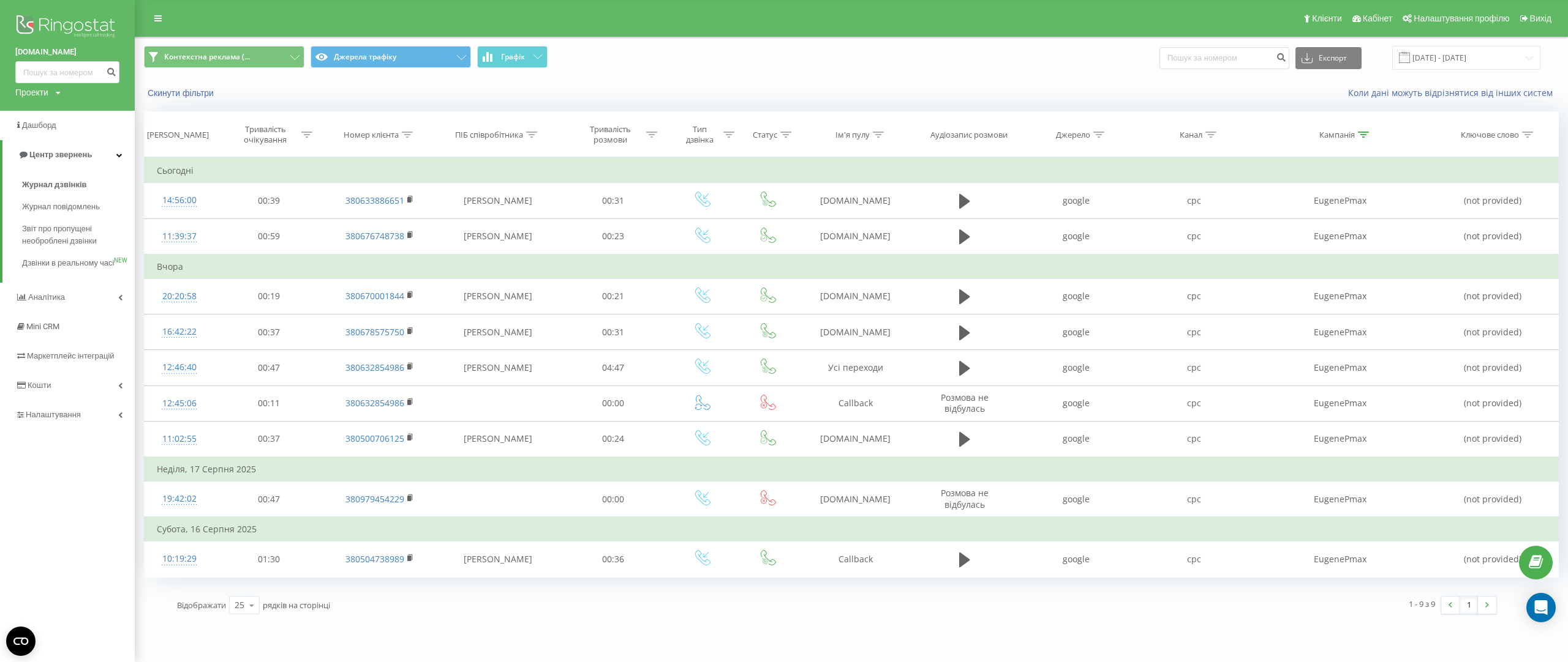
click at [1167, 599] on div "1 - 9 з 9 1" at bounding box center [1171, 605] width 669 height 36
click at [234, 50] on button "Контекстна реклама (..." at bounding box center [224, 57] width 161 height 22
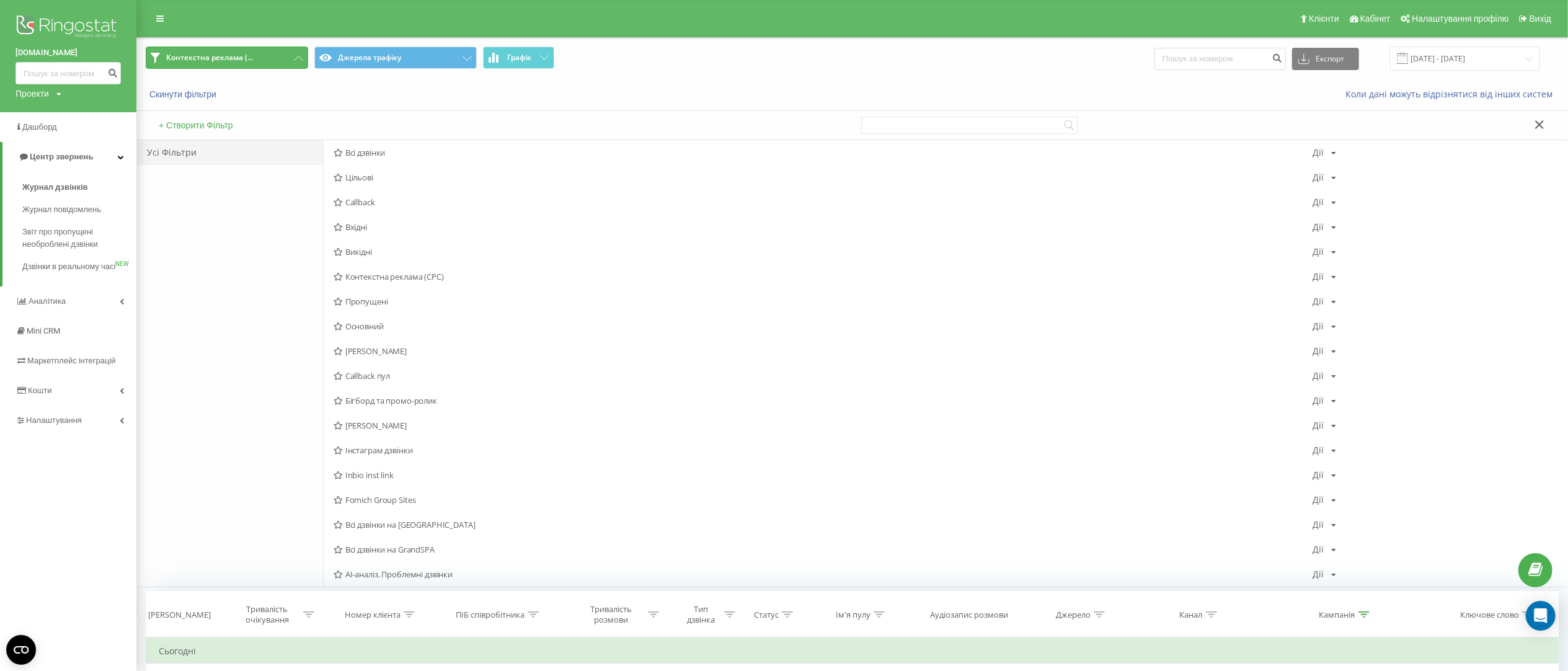
click at [245, 57] on span "Контекстна реклама (..." at bounding box center [209, 58] width 87 height 10
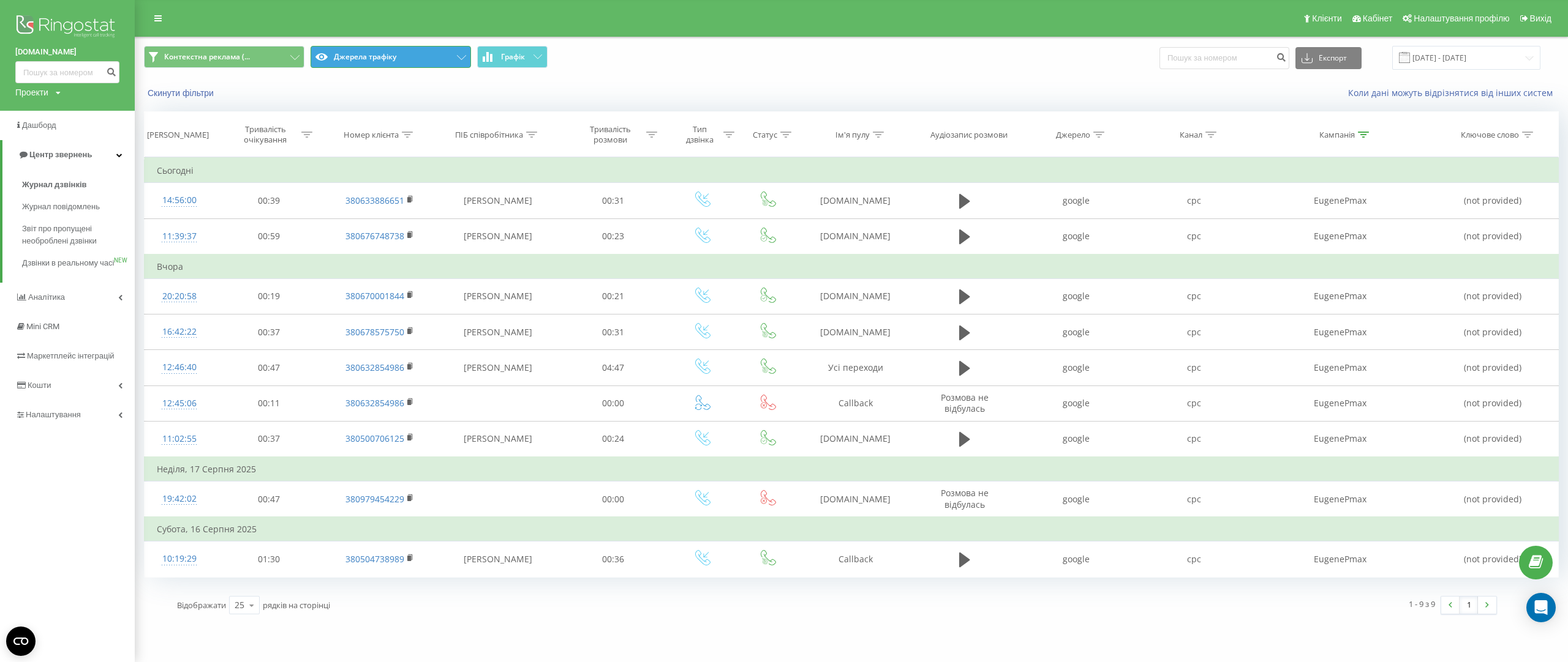
click at [410, 50] on button "Джерела трафіку" at bounding box center [391, 57] width 161 height 22
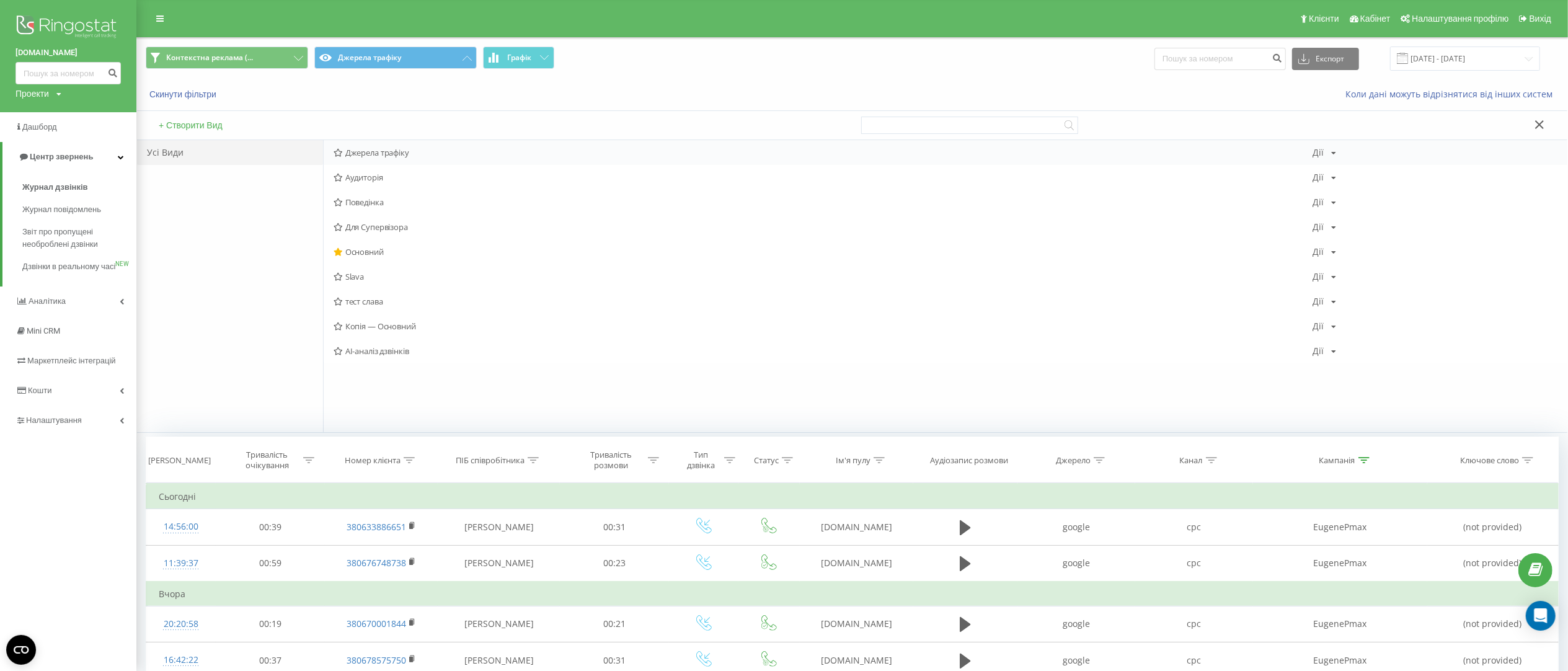
click at [1320, 155] on div "Дії" at bounding box center [1318, 152] width 11 height 8
click at [1364, 195] on span "Копіювати" at bounding box center [1365, 192] width 38 height 11
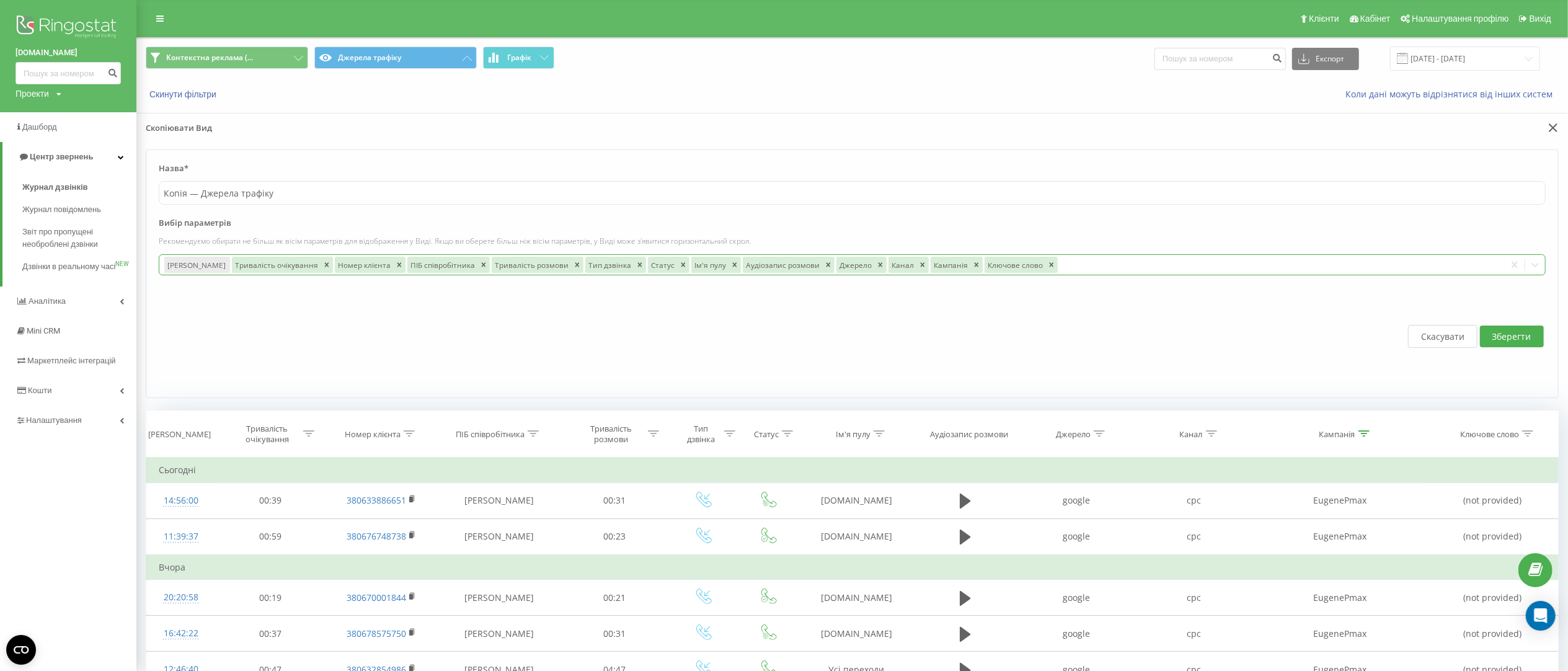
click at [1109, 265] on div at bounding box center [1280, 265] width 441 height 15
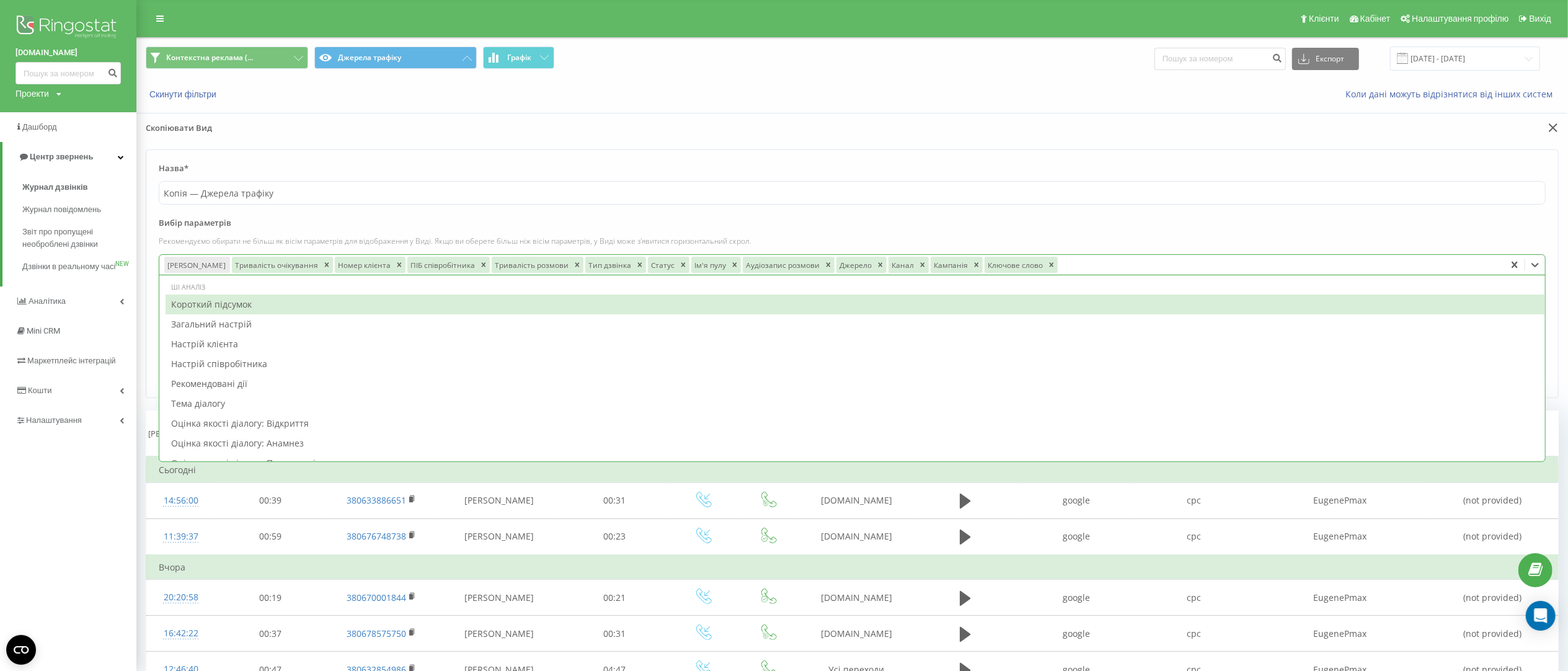
click at [1218, 238] on p "Рекомендуємо обирати не більш як вісім параметрів для відображення у Виді. Якщо…" at bounding box center [852, 241] width 1387 height 11
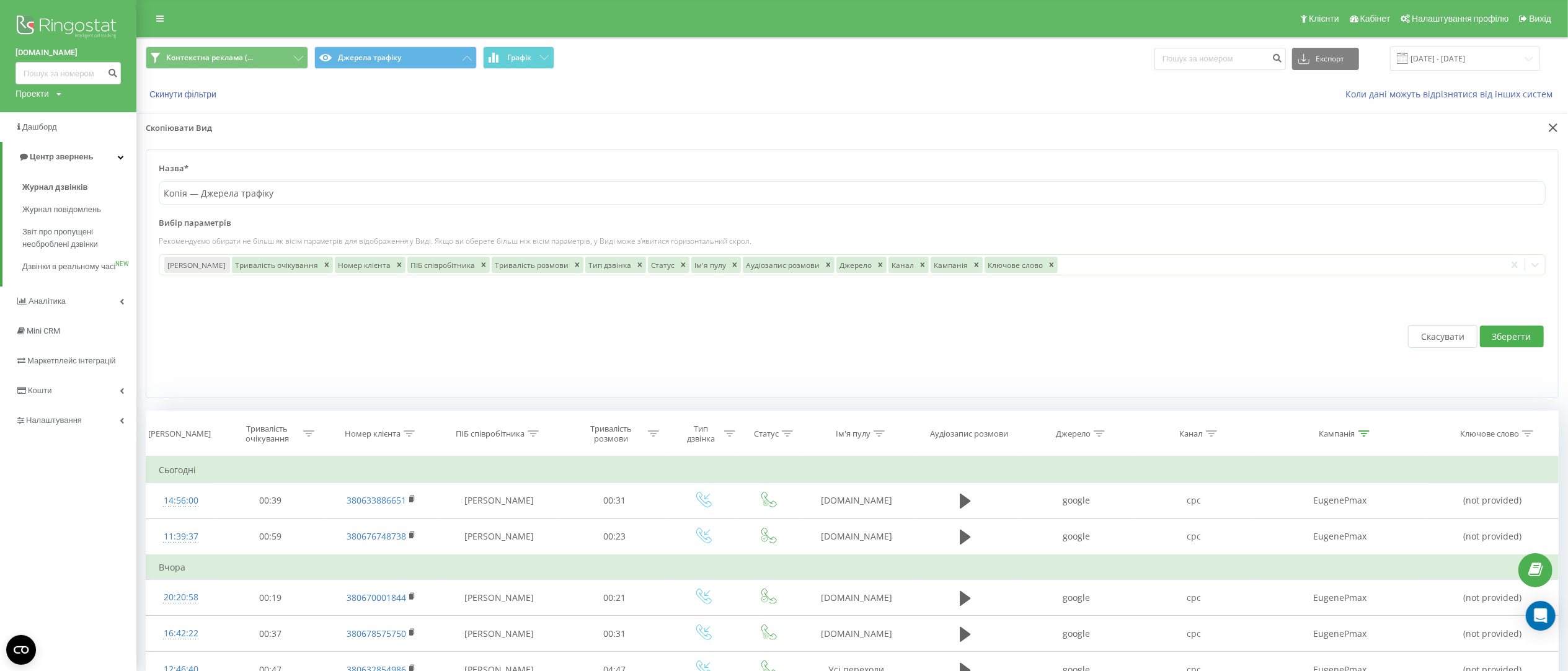
click at [1439, 347] on button "Скасувати" at bounding box center [1442, 337] width 70 height 23
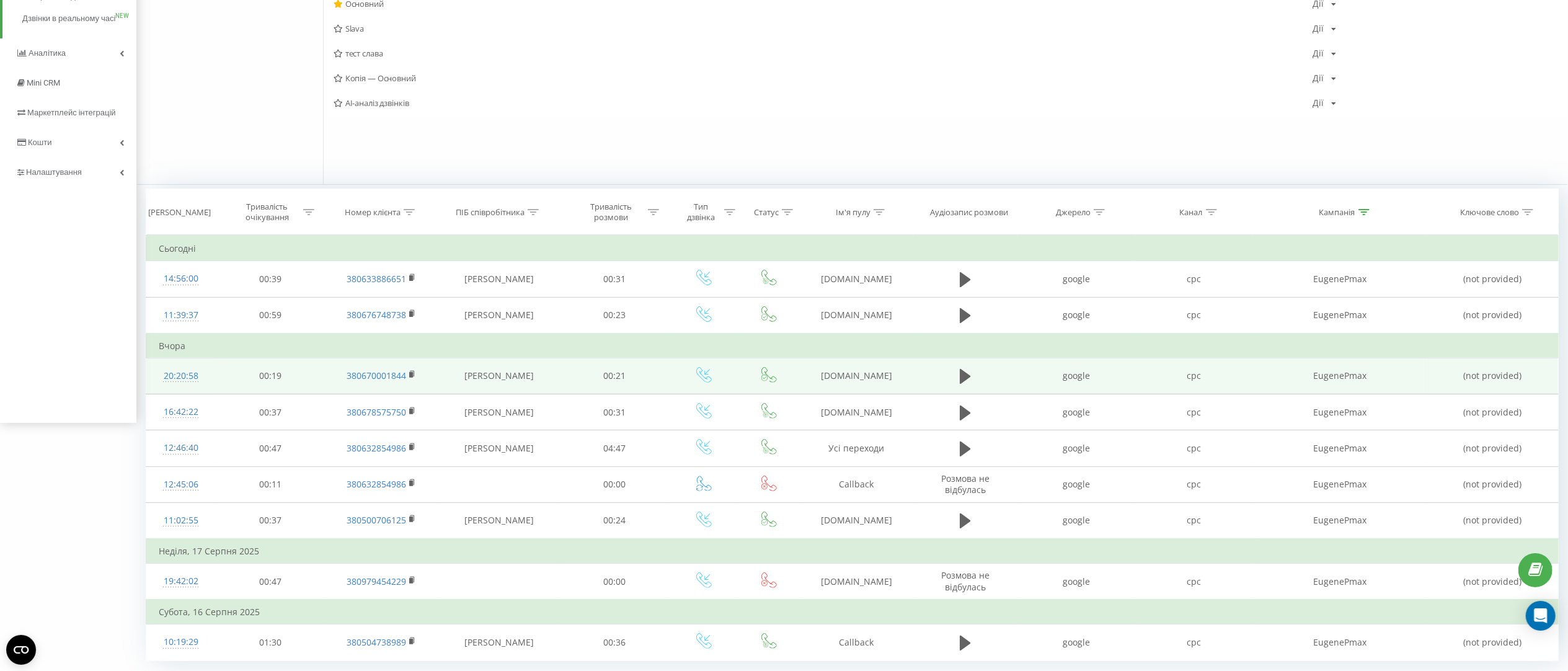
scroll to position [286, 0]
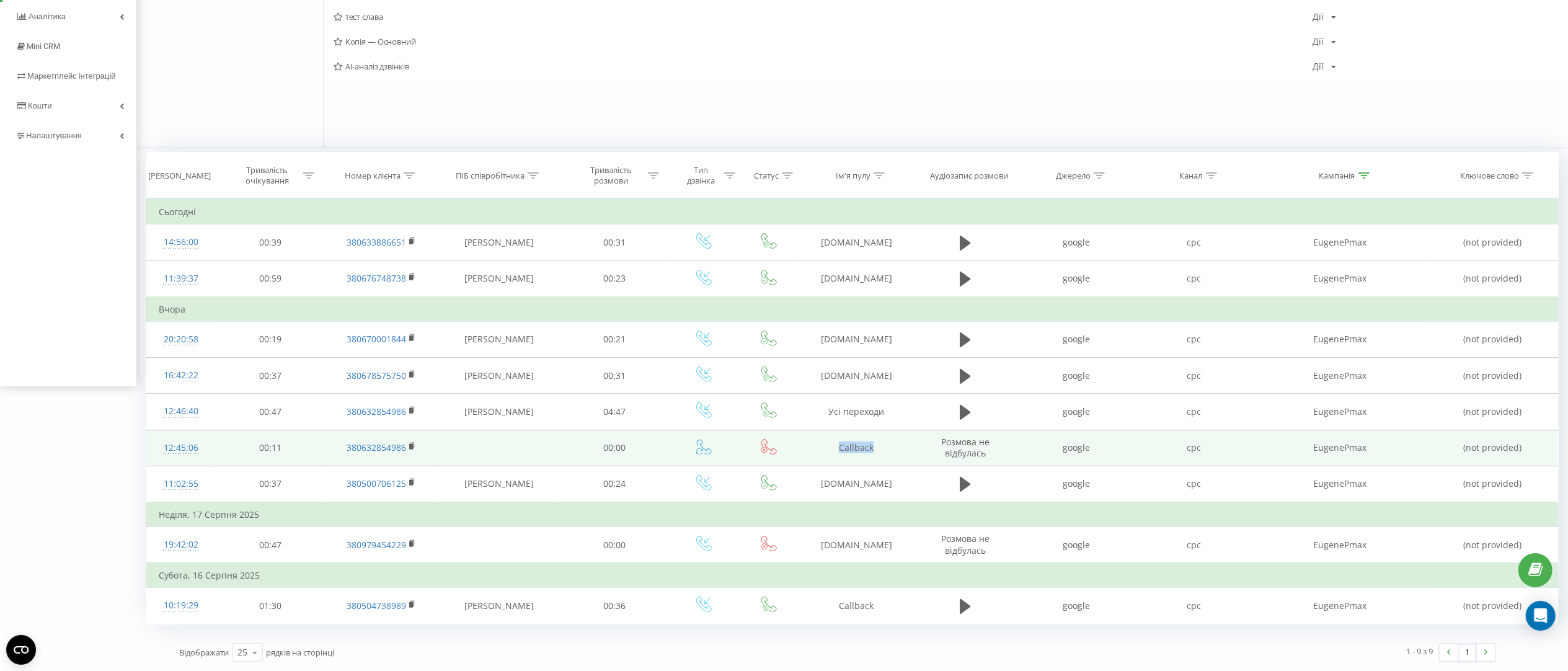
drag, startPoint x: 837, startPoint y: 444, endPoint x: 884, endPoint y: 446, distance: 47.0
click at [884, 446] on td "Callback" at bounding box center [857, 448] width 113 height 36
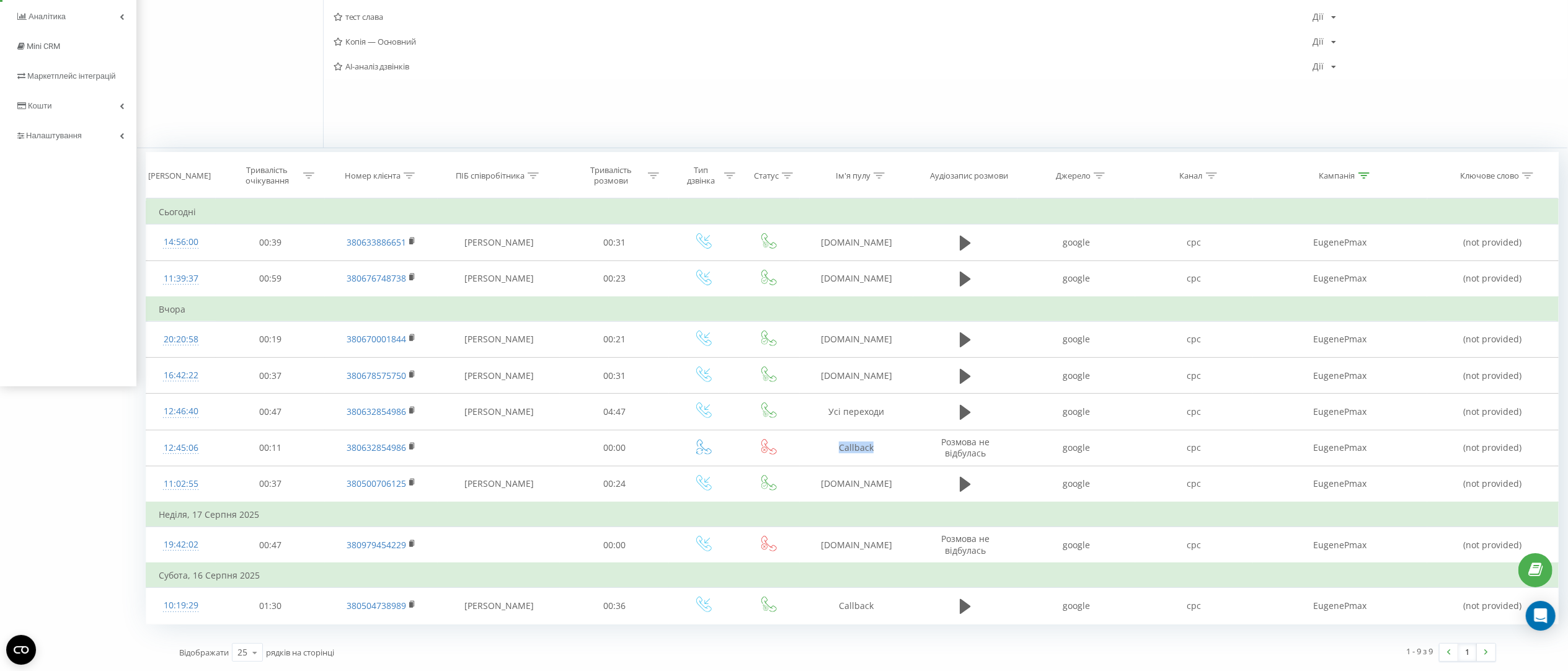
click at [1052, 116] on div "[PERSON_NAME] трафіку [PERSON_NAME] Копіювати Видалити За замовчуванням Поділит…" at bounding box center [945, 2] width 1245 height 292
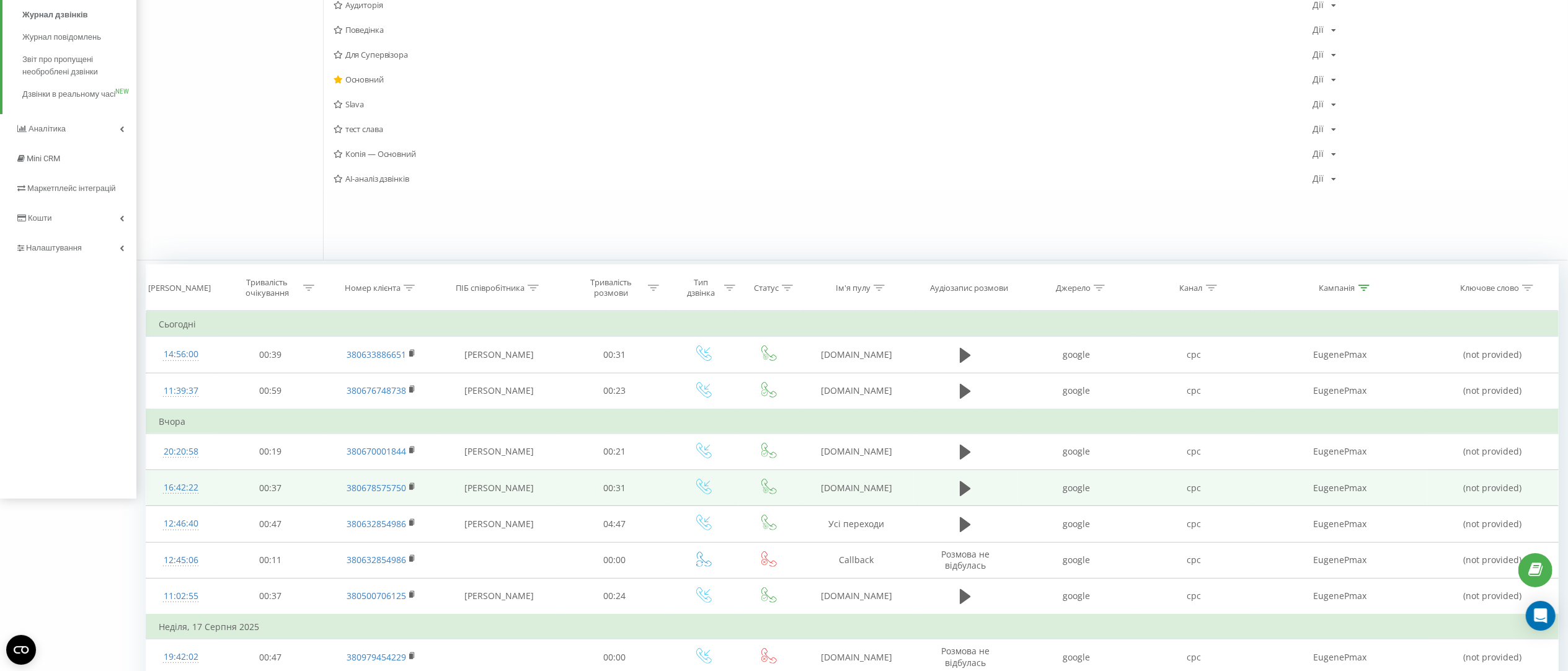
scroll to position [38, 0]
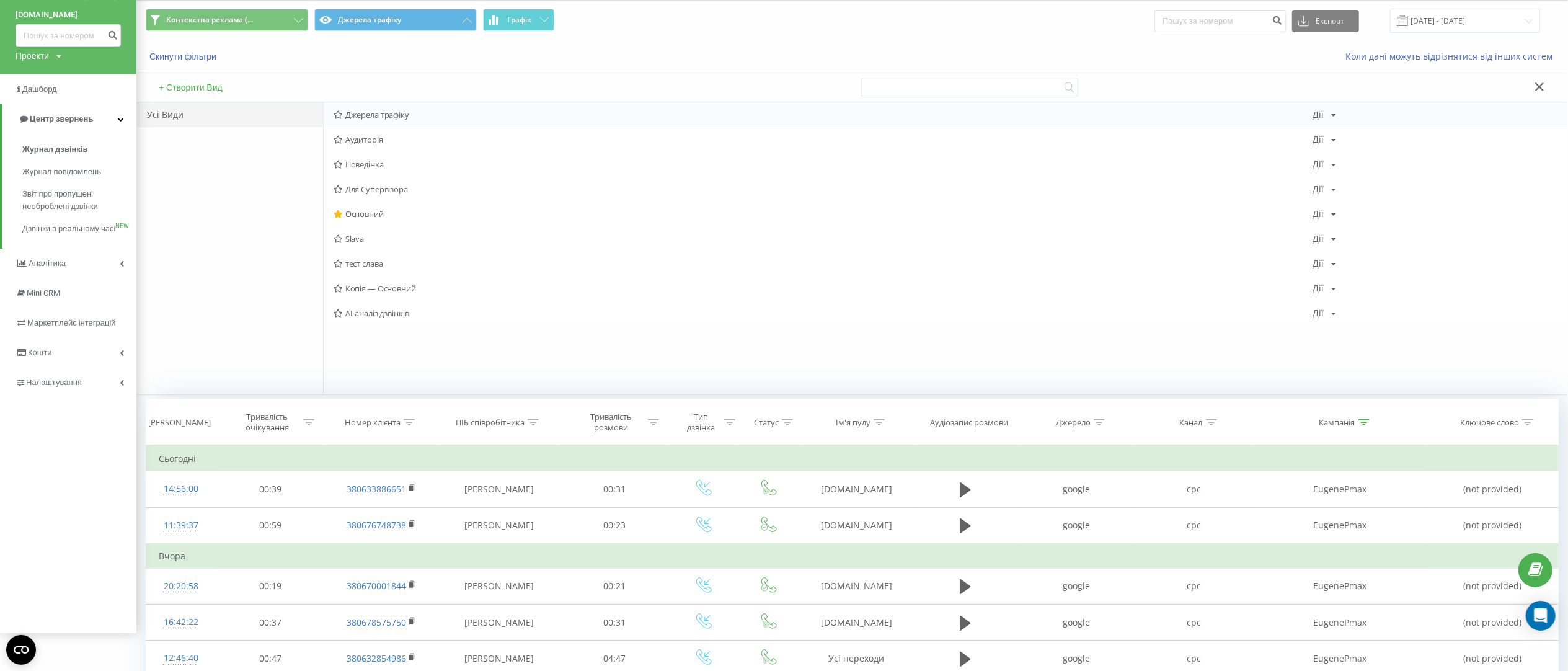
click at [405, 118] on span "Джерела трафіку" at bounding box center [822, 114] width 979 height 8
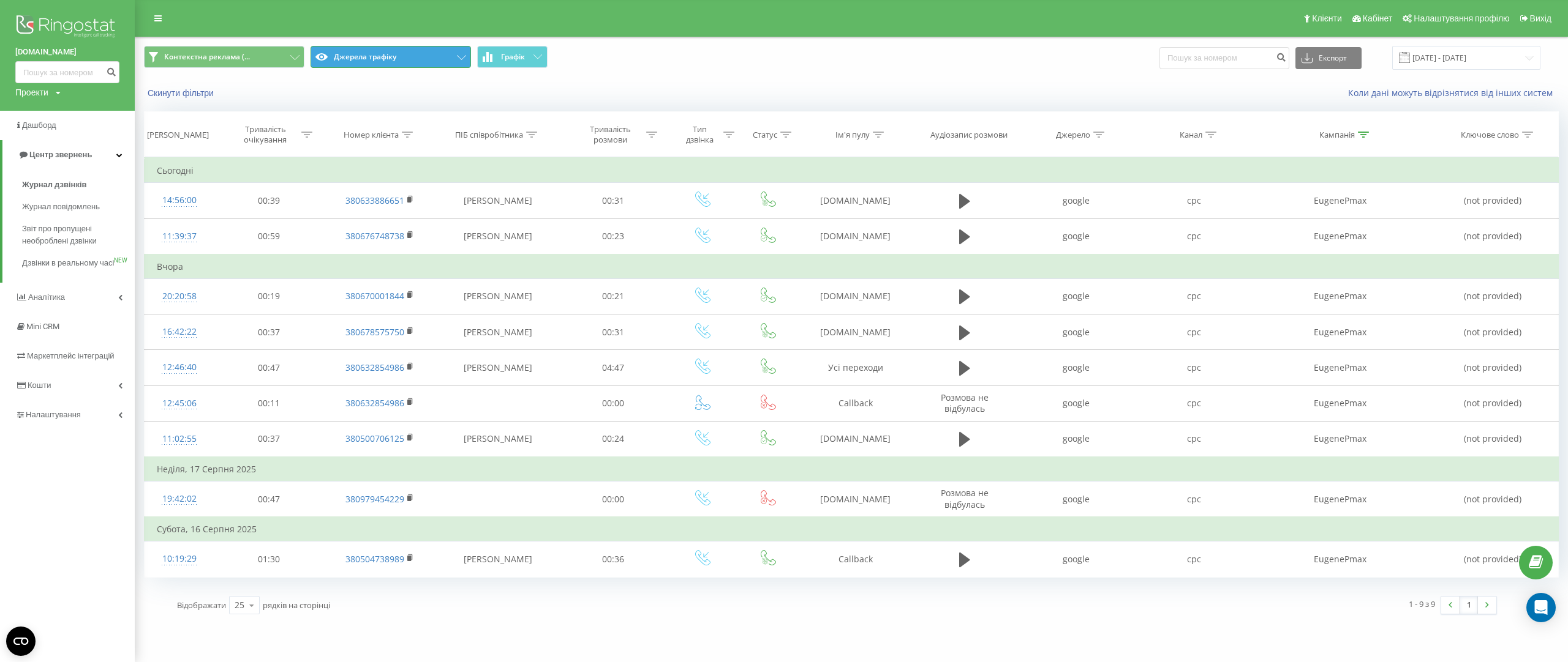
click at [435, 60] on button "Джерела трафіку" at bounding box center [391, 57] width 161 height 22
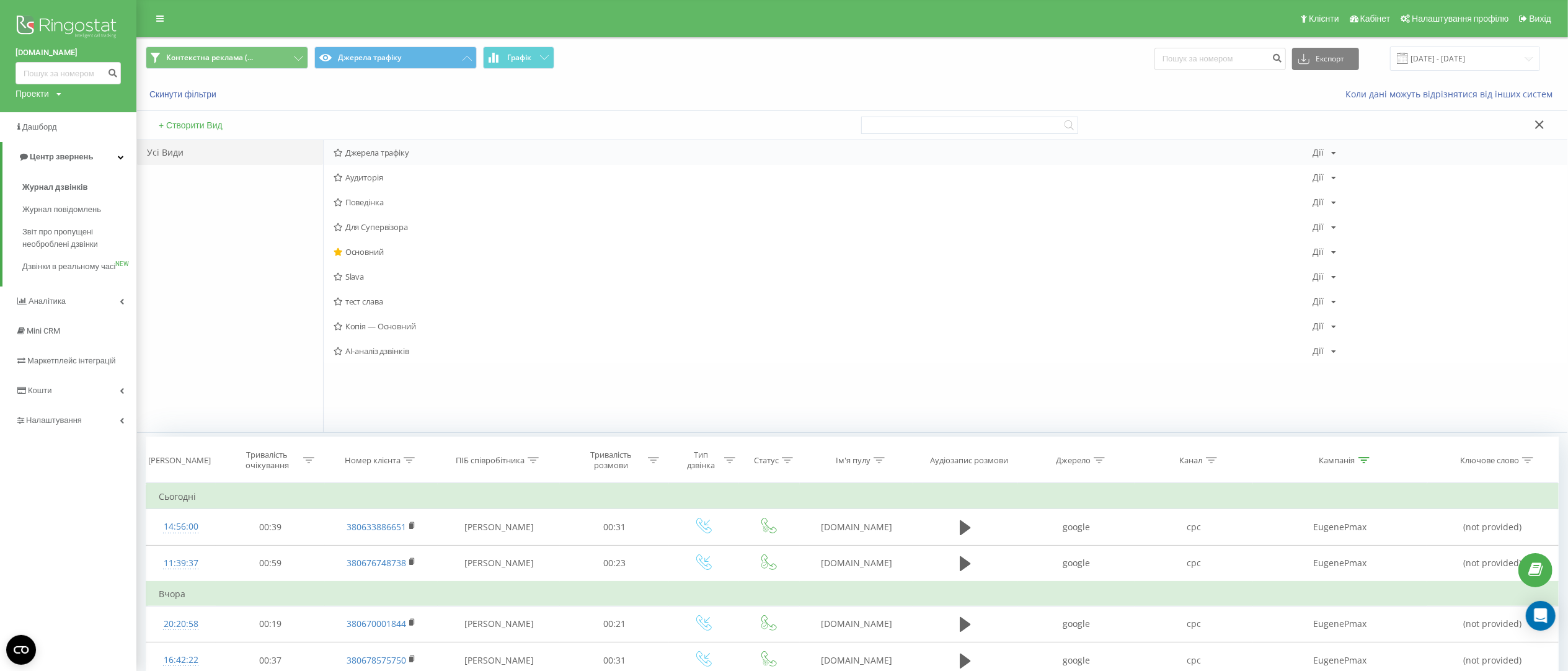
click at [1327, 156] on div "[PERSON_NAME] Копіювати Видалити За замовчуванням Поділитися" at bounding box center [1324, 152] width 24 height 8
click at [1356, 199] on div "Копіювати" at bounding box center [1372, 192] width 119 height 23
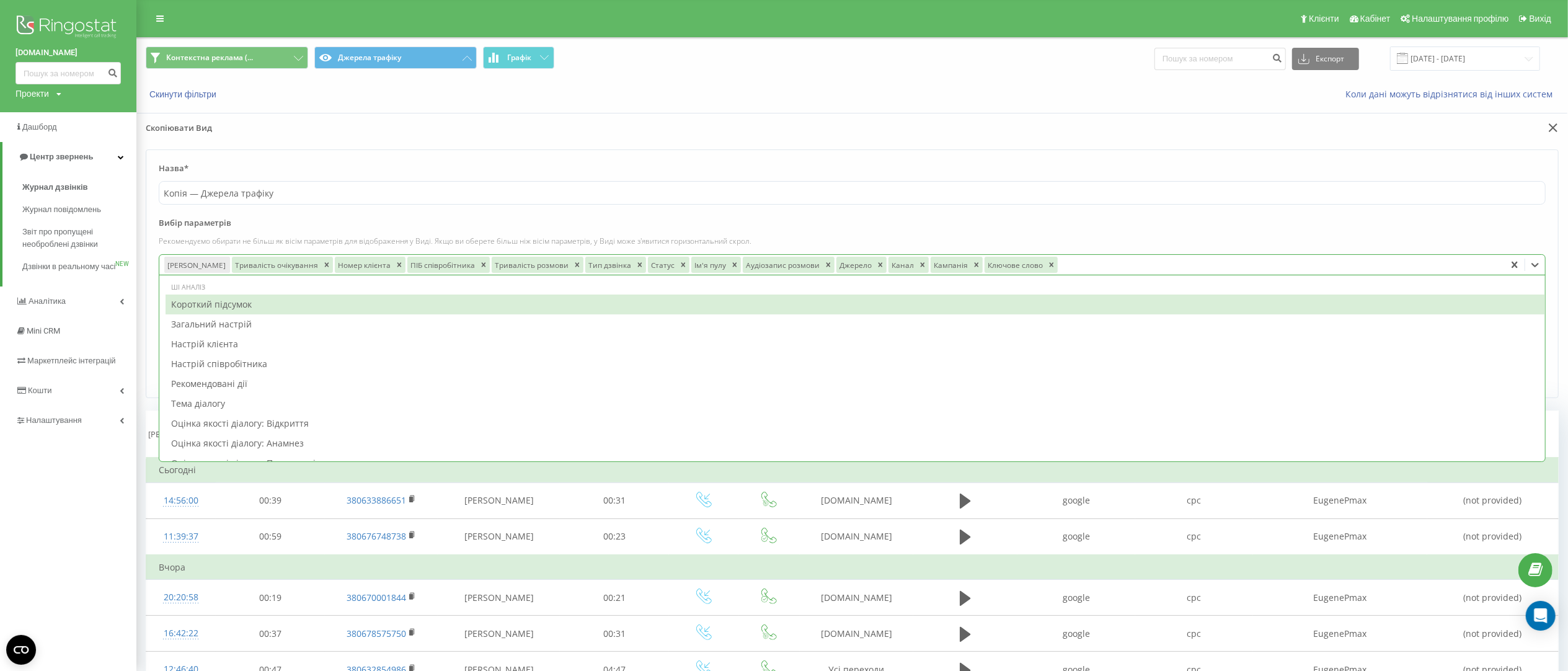
click at [1064, 258] on div "Дата дзвінка Тривалість очікування Номер клієнта ПІБ співробітника Тривалість р…" at bounding box center [832, 265] width 1346 height 20
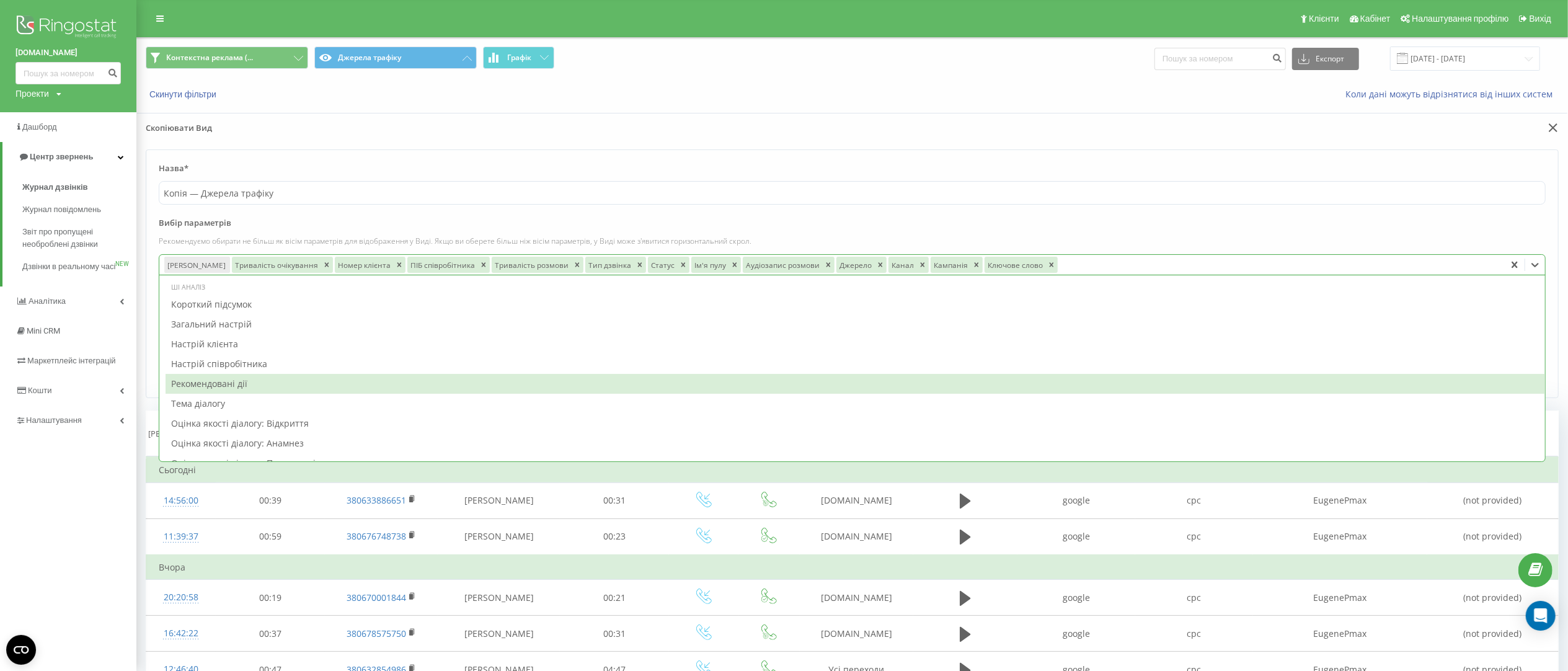
scroll to position [124, 0]
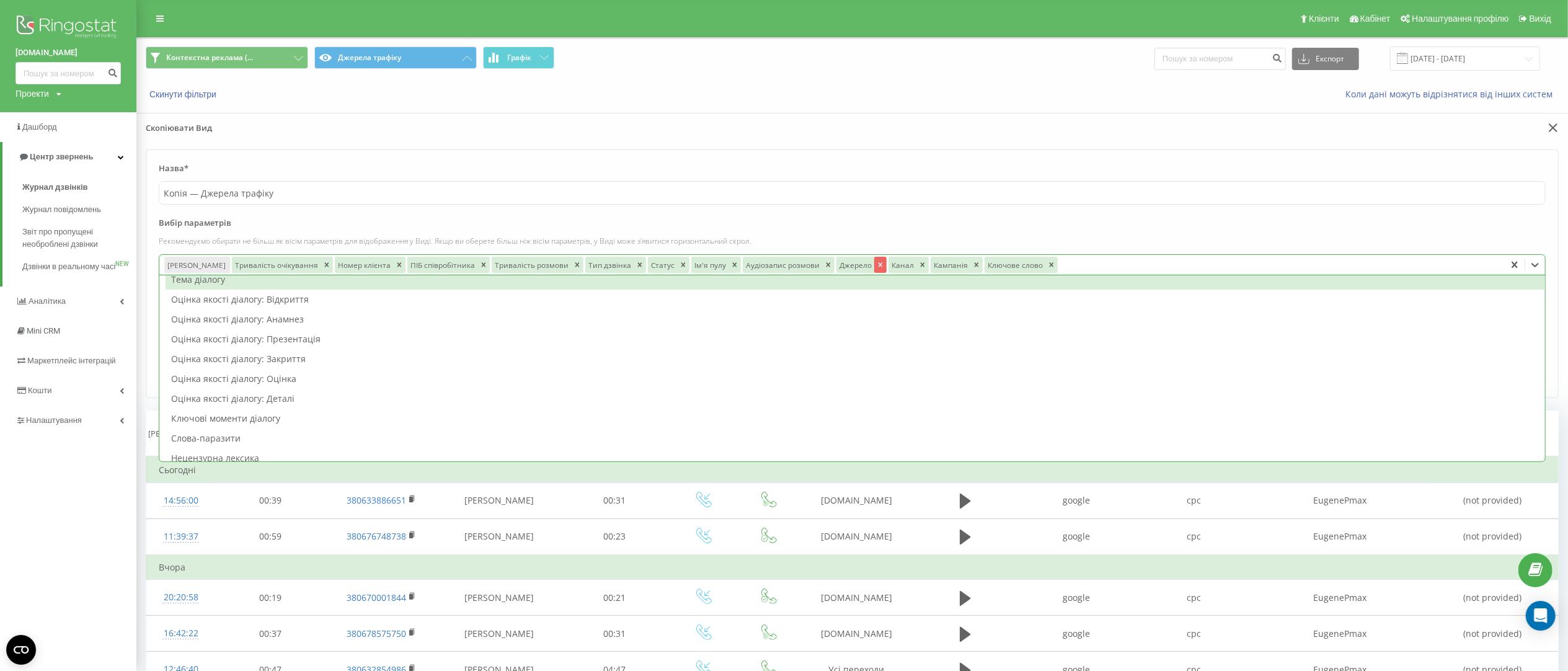
click at [876, 265] on icon "Remove Джерело" at bounding box center [880, 265] width 8 height 8
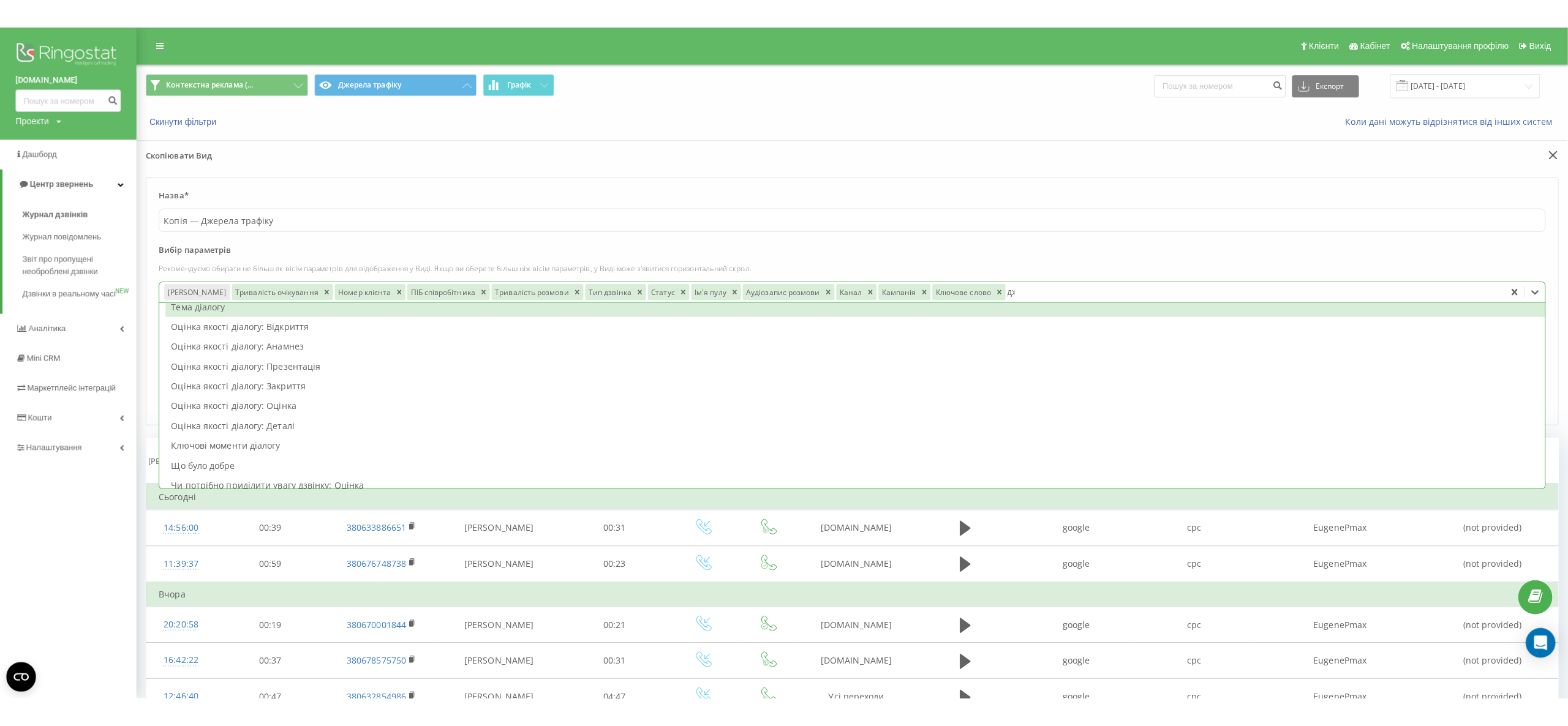
scroll to position [0, 0]
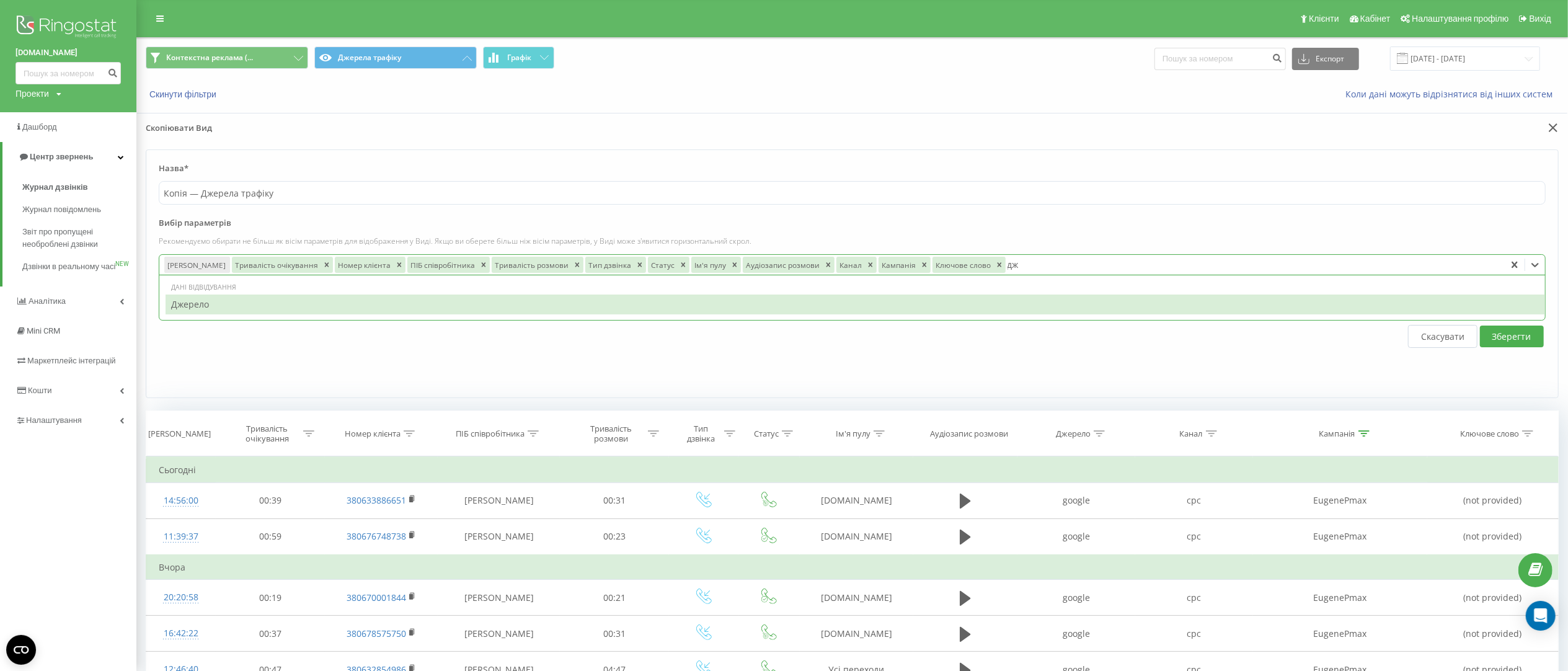
type input "дж"
click at [1443, 340] on button "Скасувати" at bounding box center [1442, 337] width 70 height 23
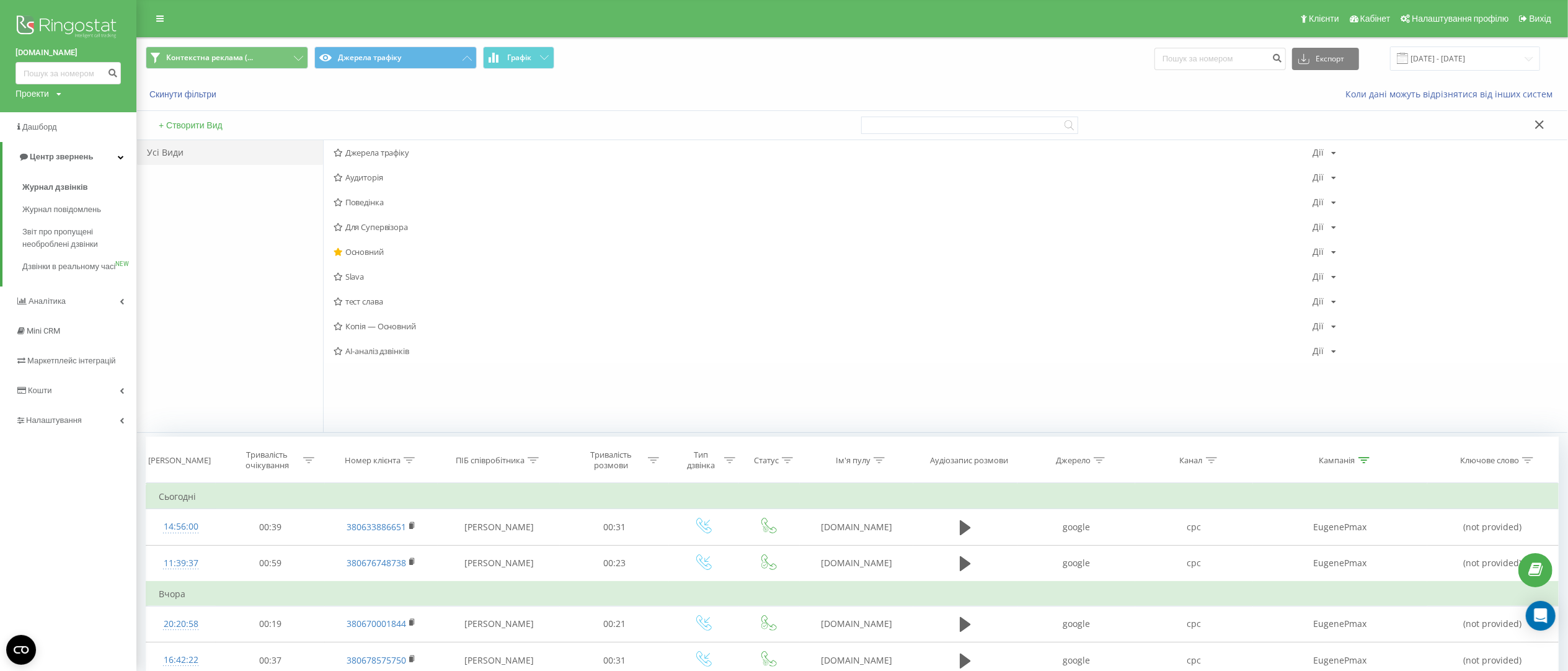
click at [1540, 126] on icon at bounding box center [1539, 124] width 8 height 8
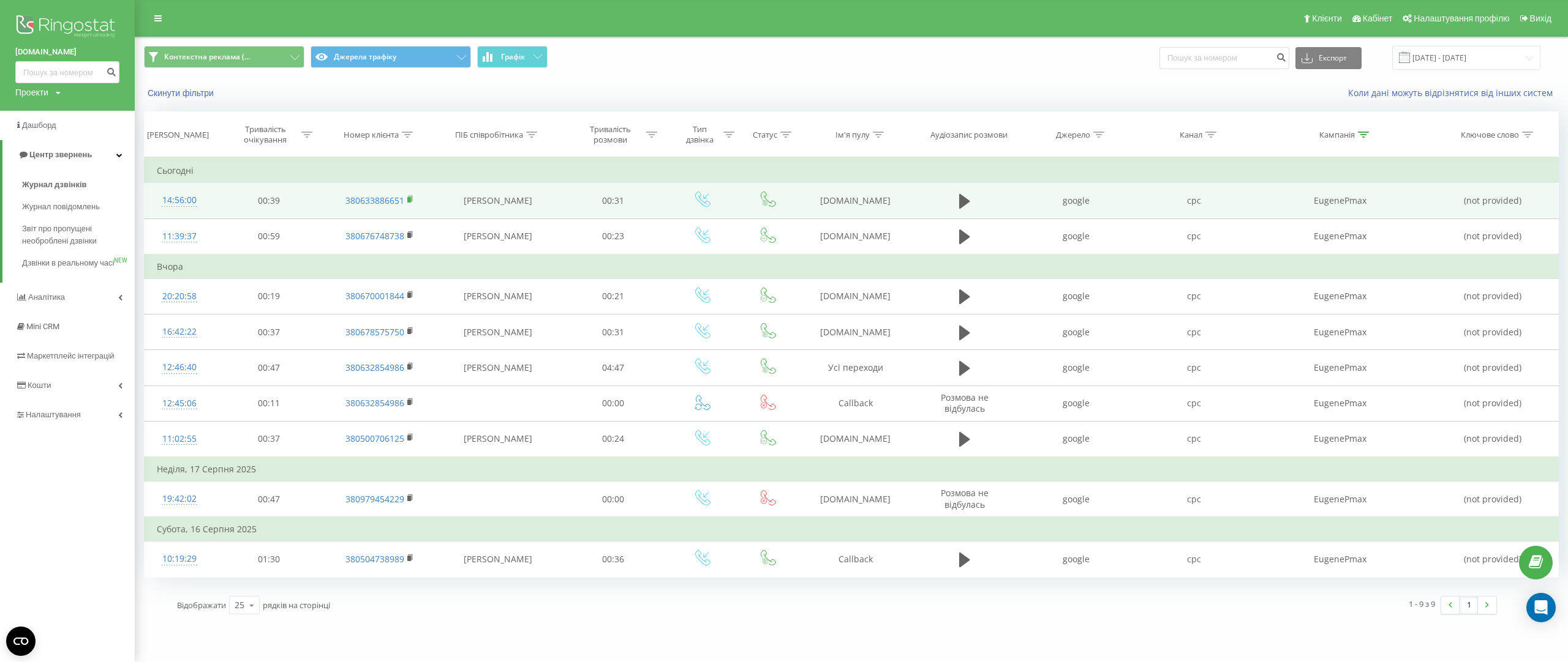
click at [410, 202] on rect at bounding box center [409, 200] width 4 height 5
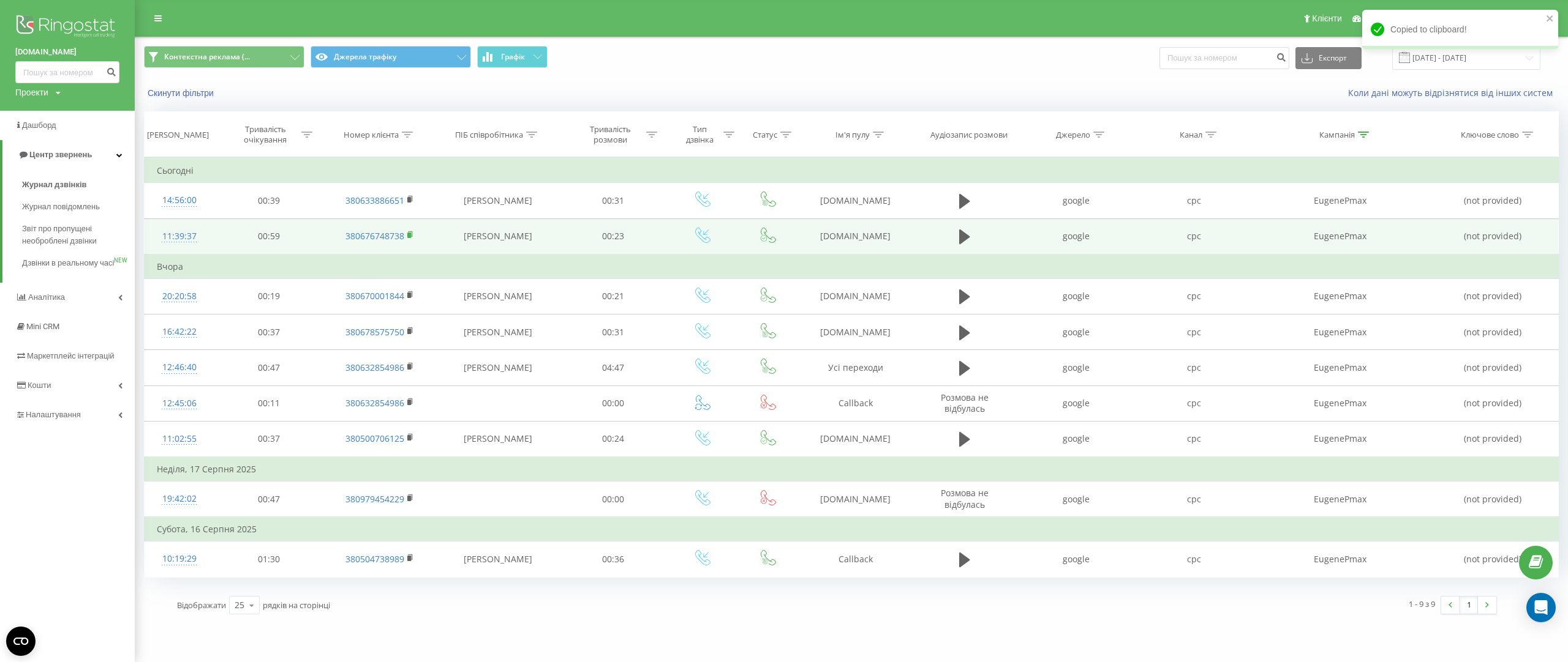
click at [409, 235] on rect at bounding box center [409, 235] width 4 height 5
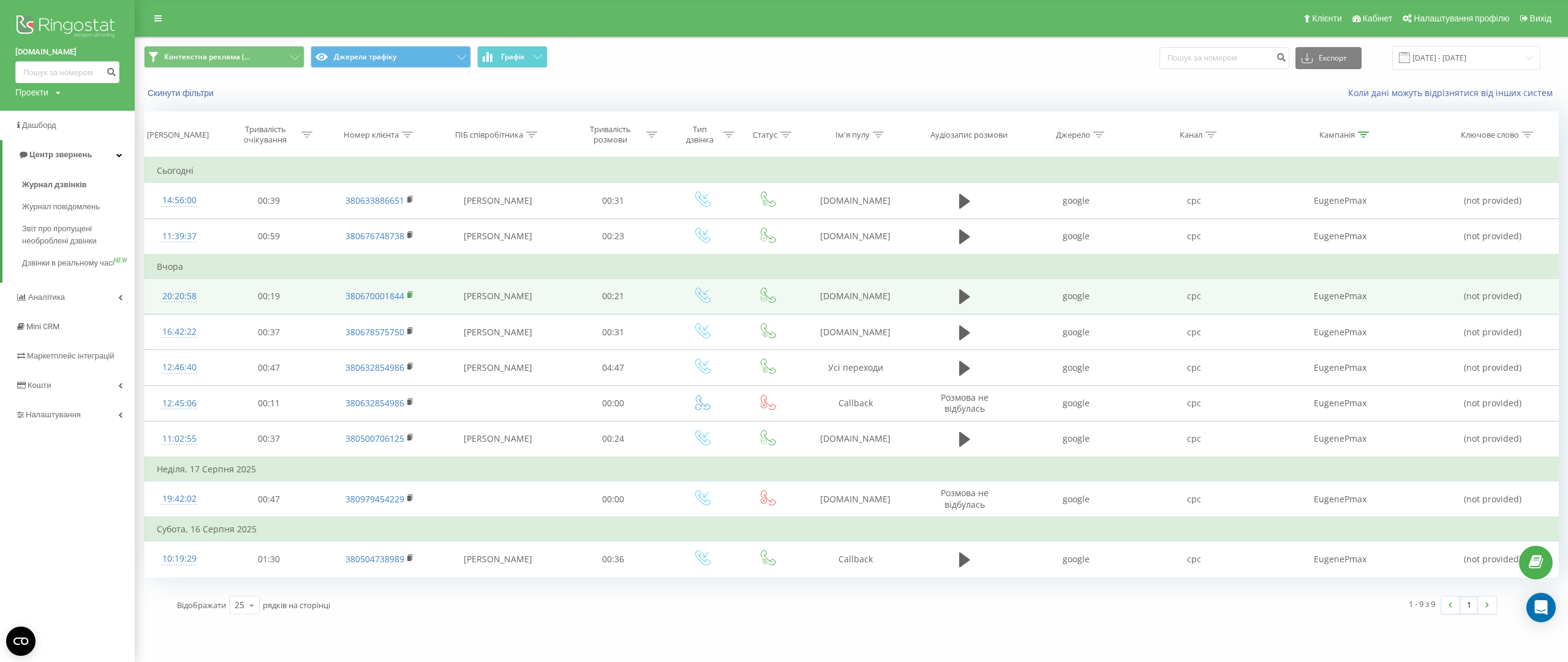
click at [412, 296] on icon at bounding box center [410, 294] width 7 height 8
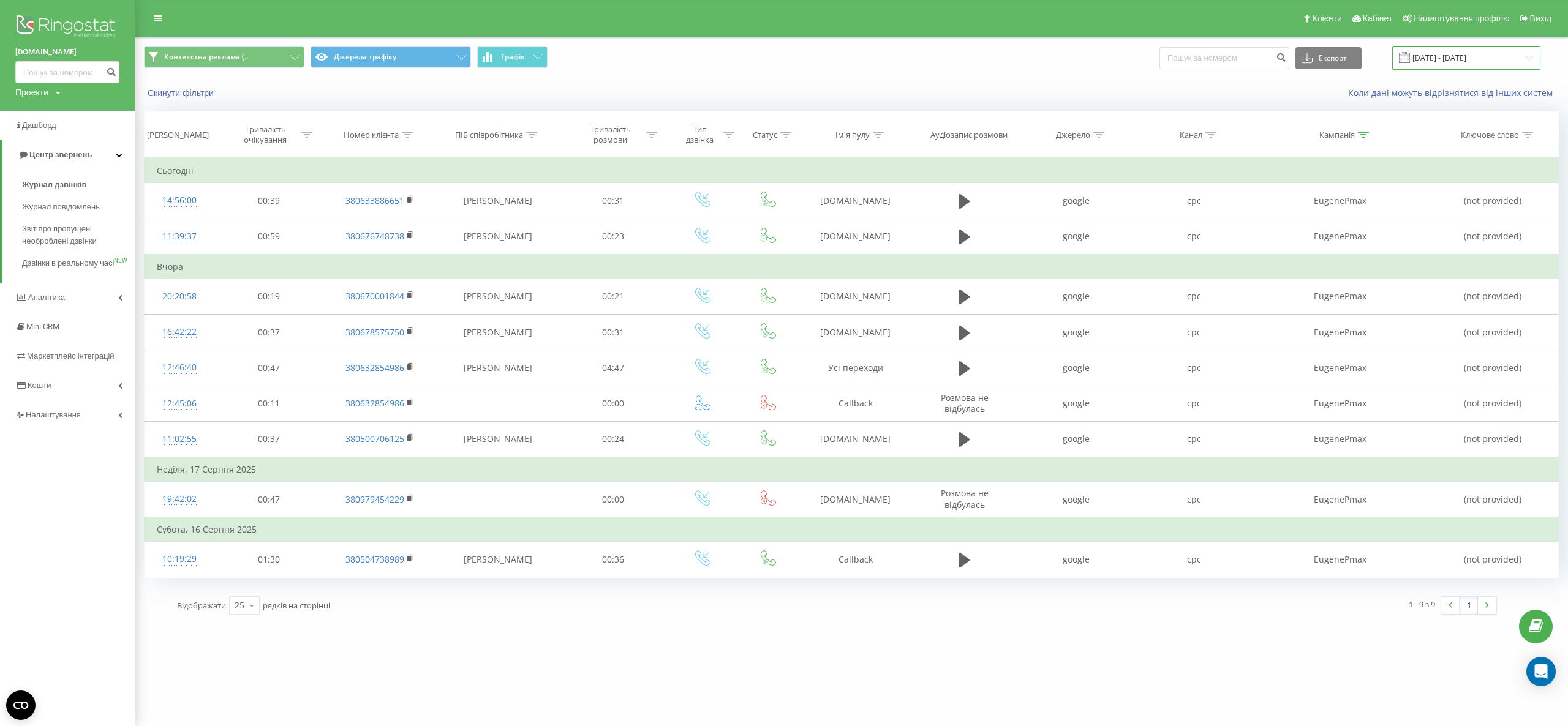
click at [1442, 59] on input "[DATE] - [DATE]" at bounding box center [1467, 58] width 148 height 24
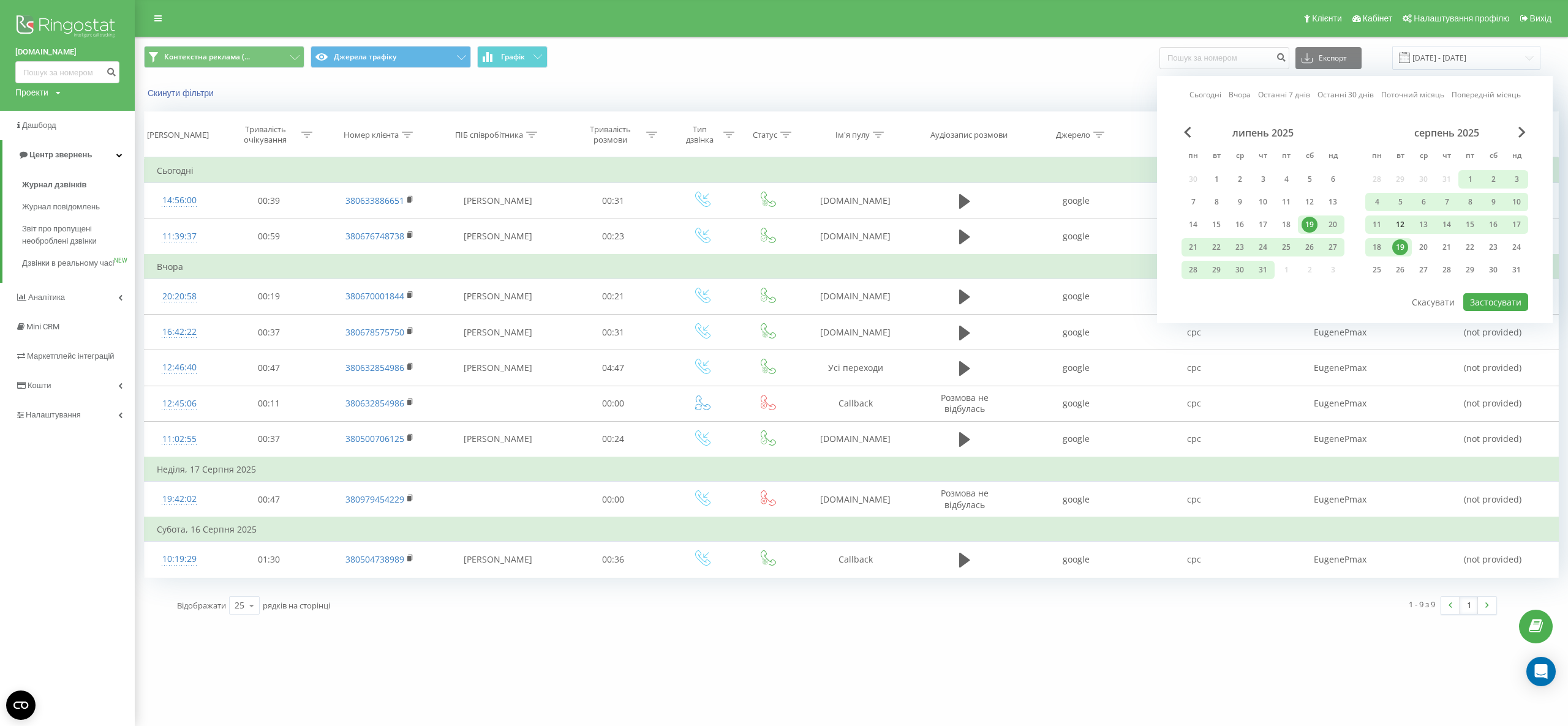
click at [1401, 224] on div "12" at bounding box center [1400, 224] width 16 height 16
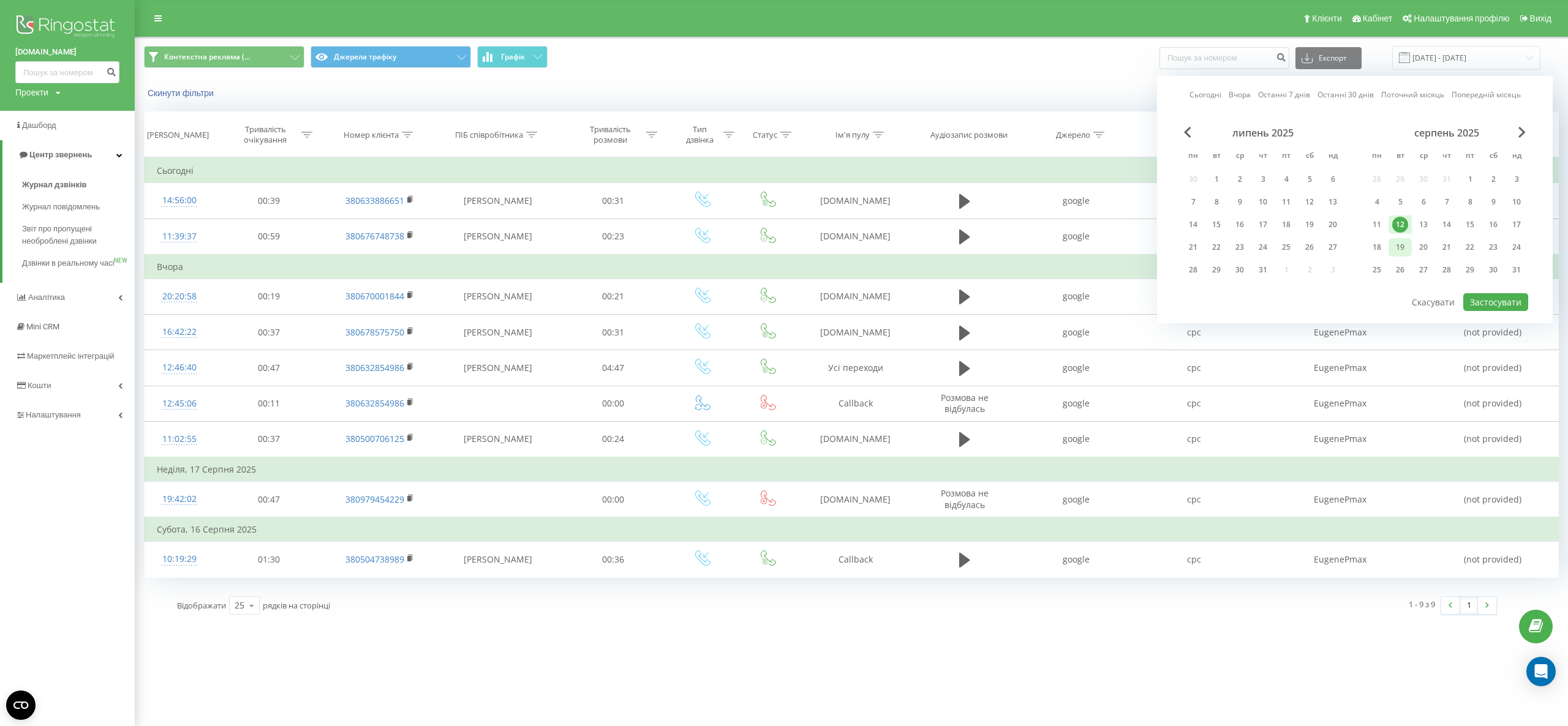
click at [1404, 254] on div "19" at bounding box center [1400, 247] width 16 height 16
click at [1497, 313] on div "Сьогодні Вчора Останні 7 днів Останні 30 днів Поточний місяць Попередній місяць…" at bounding box center [1354, 199] width 396 height 248
click at [1507, 299] on button "Застосувати" at bounding box center [1496, 302] width 65 height 17
type input "[DATE] - [DATE]"
